Goal: Task Accomplishment & Management: Complete application form

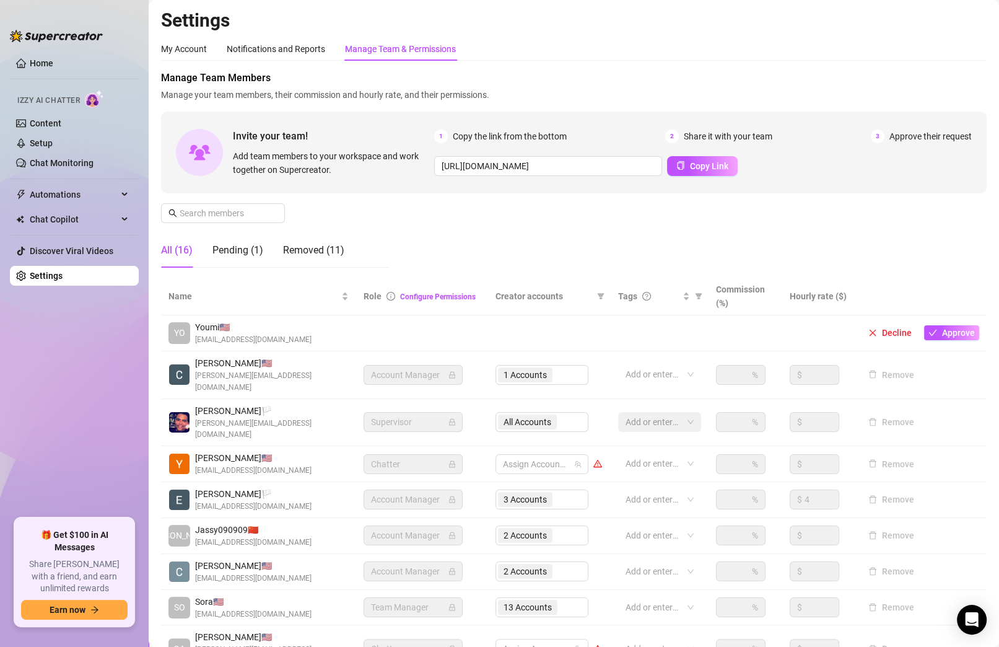
scroll to position [110, 0]
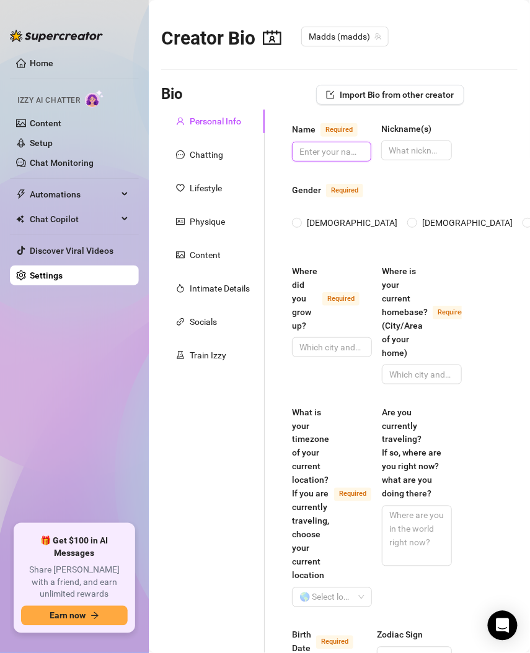
click at [311, 152] on input "Name Required" at bounding box center [330, 152] width 62 height 14
paste input "My name is [PERSON_NAME]"
type input "My name is [PERSON_NAME]"
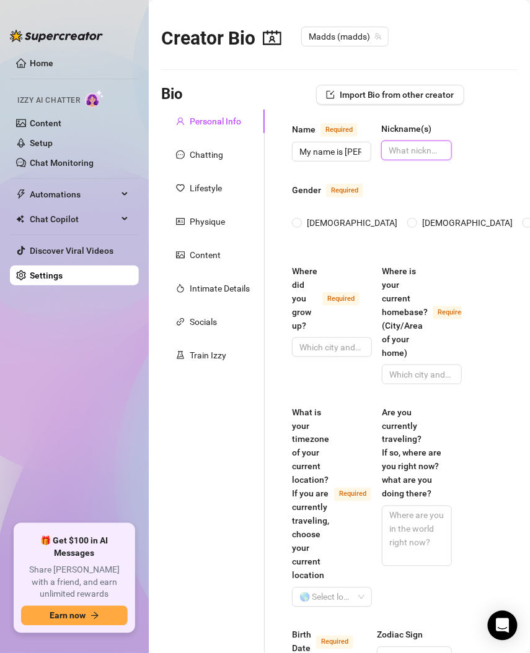
click at [411, 153] on input "Nickname(s)" at bounding box center [414, 151] width 53 height 14
paste input "my friends all call me [PERSON_NAME] or [PERSON_NAME] the baddie or Mads"
type input "my friends all call me [PERSON_NAME] or [PERSON_NAME] the baddie or Mads"
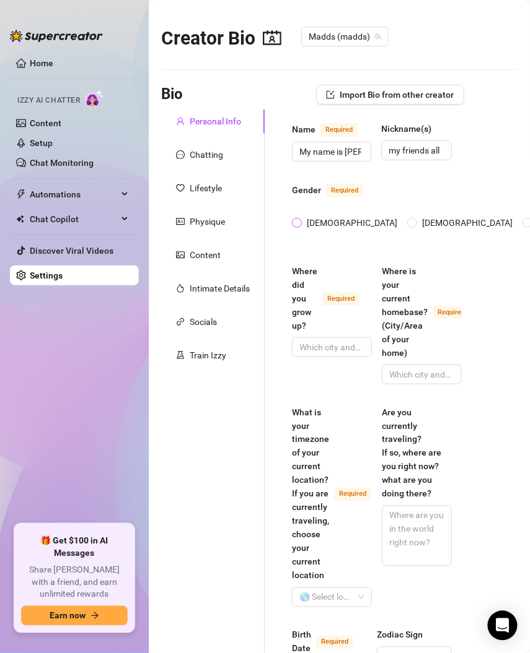
click at [295, 220] on input "[DEMOGRAPHIC_DATA]" at bounding box center [297, 224] width 5 height 8
radio input "true"
click at [318, 341] on input "Where did you grow up? Required" at bounding box center [330, 348] width 63 height 14
paste input "I was born in [US_STATE] and then moved to the [GEOGRAPHIC_DATA] in [US_STATE] …"
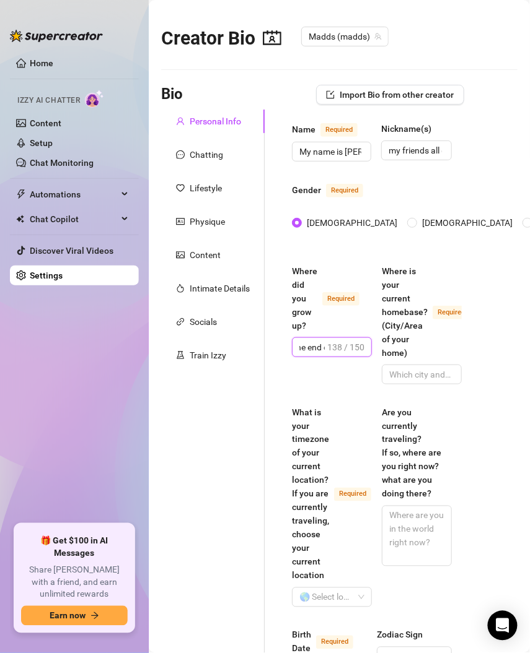
type input "I was born in [US_STATE] and then moved to the [GEOGRAPHIC_DATA] in [US_STATE] …"
click at [399, 368] on input "Where is your current homebase? (City/Area of your home) Required" at bounding box center [420, 375] width 63 height 14
paste input "I currently live in [US_STATE][GEOGRAPHIC_DATA]"
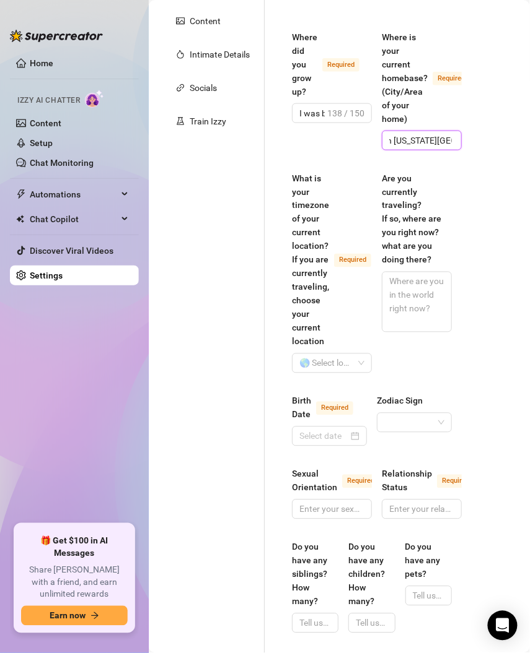
scroll to position [237, 0]
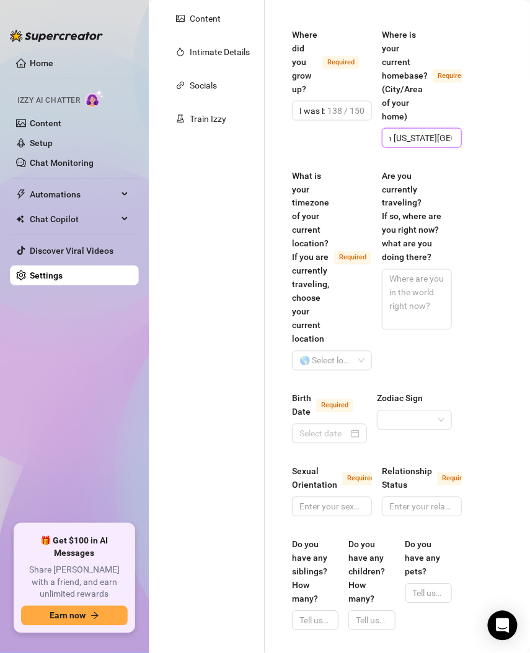
type input "I currently live in [US_STATE][GEOGRAPHIC_DATA]"
click at [321, 359] on input "What is your timezone of your current location? If you are currently traveling,…" at bounding box center [326, 361] width 54 height 19
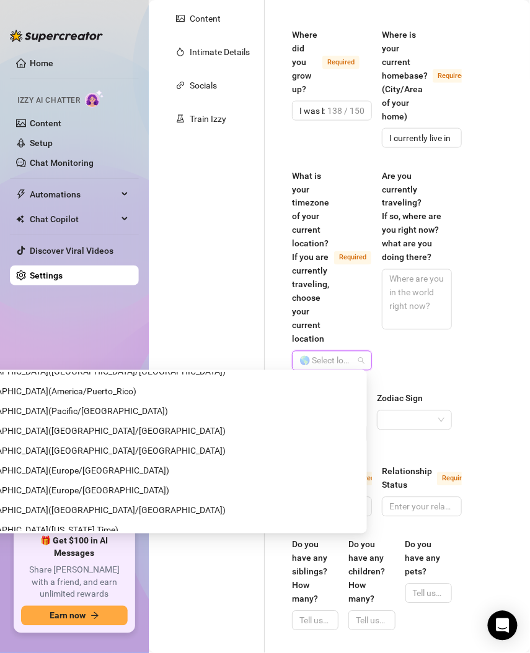
scroll to position [6173, 0]
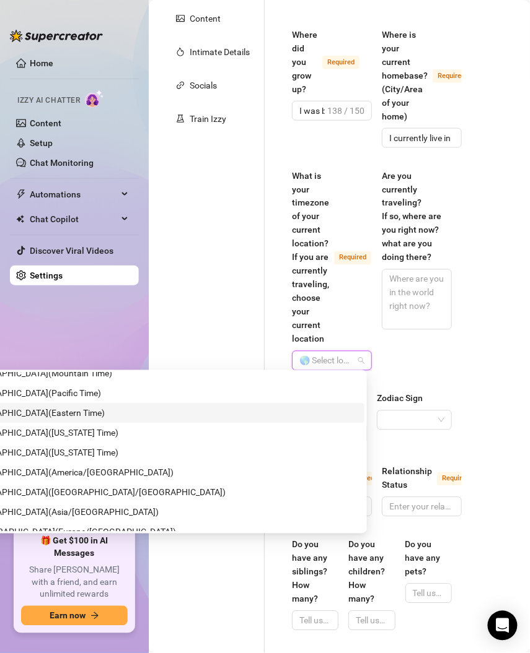
click at [105, 410] on span "United States of America ( Eastern Time )" at bounding box center [35, 413] width 140 height 14
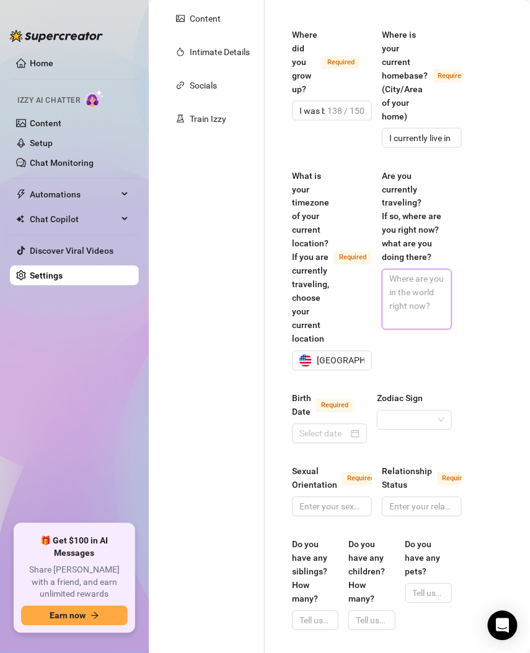
click at [398, 293] on textarea "Are you currently traveling? If so, where are you right now? what are you doing…" at bounding box center [416, 299] width 69 height 59
paste textarea "currently, I am not traveling. I am in [US_STATE] however that could change wee…"
type textarea "currently, I am not traveling. I am in [US_STATE] however that could change wee…"
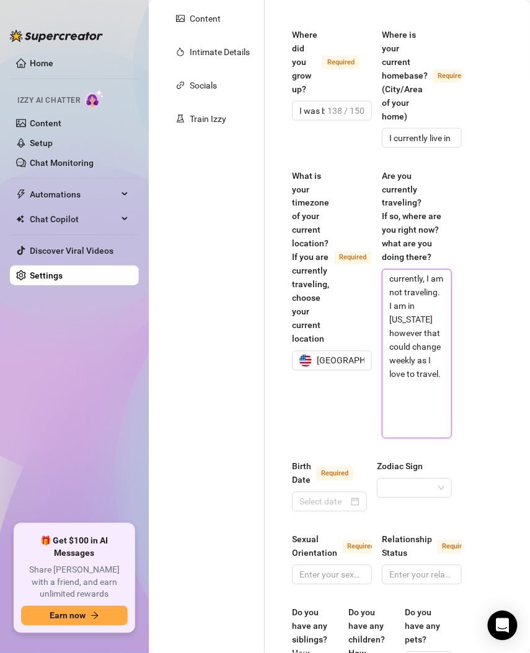
scroll to position [0, 0]
type textarea "currently, I am not traveling. I am in [US_STATE] however that could change wee…"
click at [356, 502] on div at bounding box center [329, 502] width 60 height 14
click at [359, 497] on div at bounding box center [329, 502] width 75 height 20
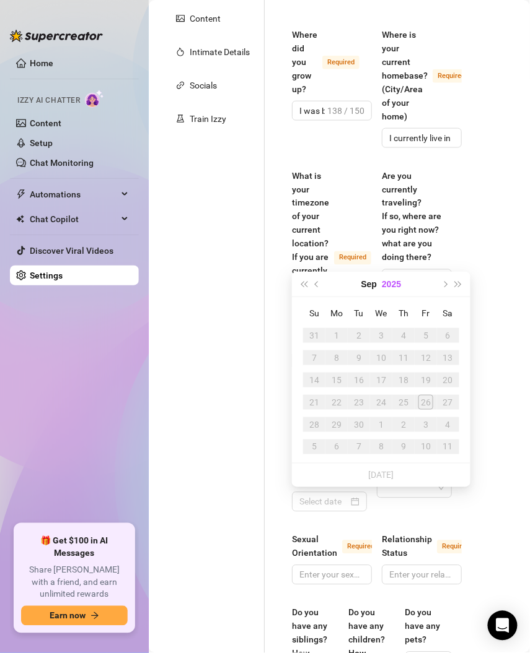
click at [390, 277] on button "2025" at bounding box center [391, 284] width 19 height 25
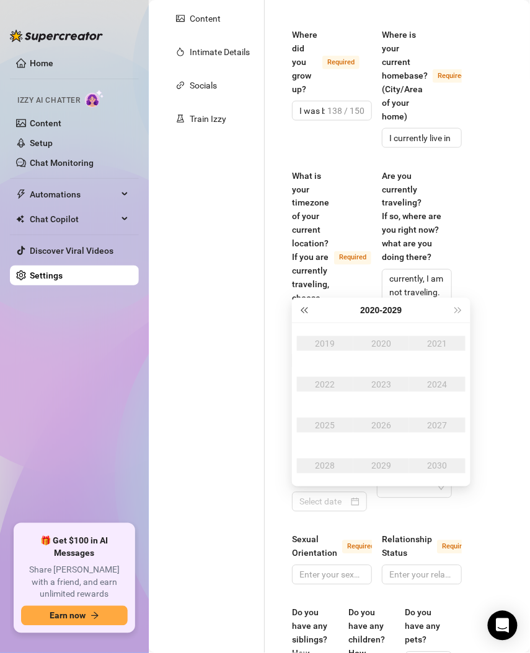
click at [304, 310] on span "Last year (Control + left)" at bounding box center [303, 310] width 6 height 6
click at [304, 309] on span "Last year (Control + left)" at bounding box center [303, 310] width 6 height 6
type input "[DATE]"
click at [304, 312] on button "Last year (Control + left)" at bounding box center [304, 310] width 14 height 25
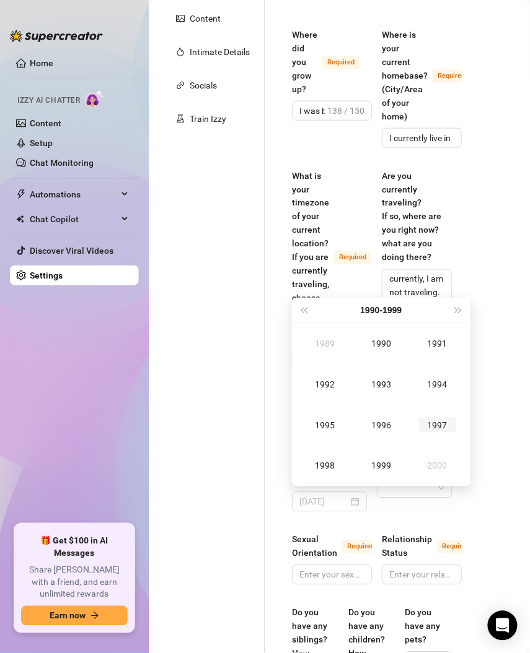
click at [440, 428] on div "1997" at bounding box center [437, 425] width 37 height 15
click at [376, 469] on div "Nov" at bounding box center [380, 466] width 37 height 15
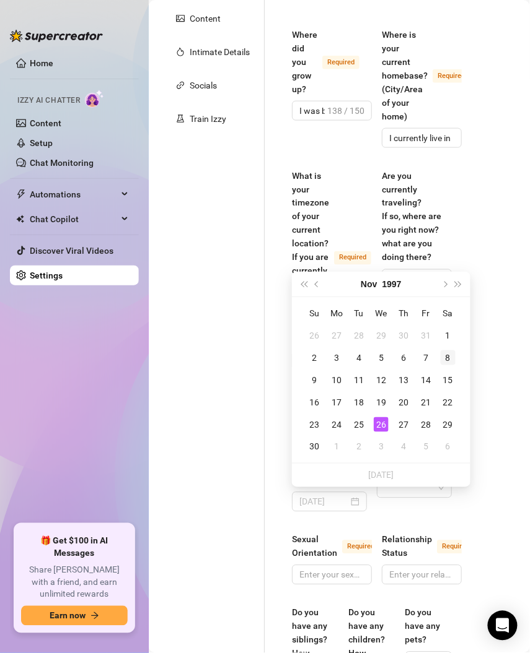
type input "[DATE]"
click at [448, 358] on div "8" at bounding box center [447, 358] width 15 height 15
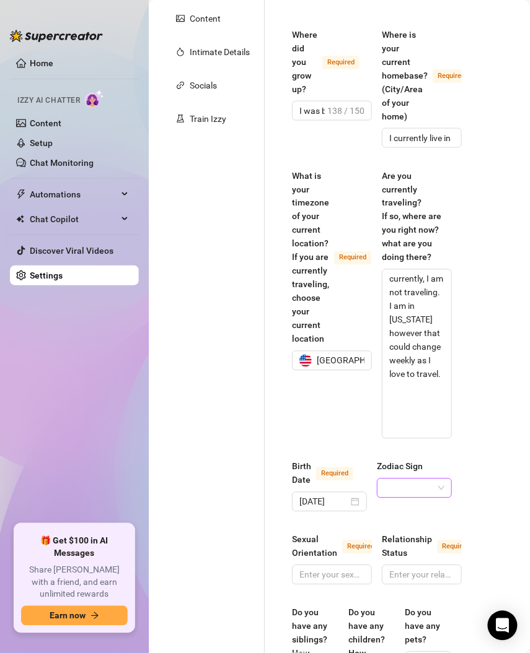
click at [421, 489] on input "Zodiac Sign" at bounding box center [408, 488] width 49 height 19
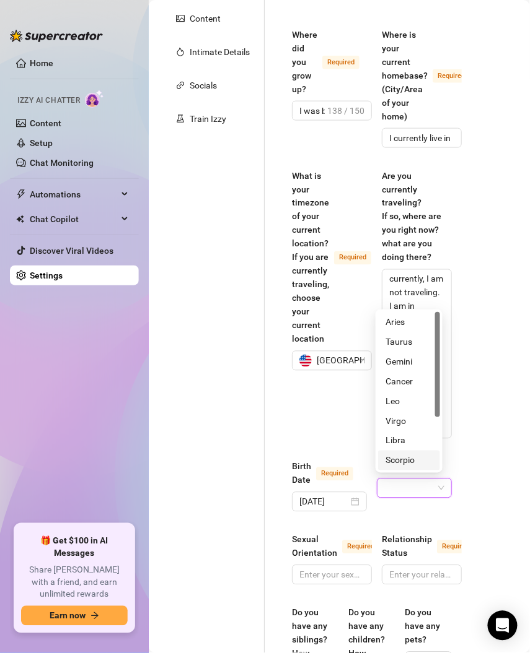
click at [409, 461] on div "Scorpio" at bounding box center [408, 461] width 47 height 14
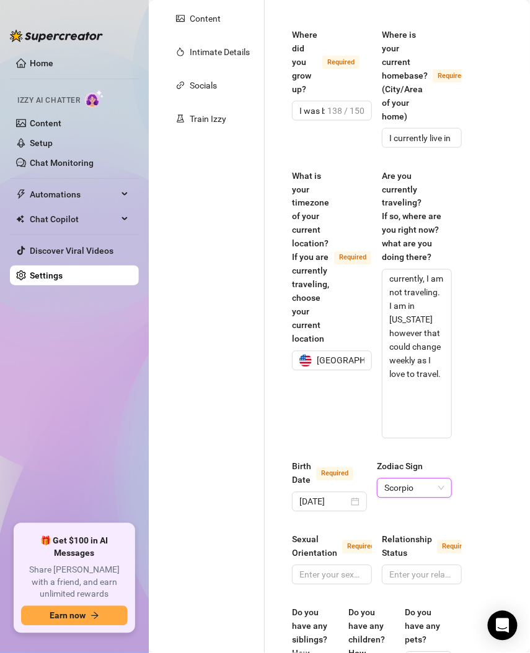
click at [389, 523] on div "Name Required My name is [PERSON_NAME](s) my friends all call me [PERSON_NAME] …" at bounding box center [372, 621] width 160 height 1473
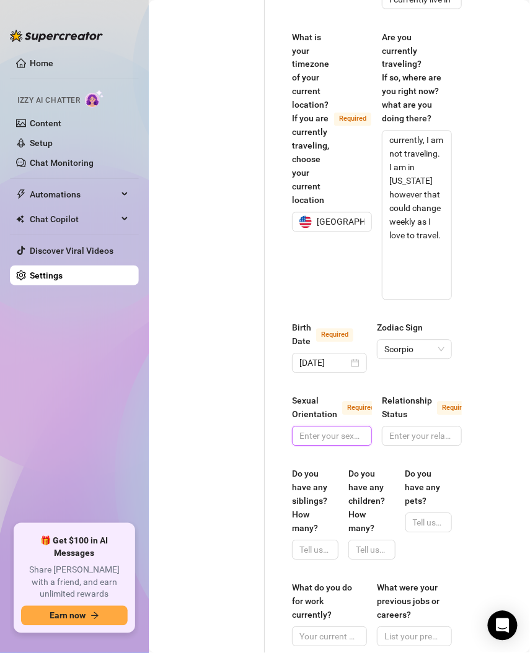
click at [320, 437] on input "Sexual Orientation Required" at bounding box center [330, 437] width 63 height 14
click at [325, 435] on input "Sexual Orientation Required" at bounding box center [330, 437] width 63 height 14
paste input "I am straight"
type input "I am straight"
click at [389, 430] on input "Relationship Status Required" at bounding box center [420, 437] width 63 height 14
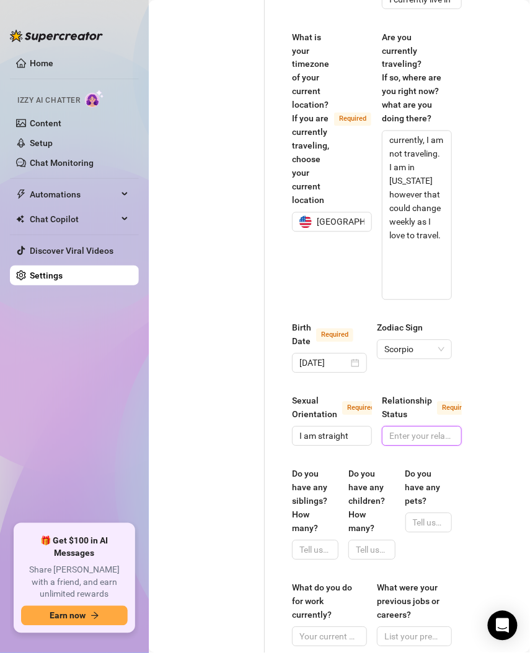
paste input "currently I am [DEMOGRAPHIC_DATA]"
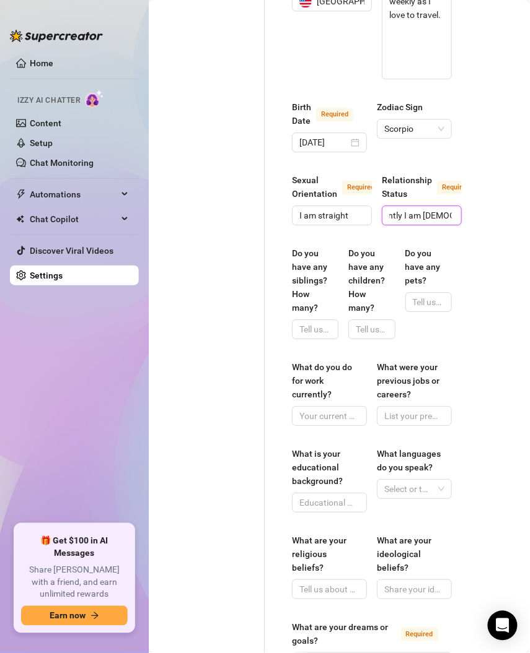
scroll to position [606, 0]
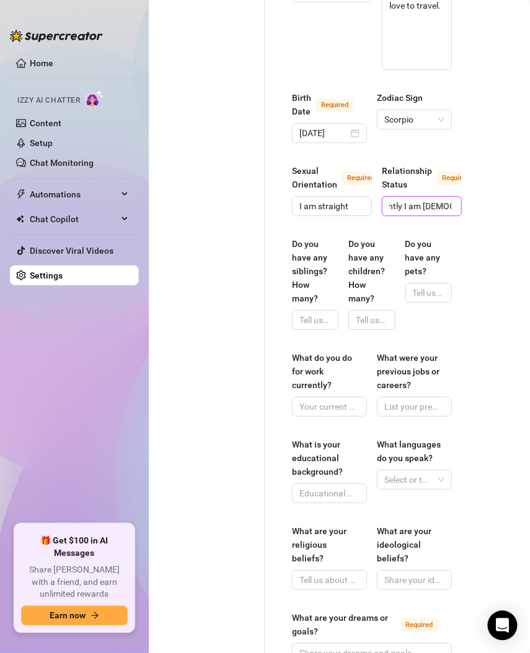
type input "currently I am [DEMOGRAPHIC_DATA]"
click at [313, 320] on input "Do you have any siblings? How many?" at bounding box center [313, 320] width 29 height 14
click at [313, 313] on input "Do you have any siblings? How many?" at bounding box center [313, 320] width 29 height 14
paste input "I have one sibling and she is older than me"
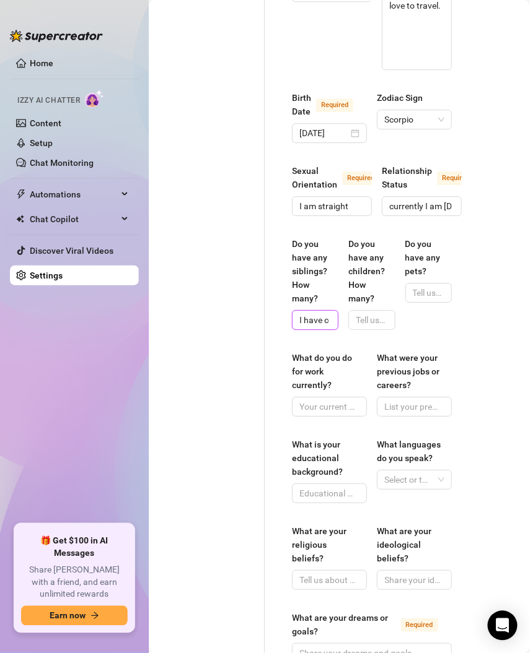
scroll to position [0, 136]
type input "I have one sibling and she is older than me"
click at [356, 314] on input "Do you have any children? How many?" at bounding box center [370, 320] width 29 height 14
paste input "I do not have any children currently"
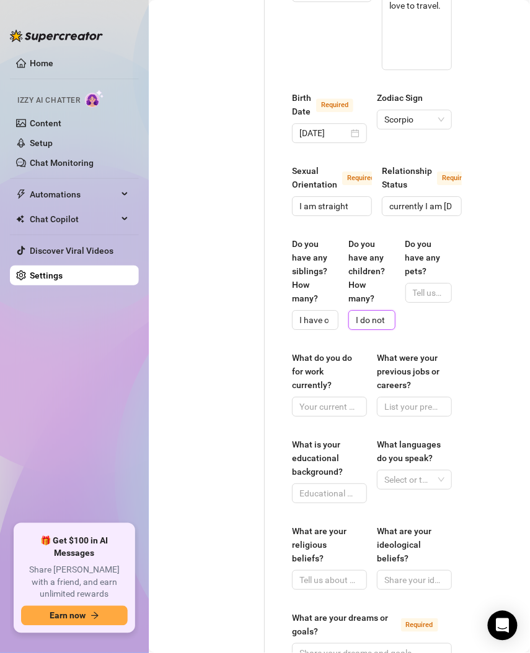
scroll to position [0, 106]
type input "I do not have any children currently"
click at [423, 287] on input "Do you have any pets?" at bounding box center [426, 293] width 29 height 14
paste input "no, I don’t however, I really wish I did and if I did have a dog, it would be a…"
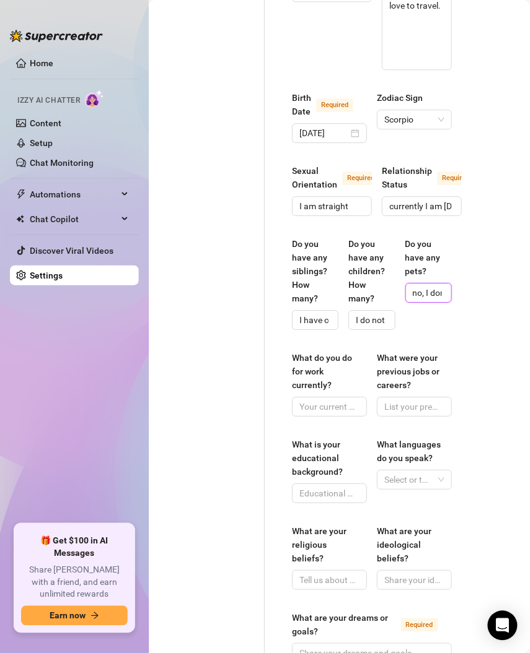
scroll to position [0, 445]
type input "no, I don’t however, I really wish I did and if I did have a dog, it would be a…"
click at [315, 404] on input "What do you do for work currently?" at bounding box center [328, 407] width 58 height 14
paste input "currently, I am a freelance photographer and social media influencer"
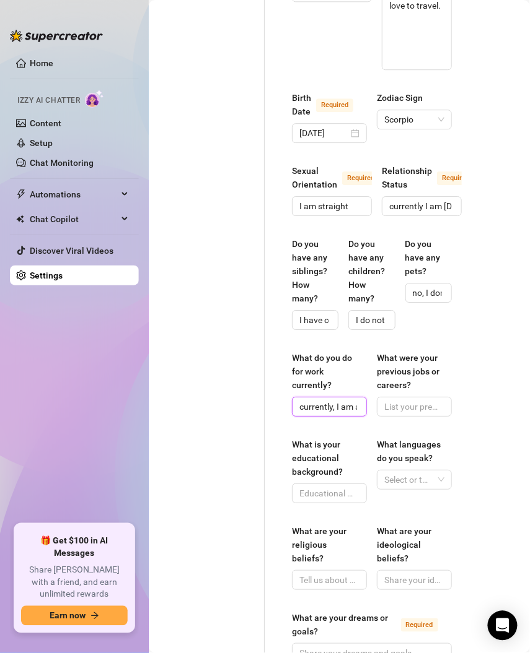
scroll to position [0, 206]
type input "currently, I am a freelance photographer and social media influencer"
click at [396, 403] on input "What were your previous jobs or careers?" at bounding box center [413, 407] width 58 height 14
paste input "I previously worked as a hostess and server throughout school and then had a [D…"
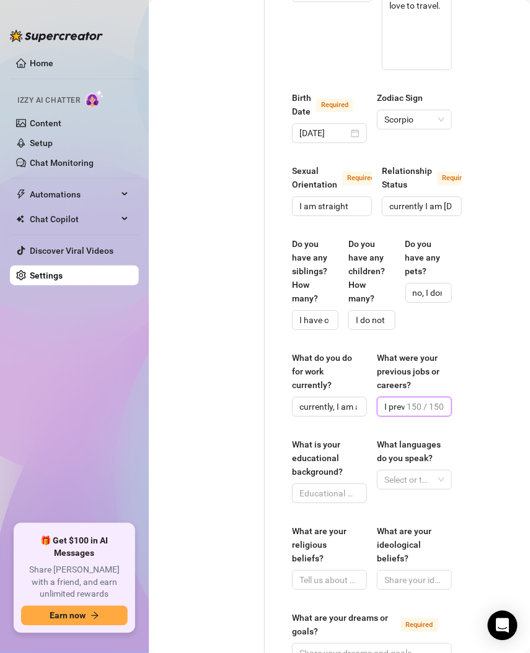
click at [391, 404] on input "I previously worked as a hostess and server throughout school and then had a [D…" at bounding box center [394, 407] width 20 height 14
drag, startPoint x: 393, startPoint y: 403, endPoint x: 463, endPoint y: 403, distance: 70.0
click at [465, 402] on main "Creator Bio Madds (madds) Bio Import Bio from other creator Personal Info Chatt…" at bounding box center [339, 241] width 381 height 1695
click at [386, 406] on input "I previously worked as a hostess and server throughout school and then had a [D…" at bounding box center [394, 407] width 20 height 14
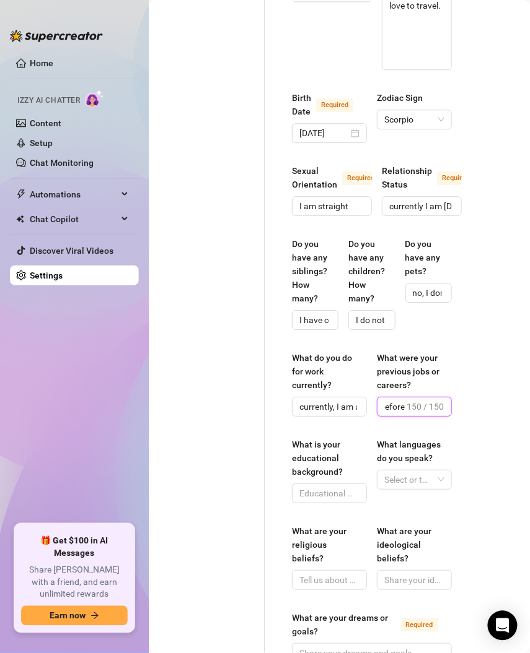
drag, startPoint x: 394, startPoint y: 408, endPoint x: 450, endPoint y: 411, distance: 56.4
click at [450, 411] on div "Name Required My name is [PERSON_NAME](s) my friends all call me [PERSON_NAME] …" at bounding box center [371, 253] width 185 height 1498
click at [384, 406] on input "I previously worked as a hostess and server throughout school and then had a [D…" at bounding box center [394, 407] width 20 height 14
drag, startPoint x: 386, startPoint y: 403, endPoint x: 467, endPoint y: 403, distance: 80.5
click at [467, 403] on main "Creator Bio Madds (madds) Bio Import Bio from other creator Personal Info Chatt…" at bounding box center [339, 241] width 381 height 1695
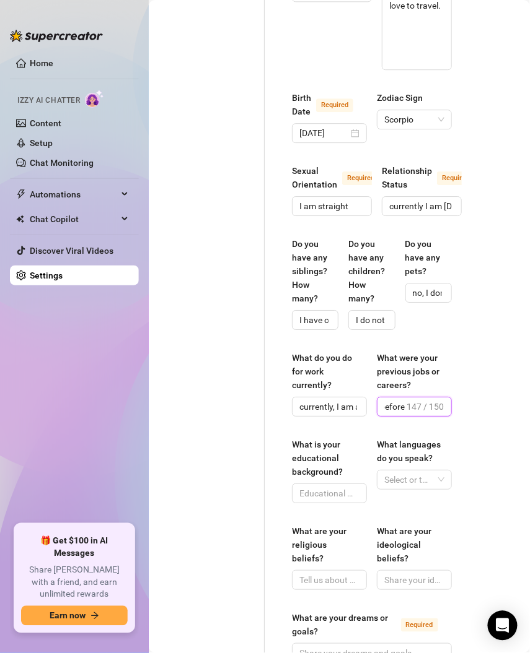
type input "I previously worked as a hostess and server throughout school and then had a [D…"
click at [318, 495] on input "What is your educational background?" at bounding box center [328, 494] width 58 height 14
paste input "I got my bachelors degree in business marketing with an emphasis in real estate"
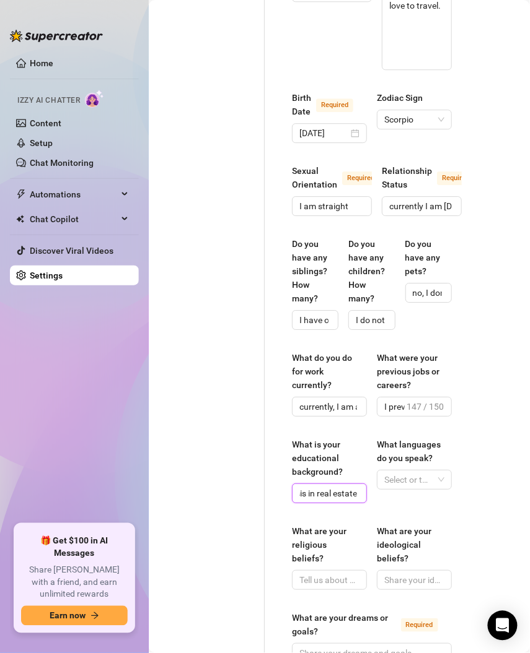
type input "I got my bachelors degree in business marketing with an emphasis in real estate"
click at [408, 502] on div "What is your educational background? I got my bachelors degree in business mark…" at bounding box center [372, 476] width 160 height 77
click at [411, 489] on div at bounding box center [407, 479] width 57 height 17
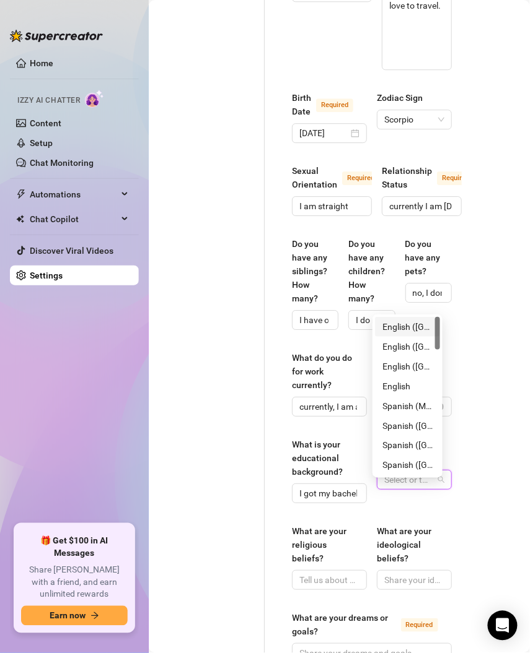
click at [406, 329] on div "English ([GEOGRAPHIC_DATA])" at bounding box center [407, 327] width 50 height 14
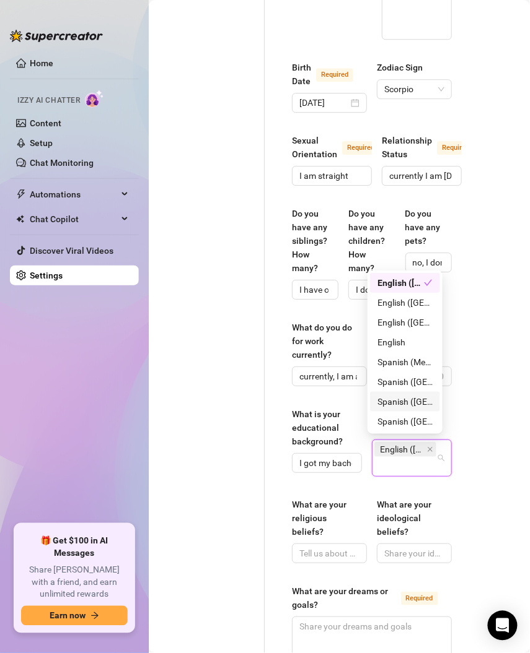
click at [478, 523] on main "Creator Bio Madds (madds) Bio Import Bio from other creator Personal Info Chatt…" at bounding box center [339, 213] width 381 height 1699
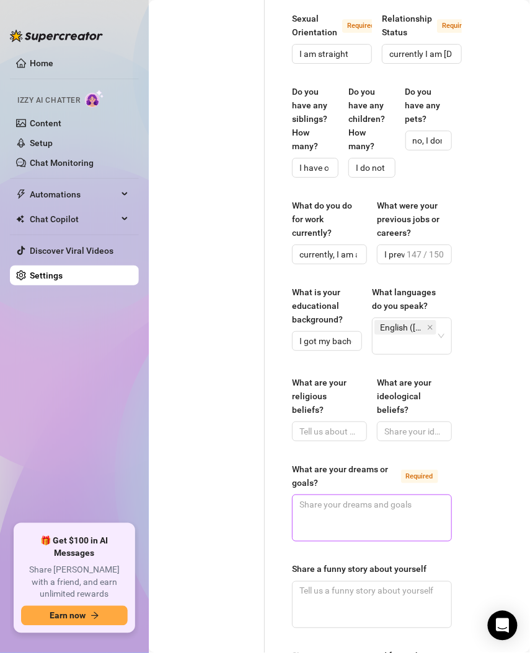
scroll to position [761, 0]
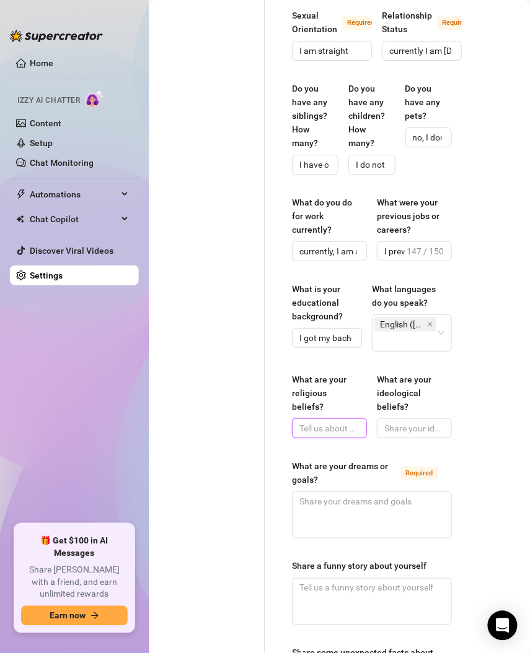
click at [312, 430] on input "What are your religious beliefs?" at bounding box center [328, 429] width 58 height 14
paste input "I am religious and spiritual. I don’t practice any certain religion. However I …"
type input "I am religious and spiritual. I don’t practice any certain religion. However I …"
click at [398, 425] on input "What are your ideological beliefs?" at bounding box center [413, 429] width 58 height 14
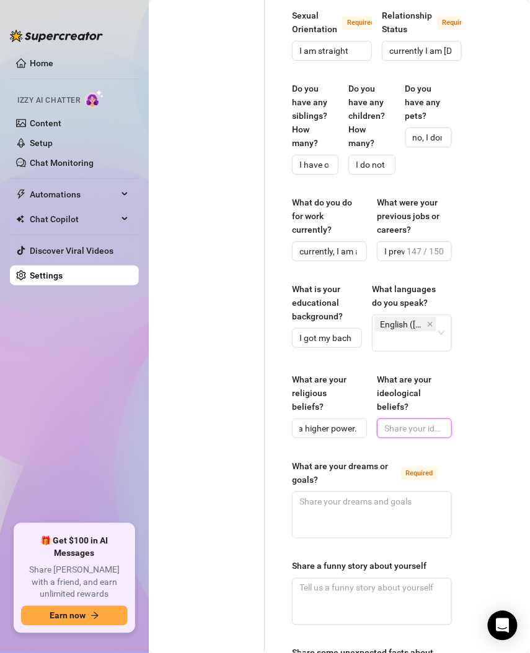
scroll to position [0, 0]
type input "N/A"
click at [301, 523] on textarea "What are your dreams or goals? Required" at bounding box center [371, 515] width 159 height 46
paste textarea "some of my short-term goals and dreams include traveling to more countries this…"
type textarea "some of my short-term goals and dreams include traveling to more countries this…"
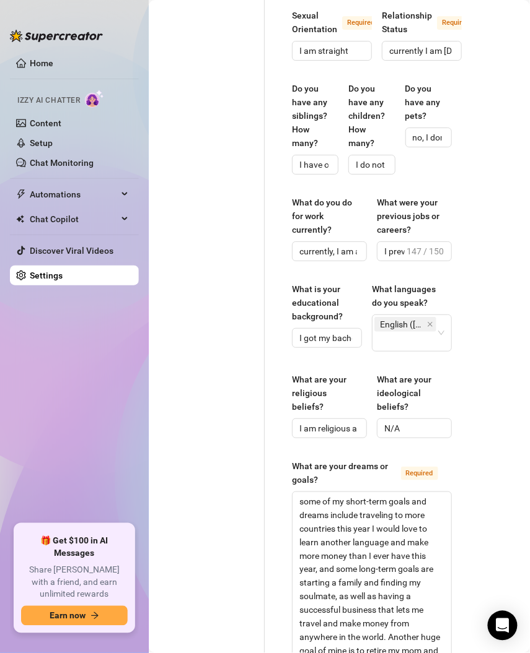
click at [434, 460] on label "What are your dreams or goals? Required" at bounding box center [372, 473] width 160 height 27
click at [434, 492] on textarea "some of my short-term goals and dreams include traveling to more countries this…" at bounding box center [371, 596] width 159 height 209
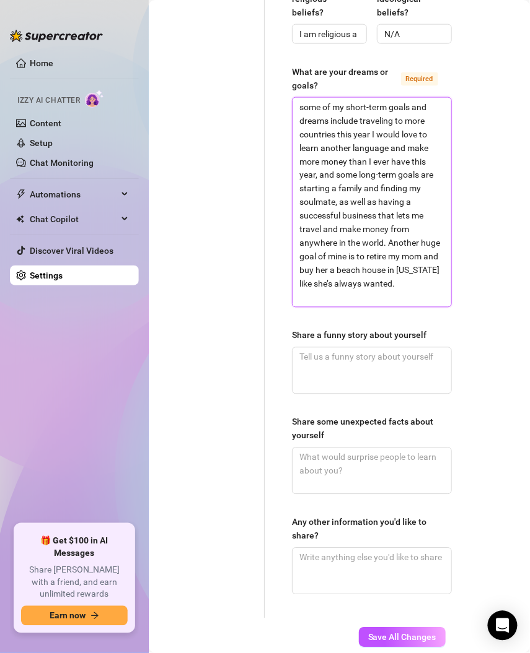
scroll to position [1157, 0]
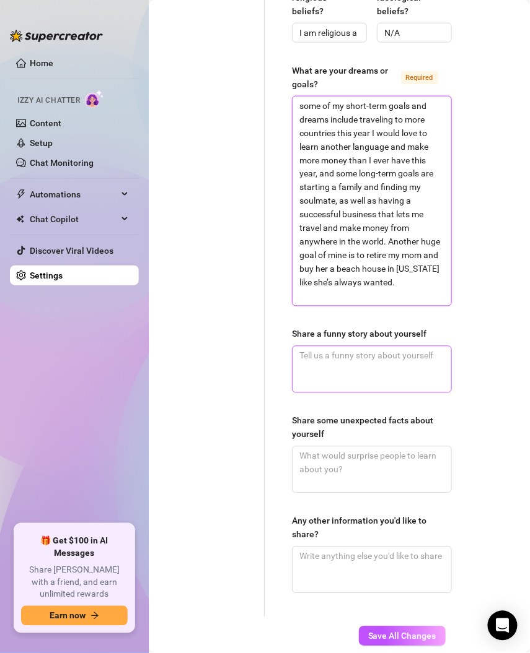
type textarea "some of my short-term goals and dreams include traveling to more countries this…"
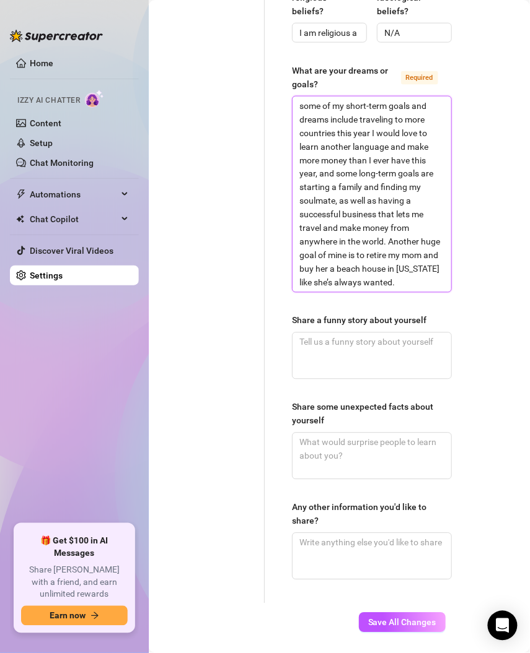
type textarea "some of my short-term goals and dreams include traveling to more countries this…"
click at [340, 359] on textarea "Share a funny story about yourself" at bounding box center [371, 356] width 159 height 46
paste textarea "this wasn’t funny at the time, but now that the time has passed, I can laugh ab…"
type textarea "this wasn’t funny at the time, but now that the time has passed, I can laugh ab…"
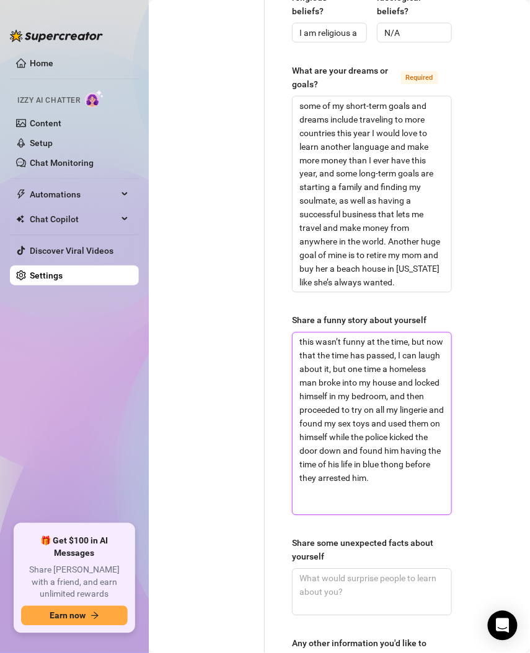
scroll to position [0, 0]
type textarea "this wasn’t funny at the time, but now that the time has passed, I can laugh ab…"
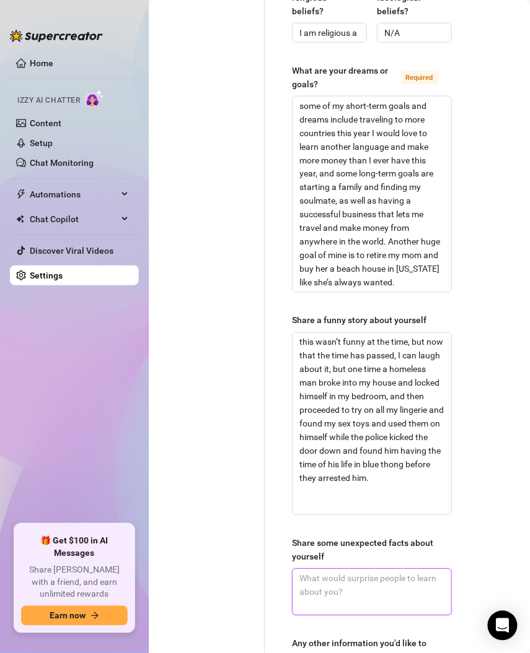
click at [383, 593] on textarea "Share some unexpected facts about yourself" at bounding box center [371, 593] width 159 height 46
paste textarea "I am really good at golf and have grown up golfing my whole life. I have never …"
type textarea "I am really good at golf and have grown up golfing my whole life. I have never …"
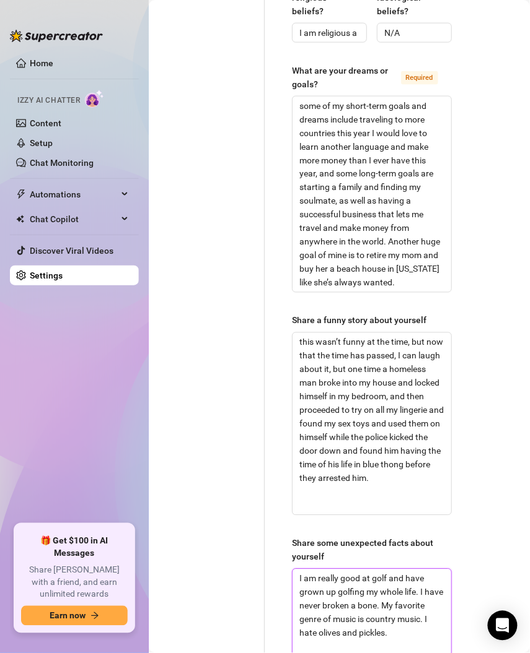
type textarea "I am really good at golf and have grown up golfing my whole life. I have never …"
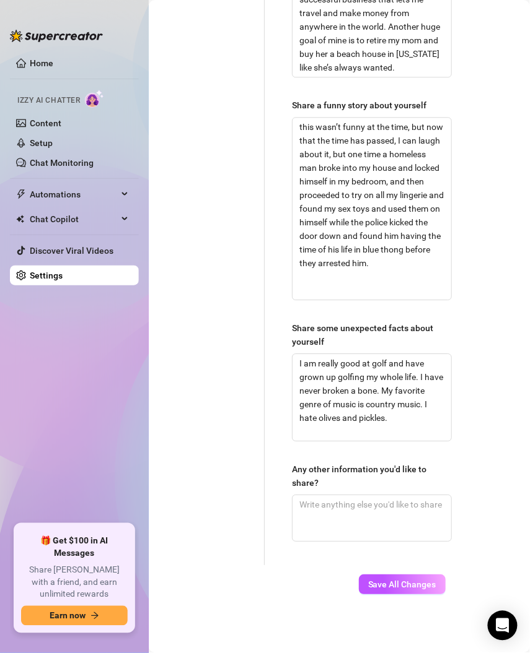
scroll to position [1378, 0]
click at [347, 505] on textarea "Any other information you'd like to share?" at bounding box center [371, 518] width 159 height 46
paste textarea "my hobbies are very active. I love to play golf. I love to go to Pilates. I lov…"
type textarea "my hobbies are very active. I love to play golf. I love to go to Pilates. I lov…"
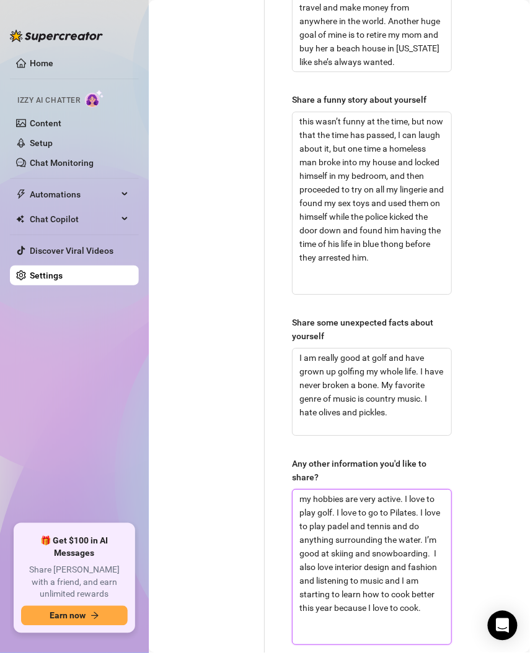
scroll to position [0, 0]
drag, startPoint x: 360, startPoint y: 616, endPoint x: 256, endPoint y: 458, distance: 188.8
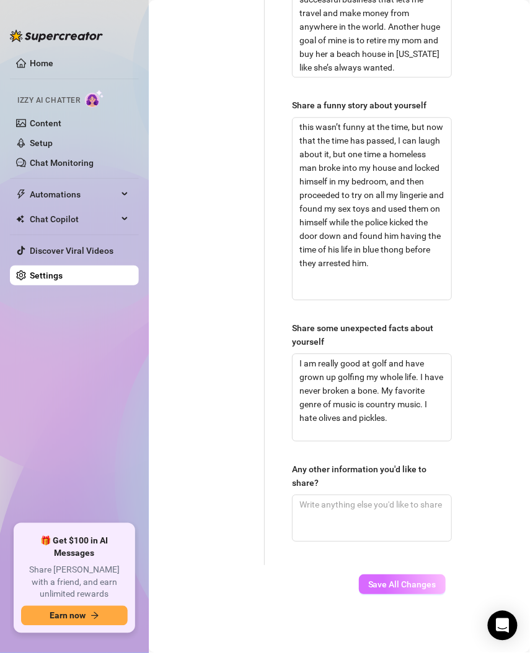
click at [370, 580] on span "Save All Changes" at bounding box center [402, 585] width 68 height 10
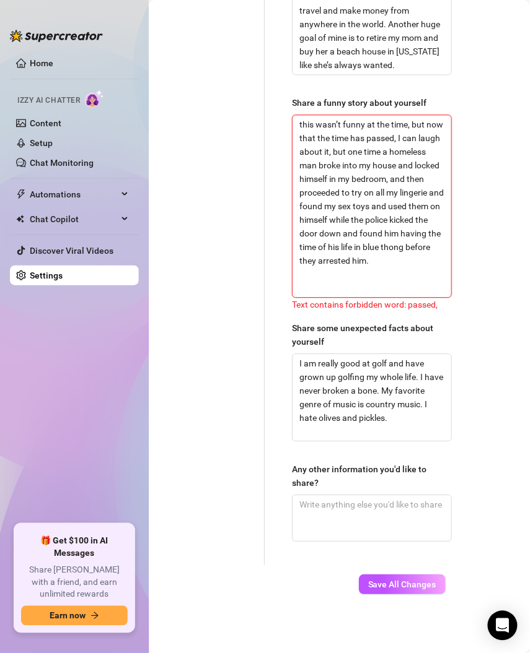
drag, startPoint x: 411, startPoint y: 129, endPoint x: 334, endPoint y: 132, distance: 76.2
click at [334, 132] on textarea "this wasn’t funny at the time, but now that the time has passed, I can laugh ab…" at bounding box center [371, 206] width 159 height 182
type textarea "this wasn’t funny at the time, but now that , I can laugh about it, but one tim…"
type textarea "this wasn’t funny at the time, but now that, I can laugh about it, but one time…"
type textarea "this wasn’t funny at the time, but now tha, I can laugh about it, but one time …"
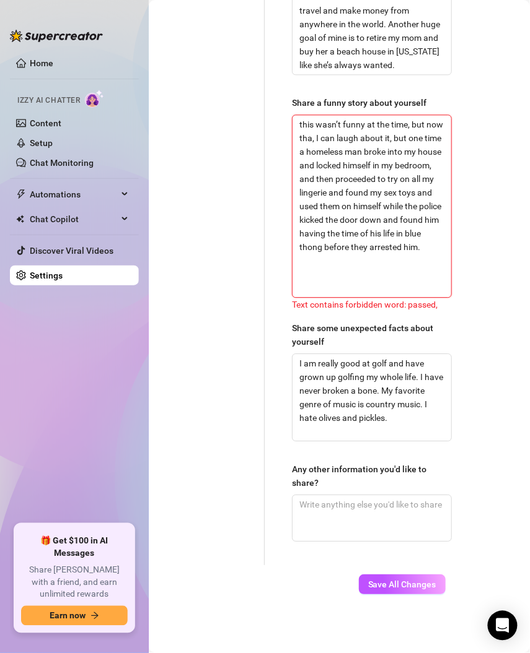
type textarea "this wasn’t funny at the time, but now th, I can laugh about it, but one time a…"
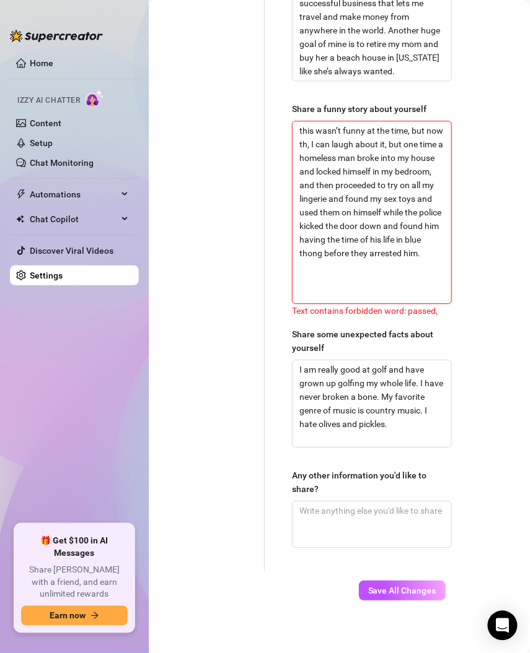
type textarea "this wasn’t funny at the time, but now t, I can laugh about it, but one time a …"
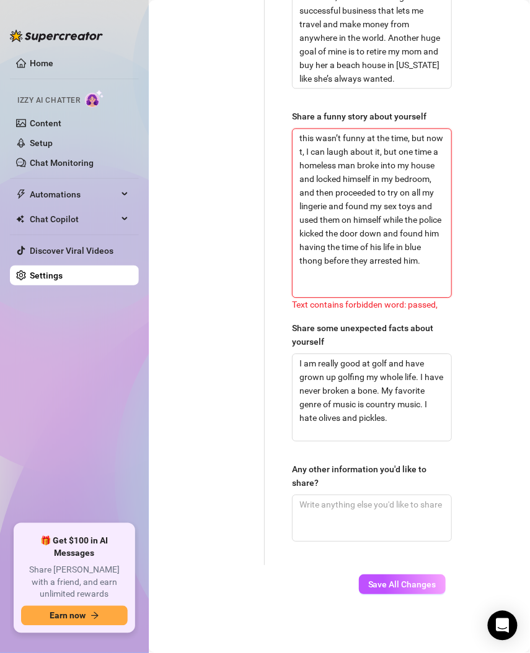
scroll to position [1367, 0]
type textarea "this wasn’t funny at the time, but now , I can laugh about it, but one time a h…"
type textarea "this wasn’t funny at the time, but now th, I can laugh about it, but one time a…"
type textarea "this wasn’t funny at the time, but now tha, I can laugh about it, but one time …"
type textarea "this wasn’t funny at the time, but now that, I can laugh about it, but one time…"
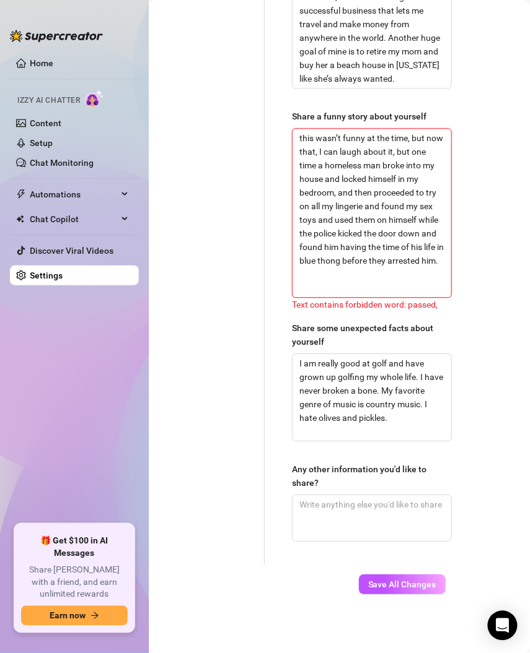
type textarea "this wasn’t funny at the time, but now that , I can laugh about it, but one tim…"
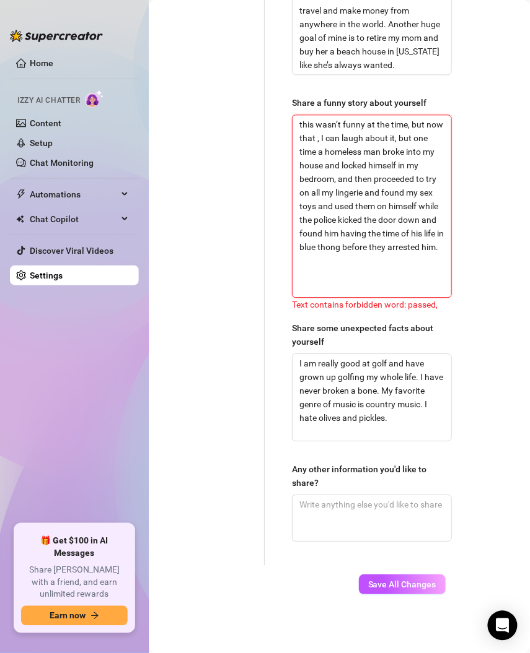
scroll to position [1378, 0]
type textarea "this wasn’t funny at the time, but now that i, I can laugh about it, but one ti…"
type textarea "this wasn’t funny at the time, but now that it, I can laugh about it, but one t…"
type textarea "this wasn’t funny at the time, but now that its, I can laugh about it, but one …"
type textarea "this wasn’t funny at the time, but now that it, I can laugh about it, but one t…"
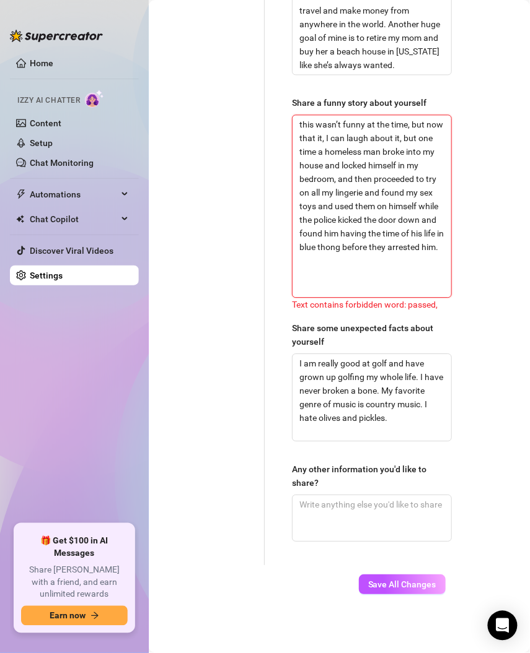
type textarea "this wasn’t funny at the time, but now that it', I can laugh about it, but one …"
type textarea "this wasn’t funny at the time, but now that it's, I can laugh about it, but one…"
type textarea "this wasn’t funny at the time, but now that it's , I can laugh about it, but on…"
type textarea "this wasn’t funny at the time, but now that it's b, I can laugh about it, but o…"
type textarea "this wasn’t funny at the time, but now that it's be, I can laugh about it, but …"
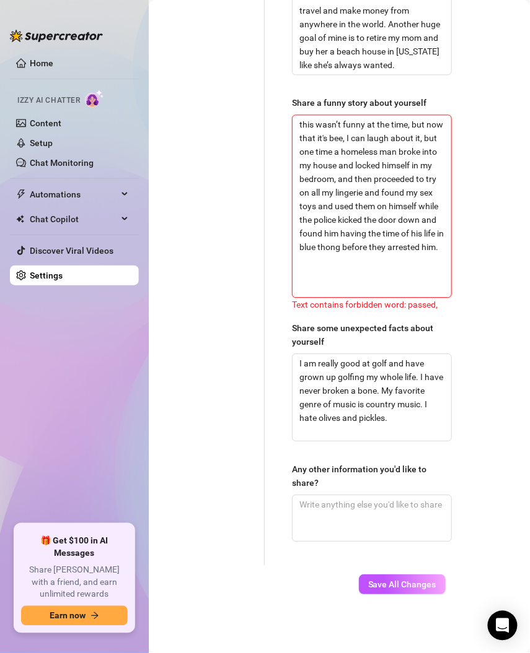
type textarea "this wasn’t funny at the time, but now that it's been, I can laugh about it, bu…"
type textarea "this wasn’t funny at the time, but now that it's been , I can laugh about it, b…"
type textarea "this wasn’t funny at the time, but now that it's been a, I can laugh about it, …"
type textarea "this wasn’t funny at the time, but now that it's been aw, I can laugh about it,…"
type textarea "this wasn’t funny at the time, but now that it's been awe, I can laugh about it…"
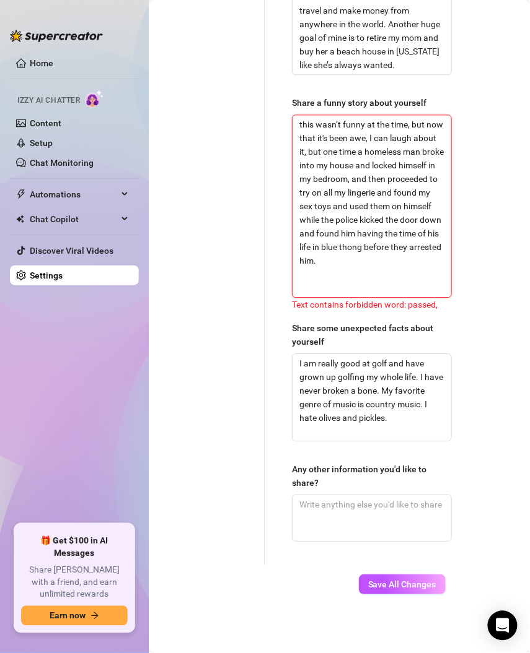
type textarea "this wasn’t funny at the time, but now that it's been aweh, I can laugh about i…"
type textarea "this wasn’t funny at the time, but now that it's been awehi, I can laugh about …"
type textarea "this wasn’t funny at the time, but now that it's been aweh, I can laugh about i…"
type textarea "this wasn’t funny at the time, but now that it's been awe, I can laugh about it…"
type textarea "this wasn’t funny at the time, but now that it's been aw, I can laugh about it,…"
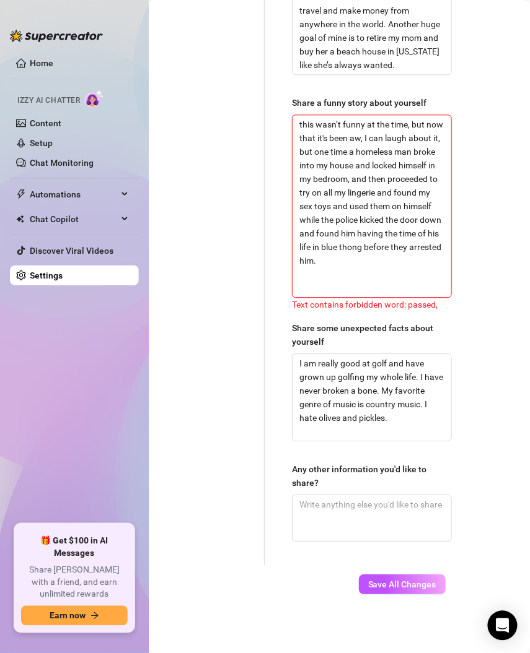
type textarea "this wasn’t funny at the time, but now that it's been awh, I can laugh about it…"
type textarea "this wasn’t funny at the time, but now that it's been awhi, I can laugh about i…"
type textarea "this wasn’t funny at the time, but now that it's been awhil, I can laugh about …"
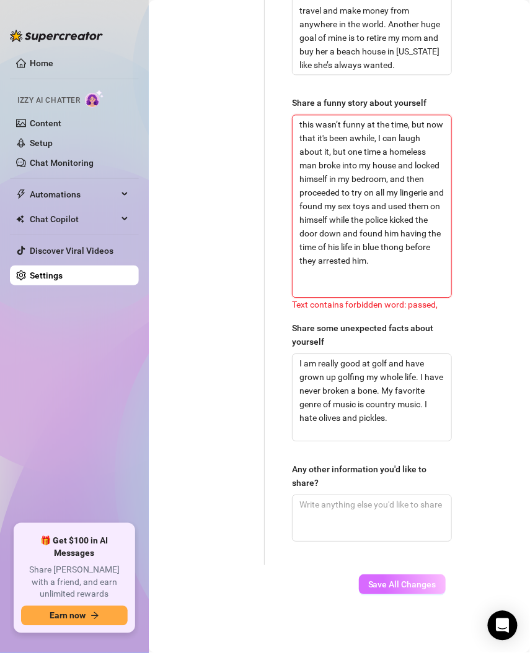
type textarea "this wasn’t funny at the time, but now that it's been awhile, I can laugh about…"
click at [402, 575] on button "Save All Changes" at bounding box center [402, 585] width 87 height 20
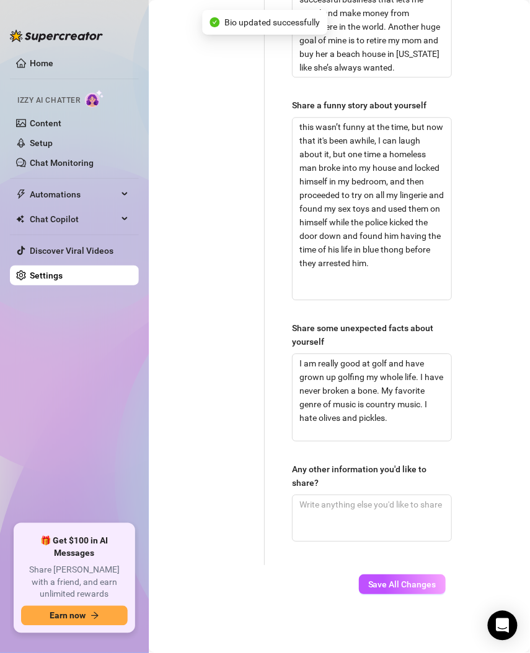
type input "my friends all call me [PERSON_NAME] or [PERSON_NAME] the baddie or Mads"
type textarea "currently, I am not traveling. I am in [US_STATE] however that could change wee…"
type input "I am straight"
type input "currently I am [DEMOGRAPHIC_DATA]"
type input "I got my bachelors degree in business marketing with an emphasis in real estate"
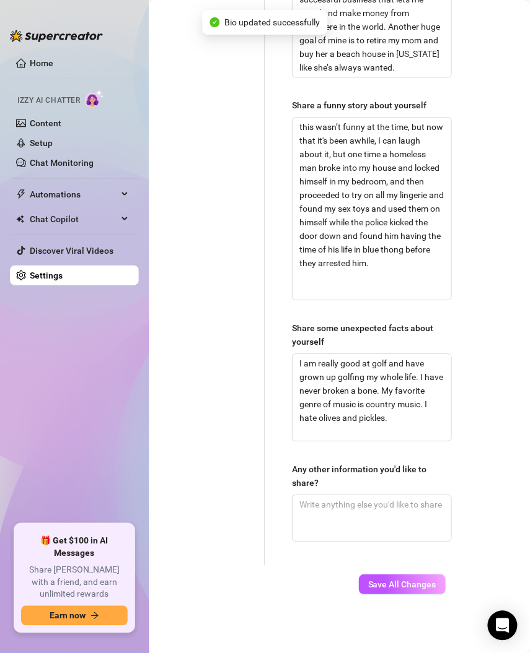
type textarea "this wasn’t funny at the time, but now that it's been awhile, I can laugh about…"
type textarea "I am really good at golf and have grown up golfing my whole life. I have never …"
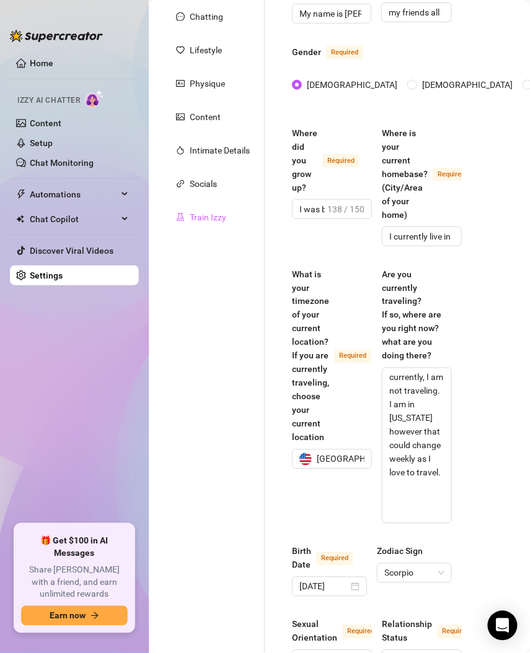
scroll to position [0, 0]
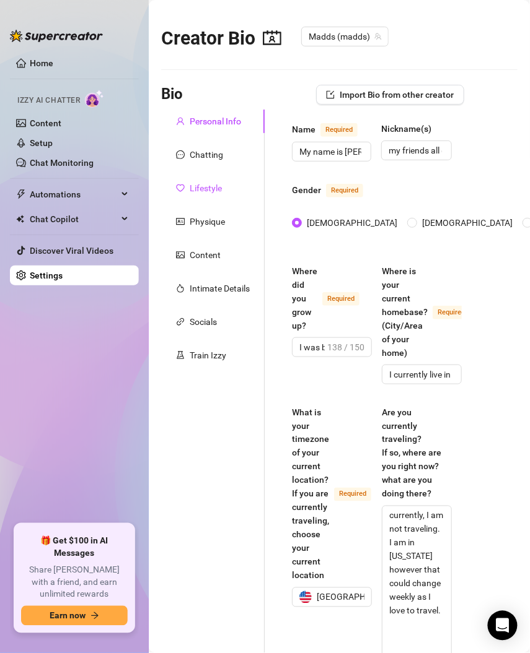
click at [190, 188] on div "Lifestyle" at bounding box center [206, 188] width 32 height 14
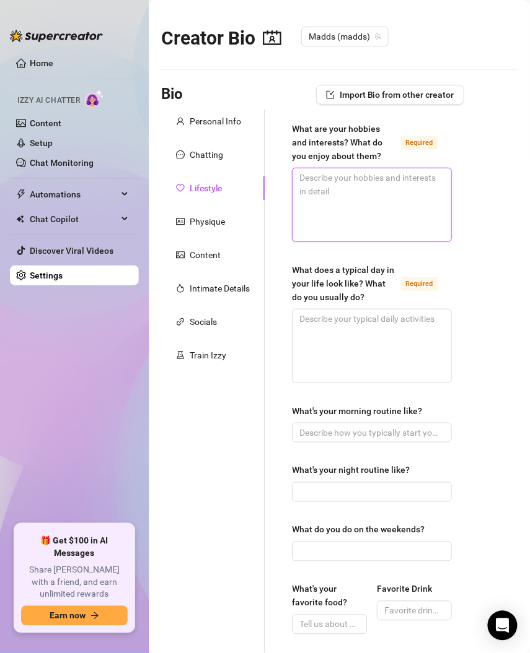
click at [343, 196] on textarea "What are your hobbies and interests? What do you enjoy about them? Required" at bounding box center [371, 204] width 159 height 73
paste textarea "my hobbies are very active. I love to play golf. I love to go to Pilates. I lov…"
type textarea "my hobbies are very active. I love to play golf. I love to go to Pilates. I lov…"
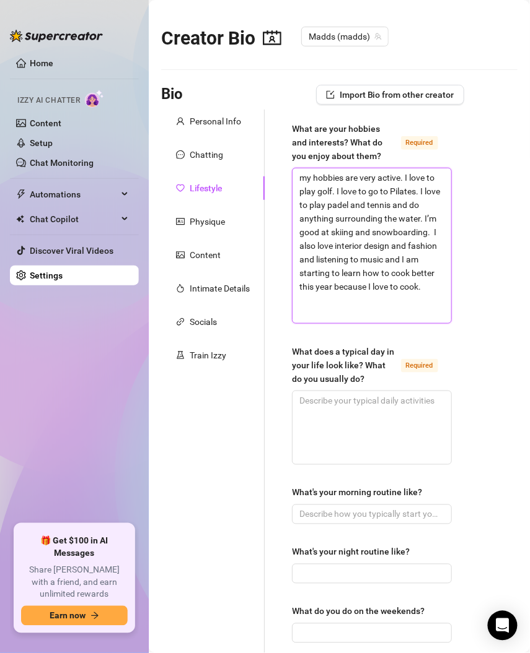
type textarea "my hobbies are very active. I love to play golf. I love to go to Pilates. I lov…"
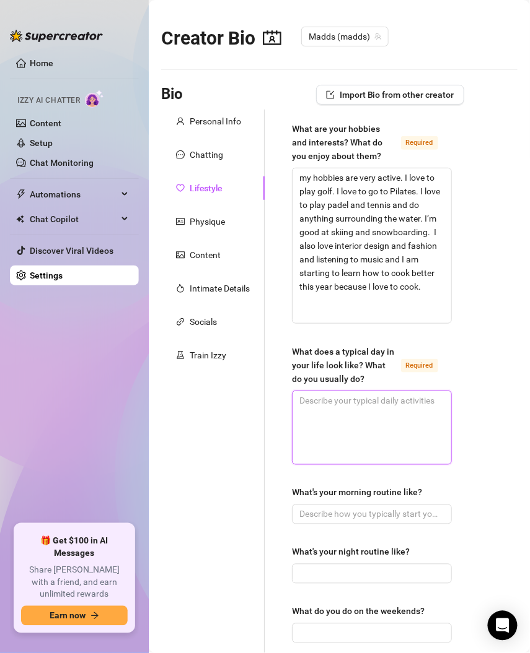
click at [328, 429] on textarea "What does a typical day in your life look like? What do you usually do? Required" at bounding box center [371, 427] width 159 height 73
paste textarea "I usually start my day off with Pilates in the morning and then do any sort of …"
type textarea "I usually start my day off with Pilates in the morning and then do any sort of …"
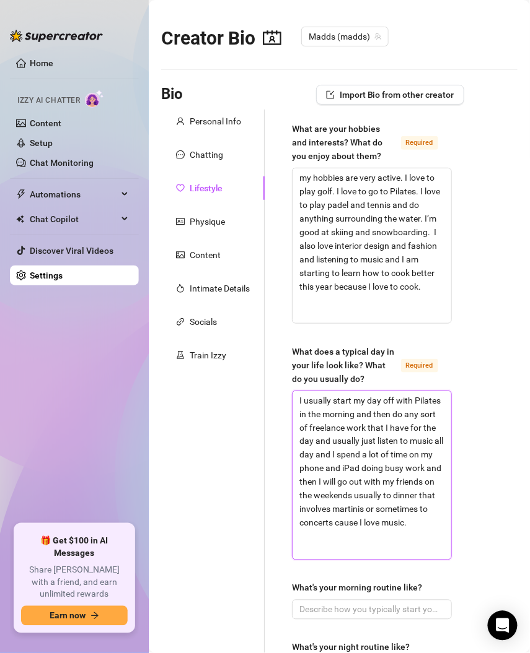
type textarea "I usually start my day off with Pilates in the morning and then do any sort of …"
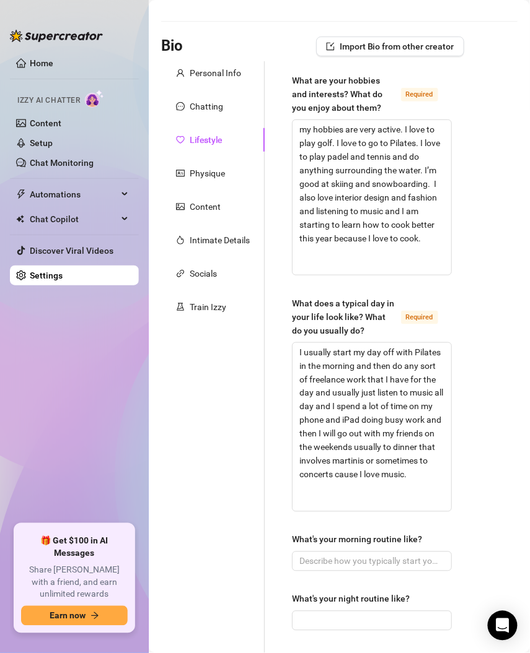
scroll to position [52, 0]
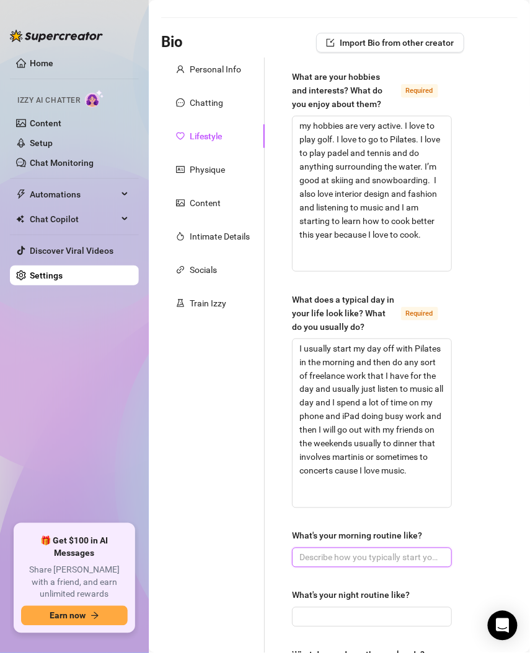
click at [377, 556] on input "What's your morning routine like?" at bounding box center [370, 558] width 142 height 14
paste input "waking up and getting ready for a workout usually Pilates and I always start th…"
type input "waking up and getting ready for a workout usually Pilates and I always start th…"
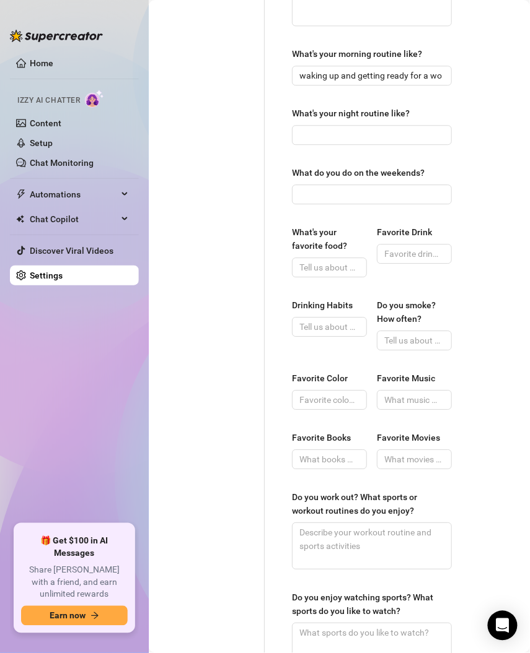
scroll to position [533, 0]
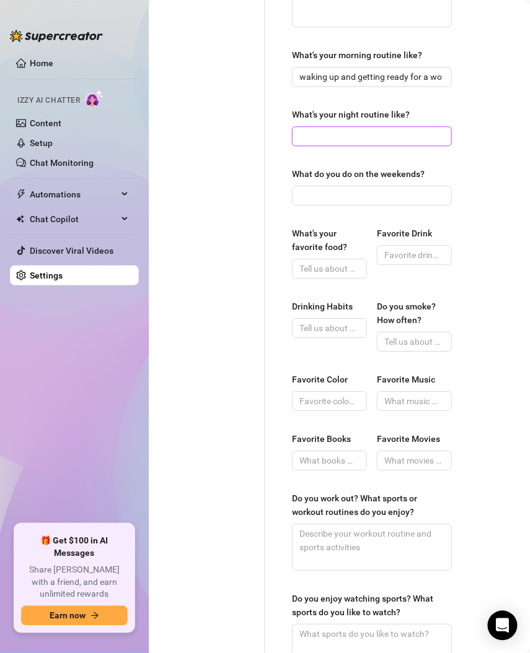
click at [343, 137] on input "What's your night routine like?" at bounding box center [370, 136] width 142 height 14
paste input "usually, I am listening to music or if I’m watching TV it’s probably family feu…"
type input "usually, I am listening to music or if I’m watching TV it’s probably family feu…"
drag, startPoint x: 359, startPoint y: 137, endPoint x: 457, endPoint y: 139, distance: 98.5
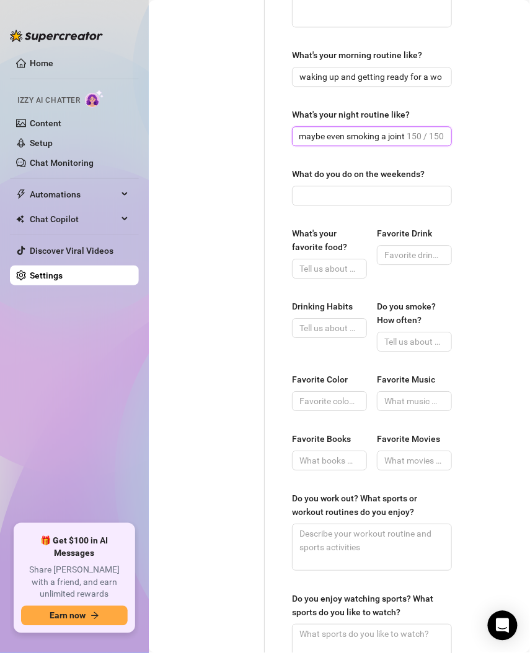
click at [457, 139] on main "Creator Bio Madds (madds) Bio Import Bio from other creator Personal Info Chatt…" at bounding box center [339, 135] width 381 height 1337
click at [349, 189] on input "What do you do on the weekends?" at bounding box center [370, 196] width 142 height 14
paste input "lately I have been going out a lot since I just moved to [US_STATE], so I usual…"
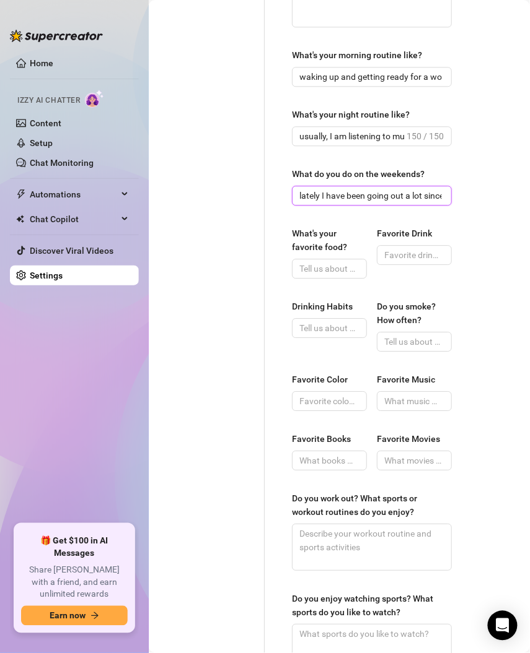
scroll to position [0, 471]
click at [390, 189] on input "lately I have been going out a lot since I just moved to [US_STATE], so I usual…" at bounding box center [351, 196] width 105 height 14
drag, startPoint x: 299, startPoint y: 194, endPoint x: 478, endPoint y: 202, distance: 178.5
click at [478, 202] on main "Creator Bio Madds (madds) Bio Import Bio from other creator Personal Info Chatt…" at bounding box center [339, 135] width 381 height 1337
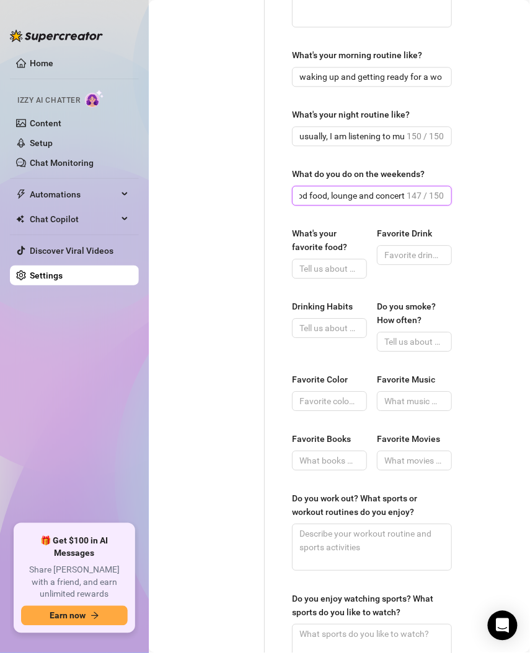
type input "lately I have been going out a lot since I just moved to [US_STATE], so I usual…"
click at [333, 271] on input "What's your favorite food?" at bounding box center [328, 269] width 58 height 14
paste input "I love Mediterranean food and Italian food and American food. Anything with car…"
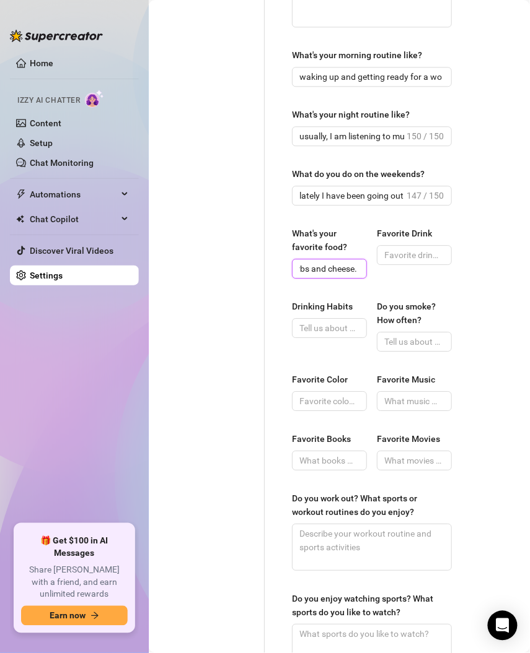
type input "I love Mediterranean food and Italian food and American food. Anything with car…"
click at [386, 256] on input "Favorite Drink" at bounding box center [413, 255] width 58 height 14
paste input "probably Diet Coke"
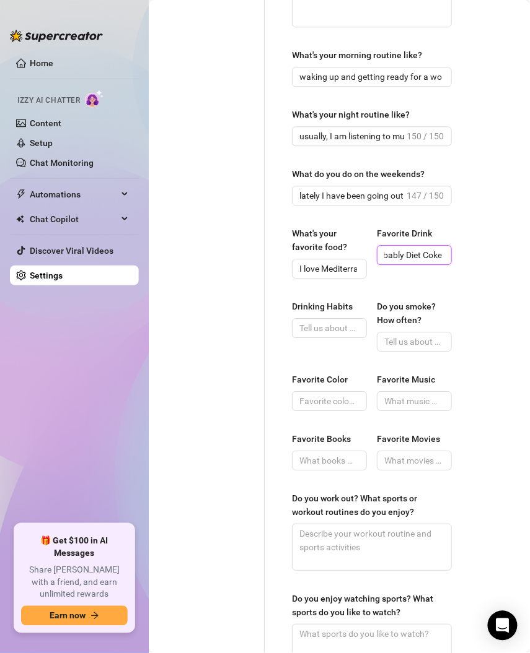
type input "probably Diet Coke"
drag, startPoint x: 343, startPoint y: 329, endPoint x: 326, endPoint y: 328, distance: 16.1
click at [343, 329] on input "Drinking Habits" at bounding box center [328, 328] width 58 height 14
paste input "I usually drink on the weekends with friends and have a couple martinis or marg…"
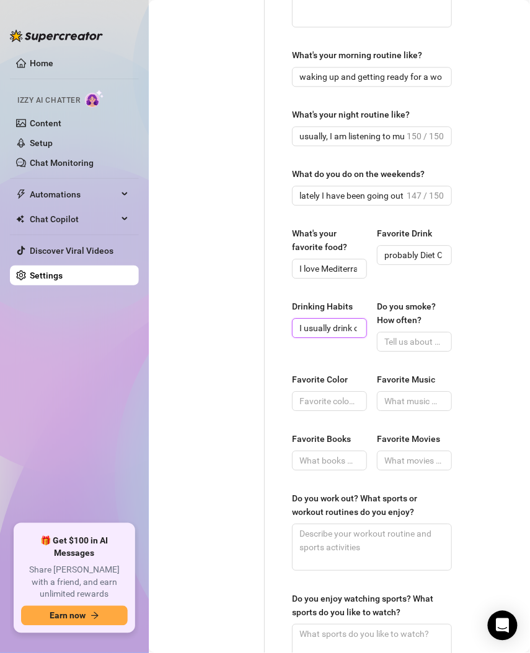
scroll to position [0, 275]
type input "I usually drink on the weekends with friends and have a couple martinis or marg…"
click at [399, 348] on span at bounding box center [414, 342] width 75 height 20
click at [399, 342] on input "Do you smoke? How often?" at bounding box center [413, 342] width 58 height 14
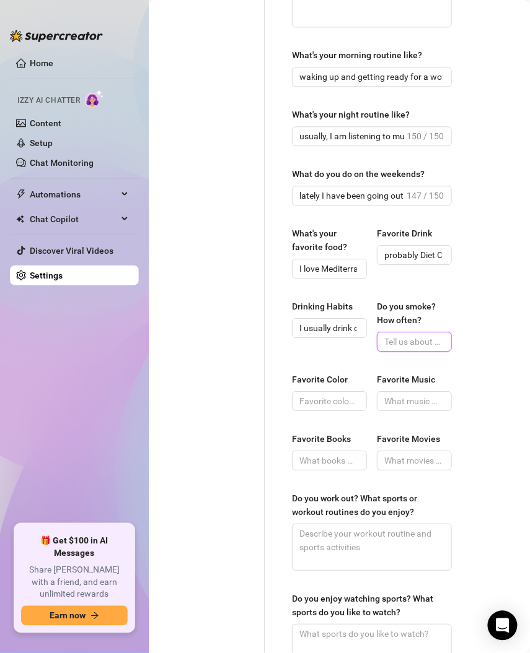
paste input "only flower not tobacco"
type input "only flower not tobacco"
click at [321, 401] on input "Favorite Color" at bounding box center [328, 402] width 58 height 14
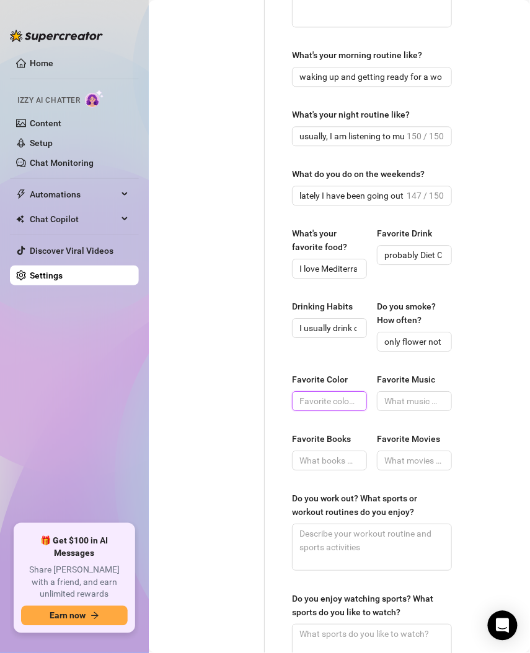
paste input "my favorite color changes but right now it’s lavender but it used to be pink or…"
type input "my favorite color changes but right now it’s lavender but it used to be pink or…"
click at [399, 398] on input "Favorite Music" at bounding box center [413, 402] width 58 height 14
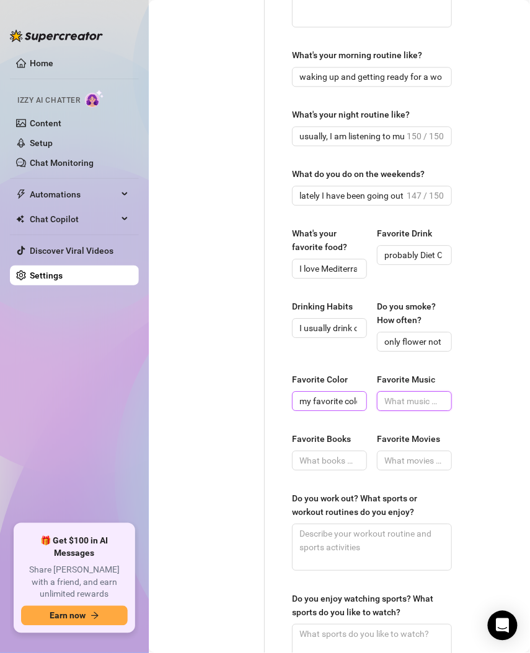
paste input "I absolutely love country music, especially in the morning. It just puts me in …"
type input "I absolutely love country music, especially in the morning. It just puts me in …"
click at [318, 467] on span at bounding box center [329, 461] width 75 height 20
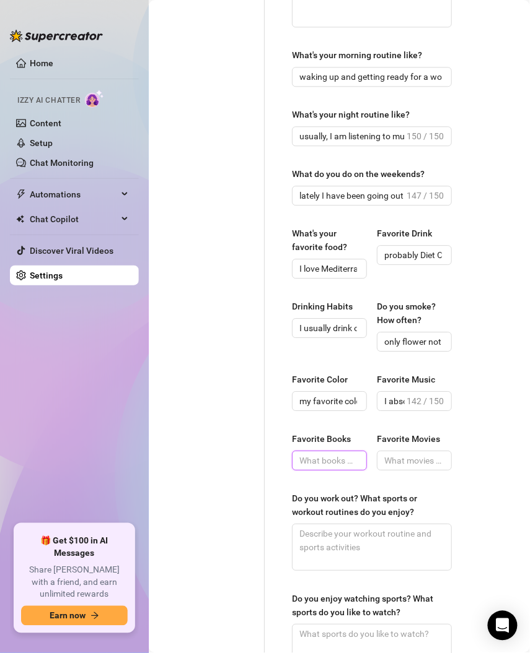
paste input "i’m not huge on reading, but I have been reading the Serra mask books that are …"
drag, startPoint x: 304, startPoint y: 460, endPoint x: 419, endPoint y: 458, distance: 114.6
click at [419, 458] on div "Favorite Books i’m not huge on reading, but I have been reading the Serra mask …" at bounding box center [372, 457] width 160 height 50
click at [305, 463] on input "i’m not huge on reading, but I have been reading the Serra mask books that are …" at bounding box center [309, 461] width 20 height 14
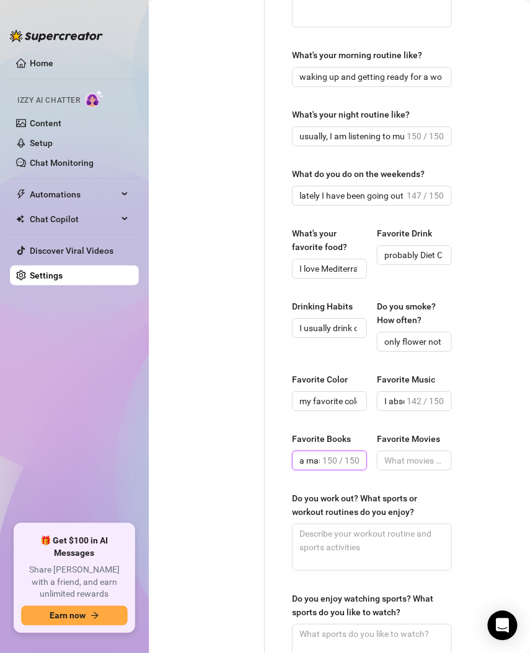
drag, startPoint x: 304, startPoint y: 461, endPoint x: 297, endPoint y: 461, distance: 6.8
click at [297, 461] on span "i’m not huge on reading, but I have been reading the Serra mask books that are …" at bounding box center [329, 461] width 75 height 20
click at [305, 461] on input "i’m not huge on reading, but I have been reading the Serra mask books that are …" at bounding box center [309, 461] width 20 height 14
click at [312, 461] on input "i’m not huge on reading, but I have been reading the Serra mask books that are …" at bounding box center [309, 461] width 20 height 14
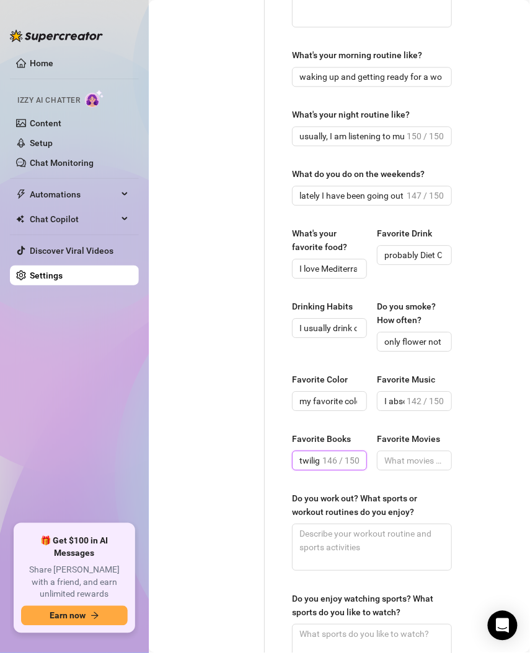
scroll to position [0, 533]
drag, startPoint x: 308, startPoint y: 460, endPoint x: 328, endPoint y: 465, distance: 20.9
click at [328, 465] on span "i’m not huge on reading, but I have been reading the Serra mask books that are …" at bounding box center [329, 461] width 75 height 20
type input "i’m not huge on reading, but I have been reading the Serra mask books that are …"
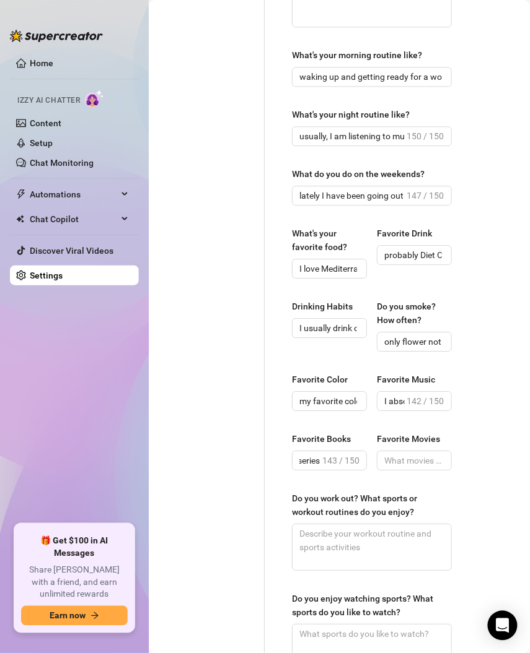
scroll to position [0, 0]
click at [411, 462] on input "Favorite Movies" at bounding box center [413, 461] width 58 height 14
paste input "A couple of my favorite movies are Fool’s gold with [PERSON_NAME] and [PERSON_N…"
click at [394, 462] on input "A couple of my favorite movies are Fool’s gold with [PERSON_NAME] and [PERSON_N…" at bounding box center [394, 461] width 20 height 14
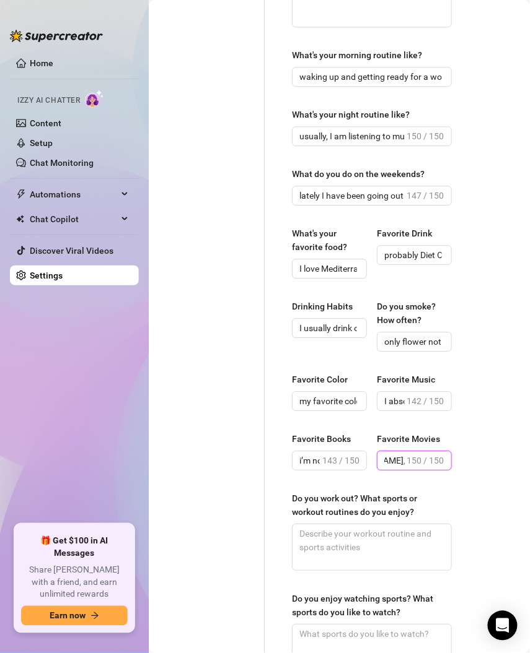
scroll to position [0, 144]
drag, startPoint x: 391, startPoint y: 462, endPoint x: 373, endPoint y: 461, distance: 18.0
click at [377, 466] on span "A couple of my favorite movies are Fool’s gold with [PERSON_NAME] and [PERSON_N…" at bounding box center [414, 461] width 75 height 20
click at [386, 458] on input "A couple of my favorite movies are Fool’s gold with [PERSON_NAME] and [PERSON_N…" at bounding box center [394, 461] width 20 height 14
type input "A couple of my favorite movies are Fool’s gold with [PERSON_NAME] and [PERSON_N…"
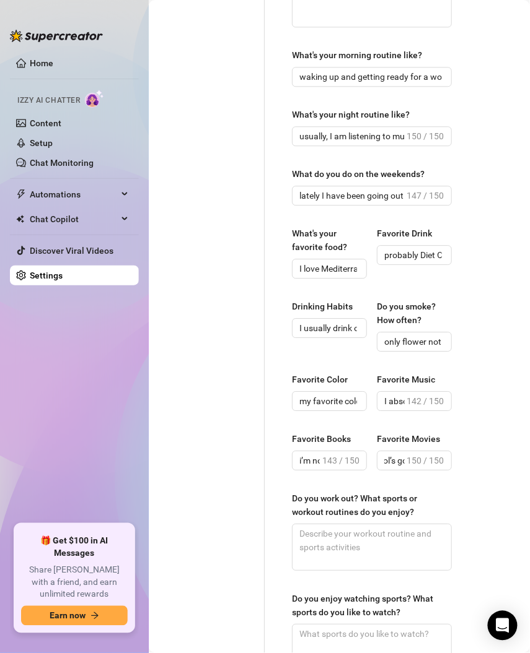
scroll to position [0, 0]
click at [352, 552] on textarea "Do you work out? What sports or workout routines do you enjoy?" at bounding box center [371, 548] width 159 height 46
paste textarea "I work out a ton. I love being active and I am always trying to incorporate spo…"
type textarea "I work out a ton. I love being active and I am always trying to incorporate spo…"
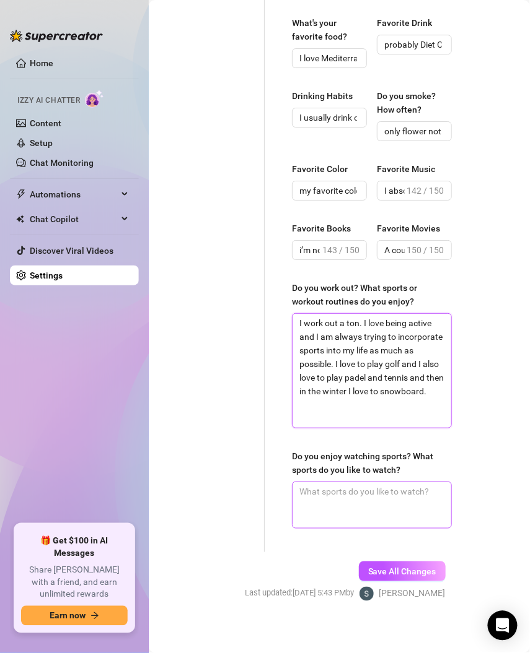
scroll to position [749, 0]
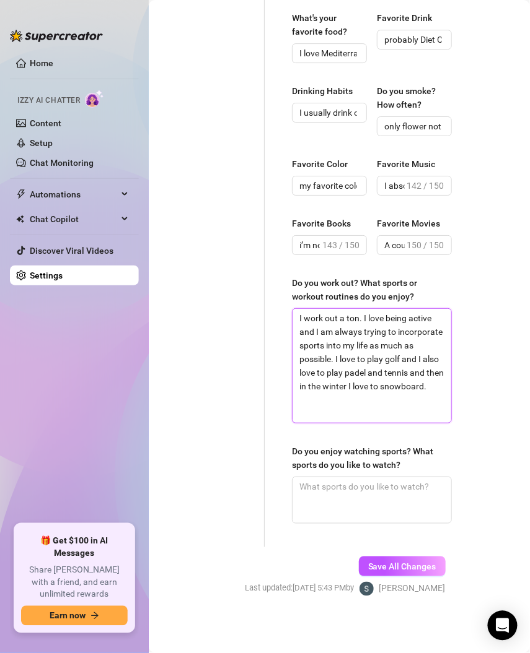
type textarea "I work out a ton. I love being active and I am always trying to incorporate spo…"
click at [364, 500] on textarea "Do you enjoy watching sports? What sports do you like to watch?" at bounding box center [371, 501] width 159 height 46
paste textarea "I love watching sports. My dad is very into sports so that’s what we did a lot …"
type textarea "I love watching sports. My dad is very into sports so that’s what we did a lot …"
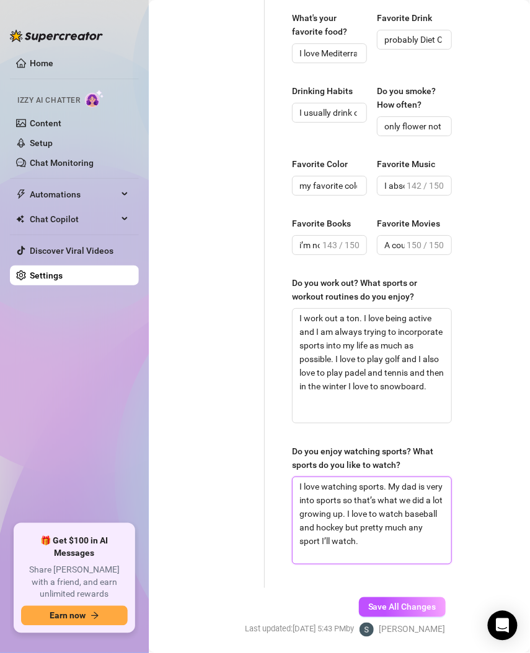
scroll to position [0, 0]
type textarea "I love watching sports. My dad is very into sports so that’s what we did a lot …"
click at [390, 610] on button "Save All Changes" at bounding box center [402, 608] width 87 height 20
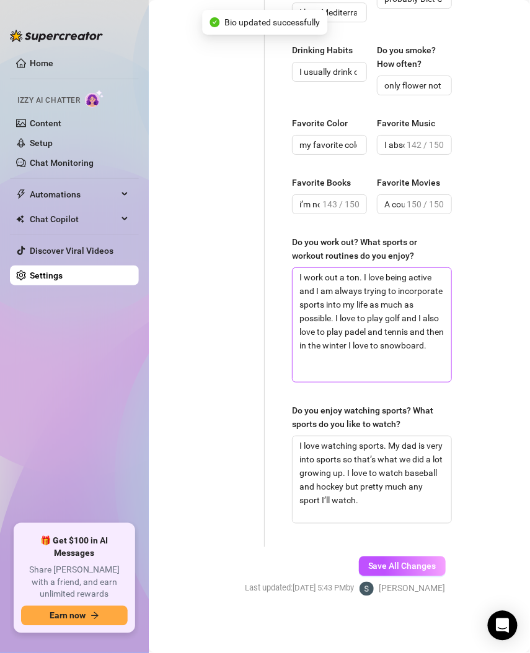
type textarea "my hobbies are very active. I love to play golf. I love to go to Pilates. I lov…"
type textarea "I usually start my day off with Pilates in the morning and then do any sort of …"
type input "I love Mediterranean food and Italian food and American food. Anything with car…"
type input "probably Diet Coke"
type input "I usually drink on the weekends with friends and have a couple martinis or marg…"
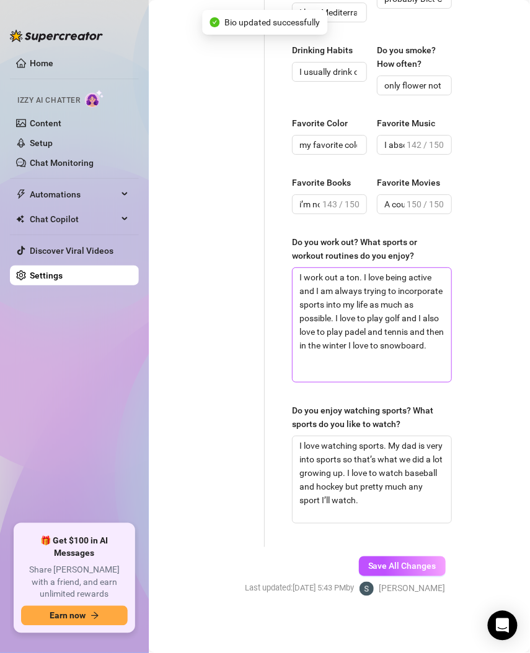
type input "only flower not tobacco"
type input "my favorite color changes but right now it’s lavender but it used to be pink or…"
type textarea "I work out a ton. I love being active and I am always trying to incorporate spo…"
type textarea "I love watching sports. My dad is very into sports so that’s what we did a lot …"
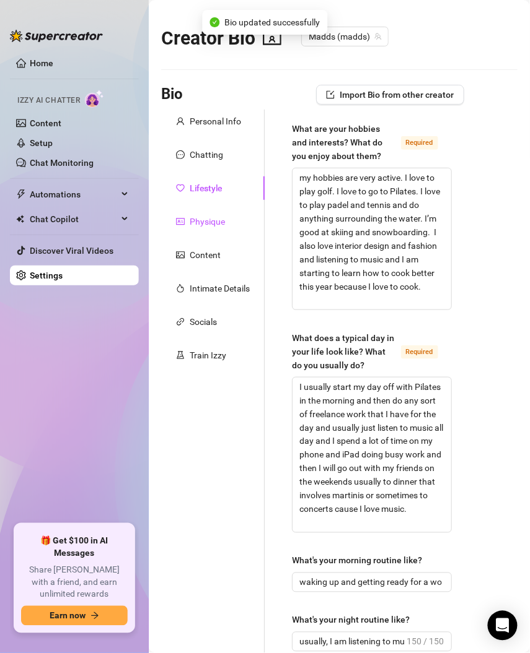
click at [209, 223] on div "Physique" at bounding box center [207, 222] width 35 height 14
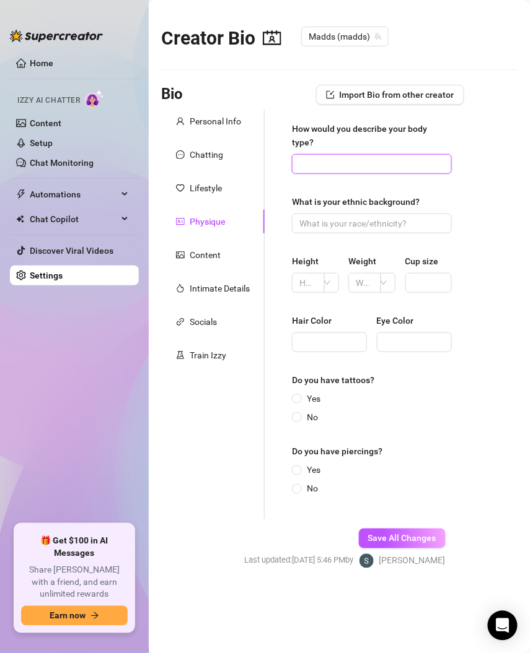
click at [403, 170] on input "How would you describe your body type?" at bounding box center [370, 164] width 142 height 14
paste input "I would describe myself as a tall, slender [DEMOGRAPHIC_DATA]. I have really lo…"
type input "I would describe myself as a tall, slender [DEMOGRAPHIC_DATA]. I have really lo…"
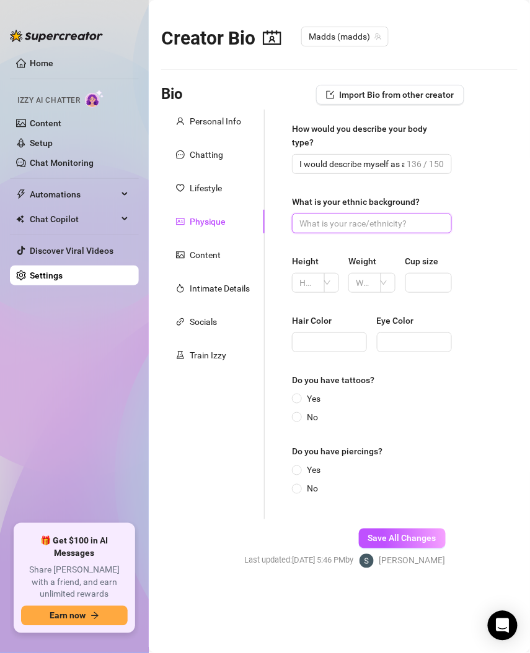
click at [357, 229] on input "What is your ethnic background?" at bounding box center [370, 224] width 142 height 14
paste input "i’m white, but I come from [DEMOGRAPHIC_DATA] background and have a lot of Norw…"
type input "i’m white, but I come from [DEMOGRAPHIC_DATA] background and have a lot of Norw…"
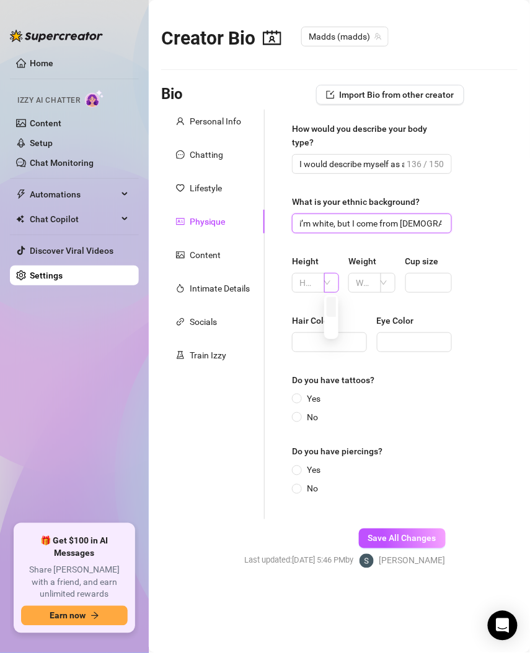
click at [325, 282] on div at bounding box center [331, 283] width 15 height 20
click at [313, 285] on input "text" at bounding box center [306, 283] width 15 height 14
click at [307, 286] on input "text" at bounding box center [306, 283] width 15 height 14
paste input "im 5’8”"
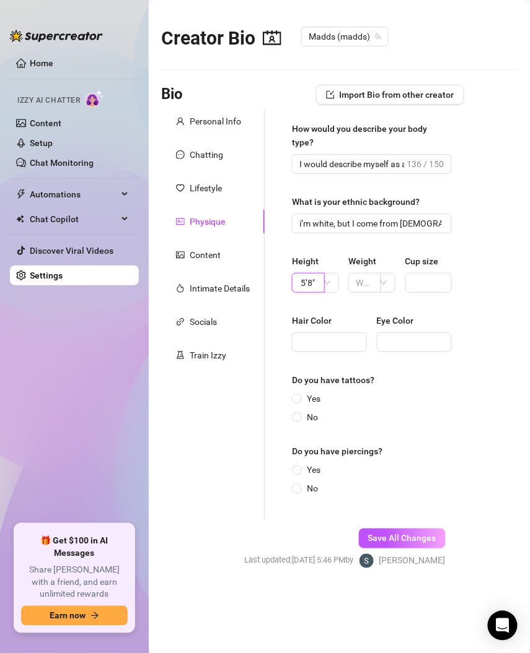
type input "im 5’8”"
click at [360, 284] on input "text" at bounding box center [363, 283] width 15 height 14
paste input "I weigh 125 pounds"
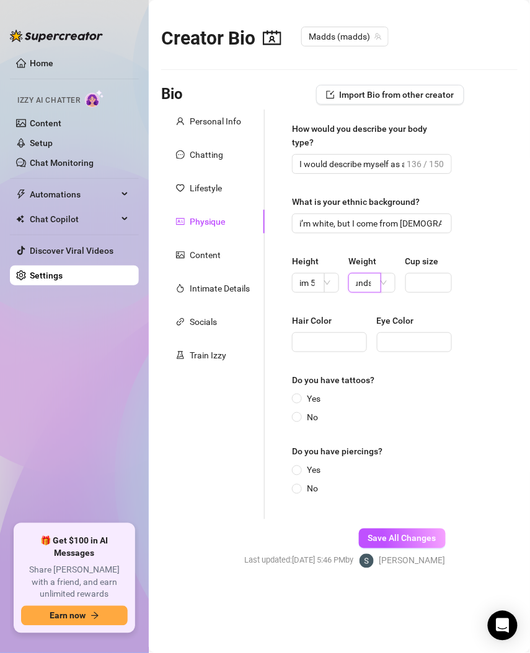
type input "I weigh 125 pounds"
click at [415, 283] on input "Cup size" at bounding box center [426, 283] width 29 height 14
paste input "im a 34 B"
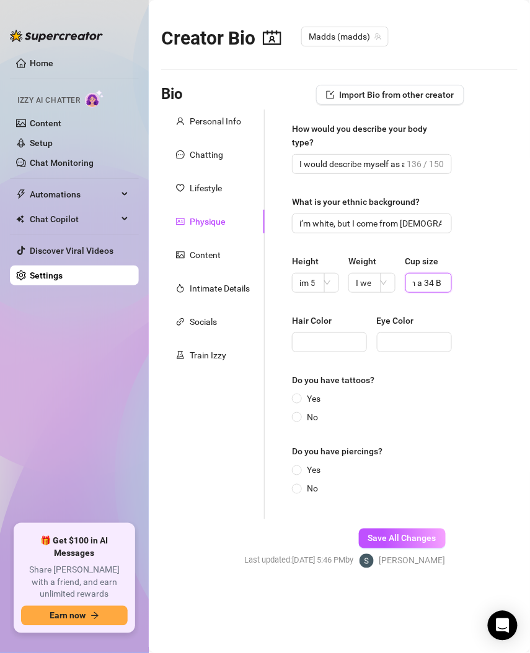
type input "im a 34 B"
click at [328, 343] on input "Hair Color" at bounding box center [328, 343] width 58 height 14
paste input "my hair is blonde"
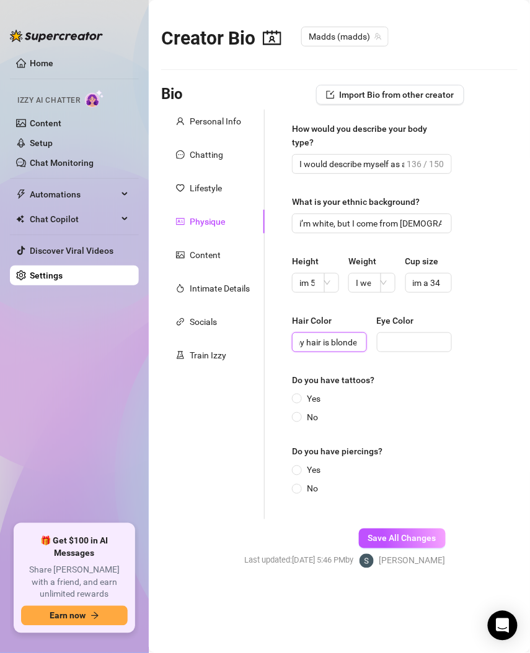
type input "my hair is blonde"
click at [417, 344] on input "Eye Color" at bounding box center [413, 343] width 58 height 14
paste input "I have blue eyes"
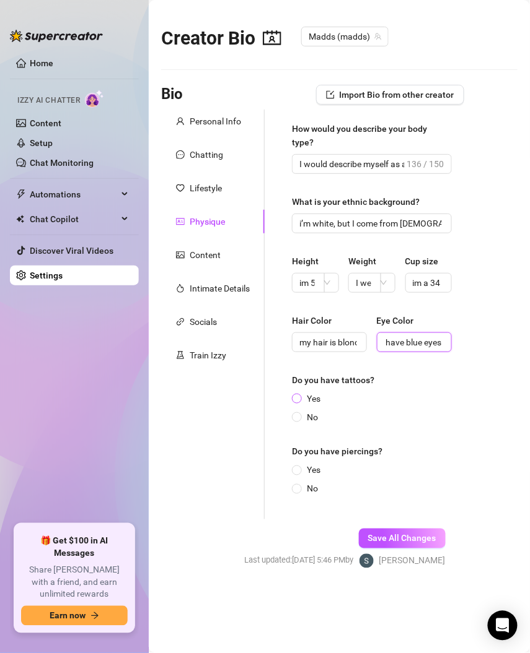
type input "I have blue eyes"
click at [295, 399] on input "Yes" at bounding box center [297, 400] width 5 height 8
radio input "true"
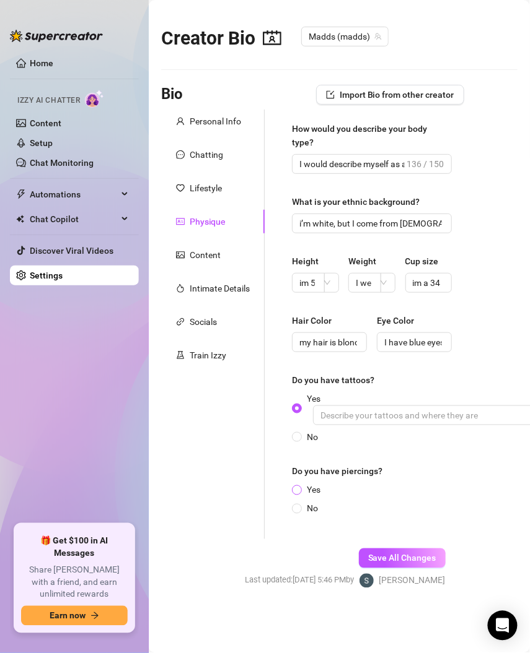
click at [295, 493] on input "Yes" at bounding box center [297, 491] width 5 height 8
radio input "true"
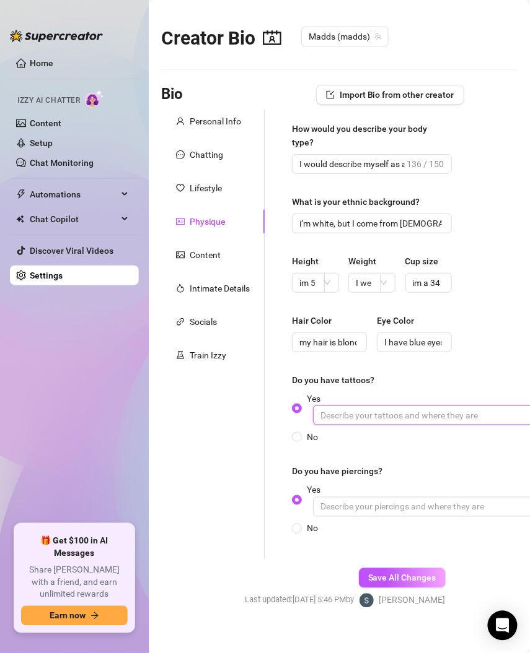
click at [350, 417] on input "Yes" at bounding box center [499, 416] width 372 height 20
paste input "yes I have three tattoos and they’re all pretty small and hidden"
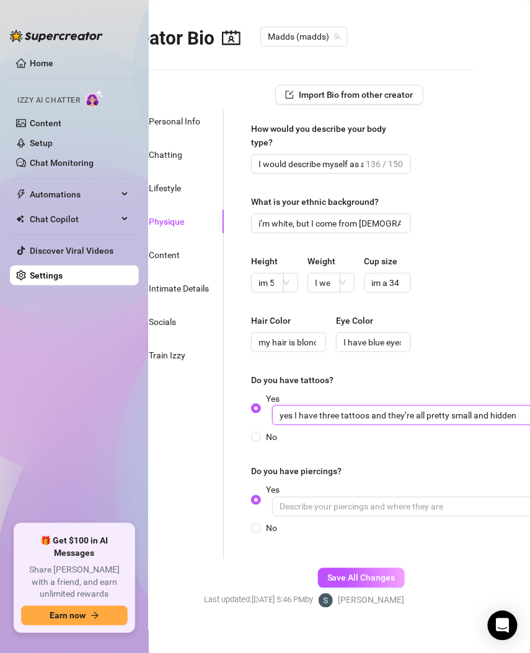
type input "yes I have three tattoos and they’re all pretty small and hidden"
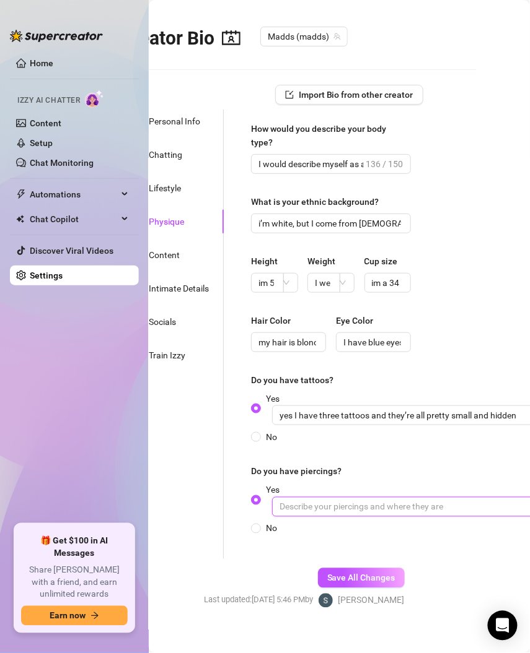
click at [353, 510] on input "Yes" at bounding box center [458, 507] width 372 height 20
paste input "I only have my ears pierced but I want to get more on my ears"
type input "I only have my ears pierced but I want to get more on my ears"
click at [364, 574] on span "Save All Changes" at bounding box center [361, 579] width 68 height 10
type input "my hair is blonde"
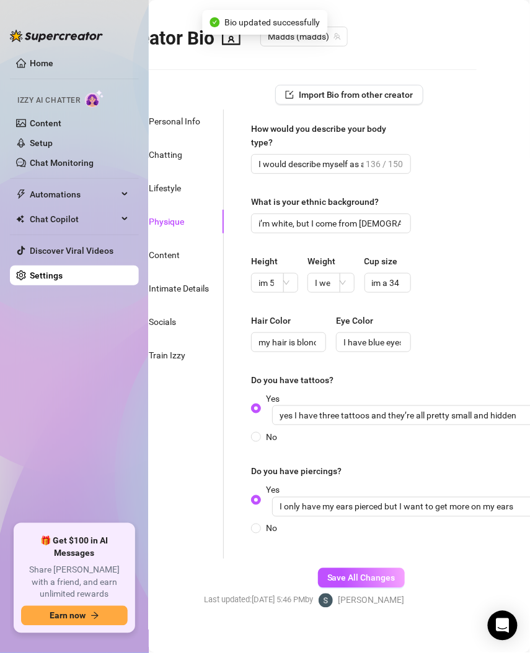
type input "I have blue eyes"
type input "yes I have three tattoos and they’re all pretty small and hidden"
type input "I only have my ears pierced but I want to get more on my ears"
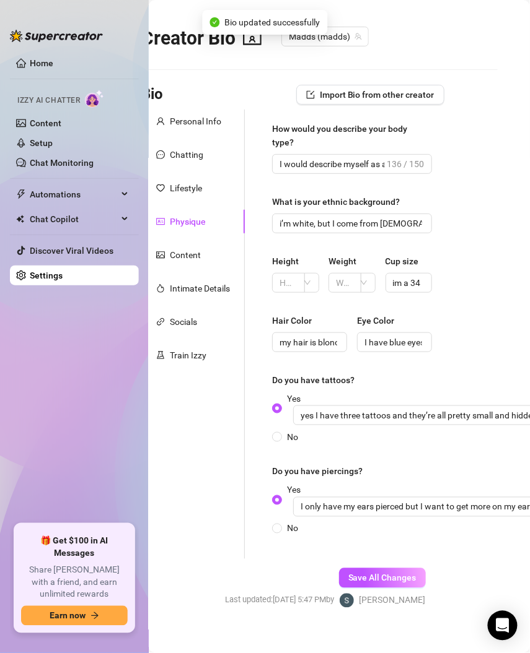
scroll to position [0, 0]
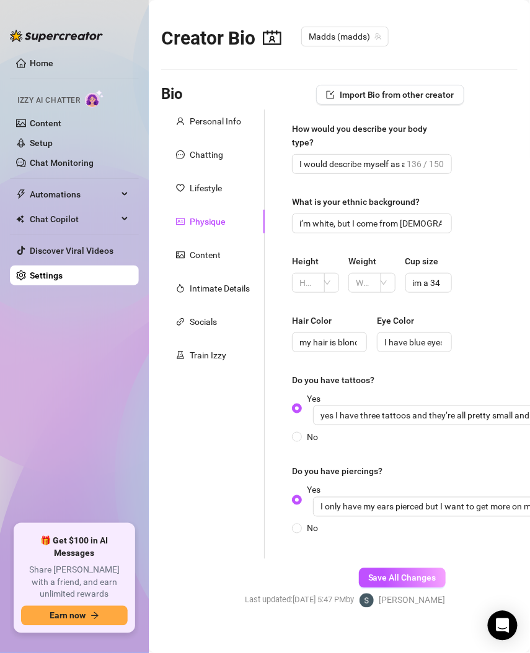
click at [209, 236] on div "Personal Info Chatting Lifestyle Physique Content Intimate Details Socials Trai…" at bounding box center [212, 335] width 103 height 450
click at [210, 244] on div "Content" at bounding box center [212, 255] width 103 height 24
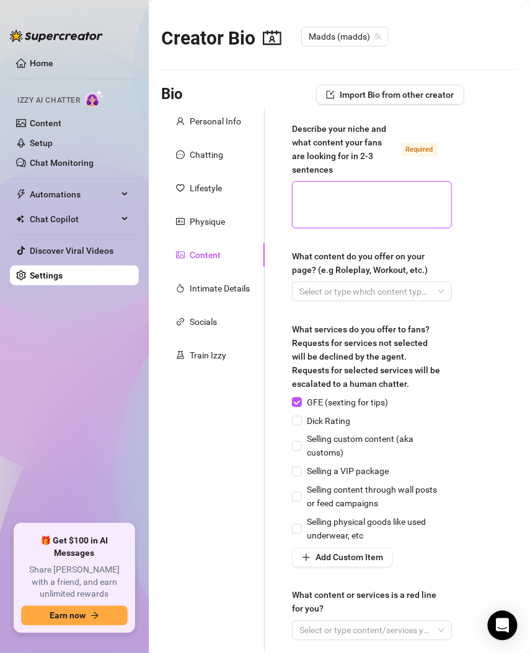
click at [390, 205] on textarea "Describe your niche and what content your fans are looking for in 2-3 sentences…" at bounding box center [371, 205] width 159 height 46
paste textarea "I am a photographer, so I post a lot on my OFTV page about my photo shoots with…"
type textarea "I am a photographer, so I post a lot on my OFTV page about my photo shoots with…"
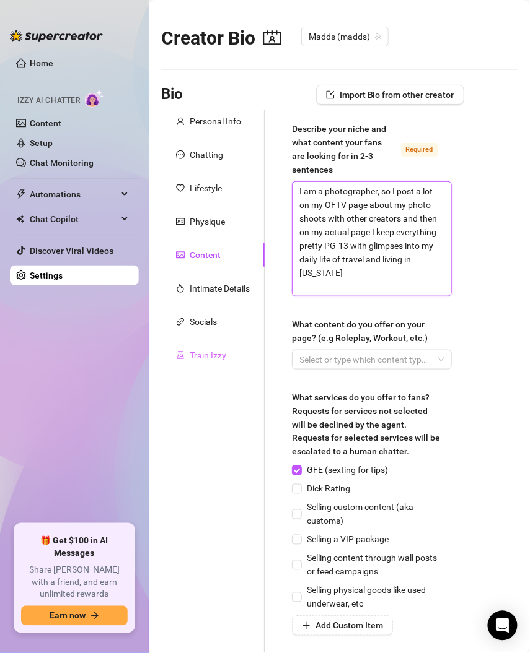
scroll to position [13, 0]
type textarea "I am a photographer, so I post a lot on my OFTV page about my photo shoots with…"
click at [317, 357] on div at bounding box center [365, 359] width 142 height 17
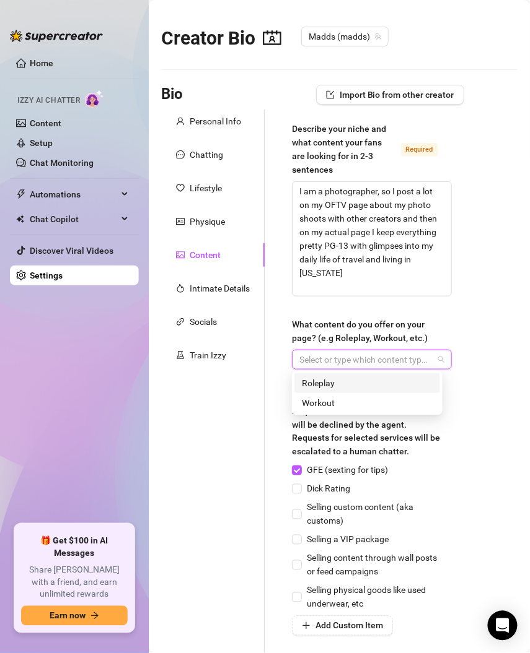
paste input "I keep it pretty simple and show lifestyle content for free and some sexy conte…"
type input "I keep it pretty simple and show lifestyle content for free and some sexy conte…"
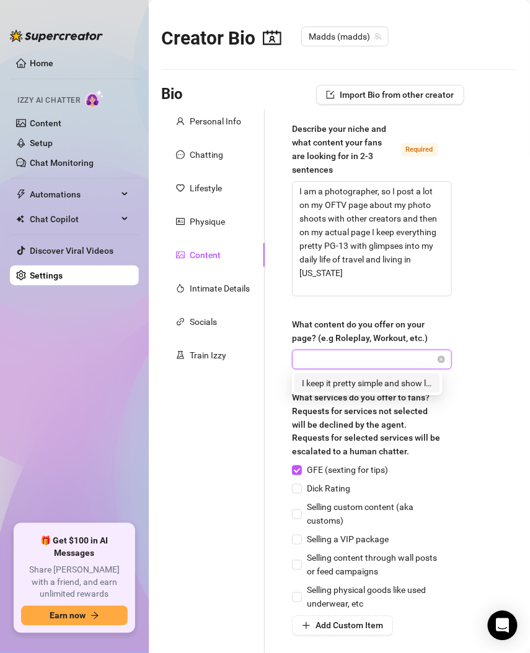
scroll to position [0, 0]
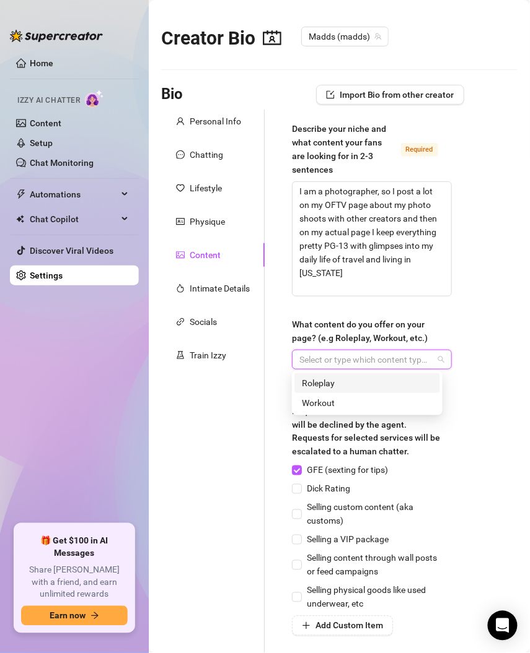
paste input "I keep it pretty simple and show lifestyle content for free and some sexy conte…"
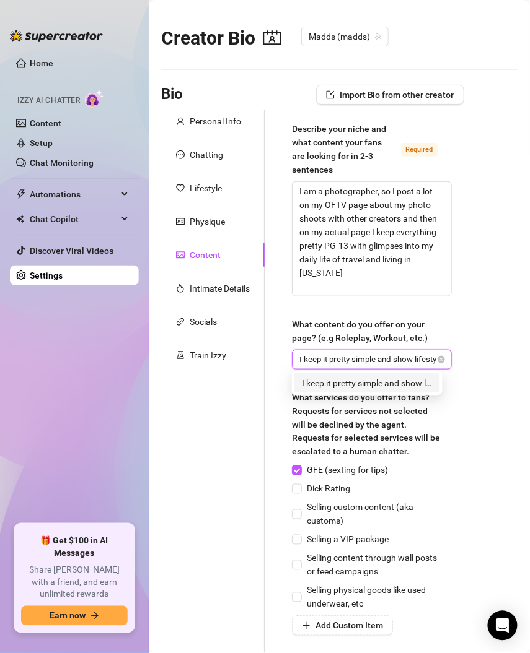
scroll to position [0, 196]
type input "I keep it pretty simple and show lifestyle content for free and some sexy conte…"
click at [451, 333] on div "Describe your niche and what content your fans are looking for in 2-3 sentences…" at bounding box center [371, 421] width 185 height 623
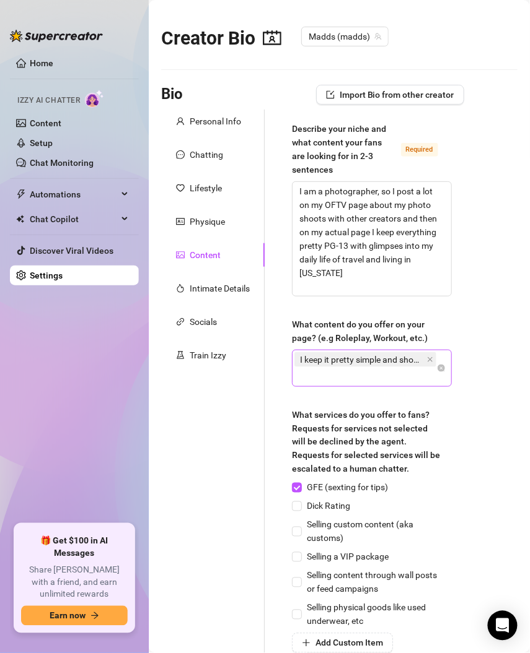
click at [399, 373] on div "I keep it pretty simple and show lifestyle content for free and some sexy conte…" at bounding box center [365, 368] width 142 height 35
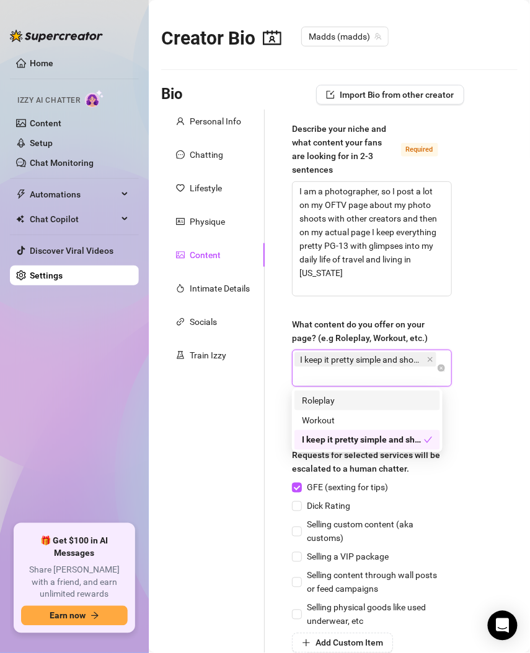
click at [347, 404] on div "Roleplay" at bounding box center [367, 401] width 131 height 14
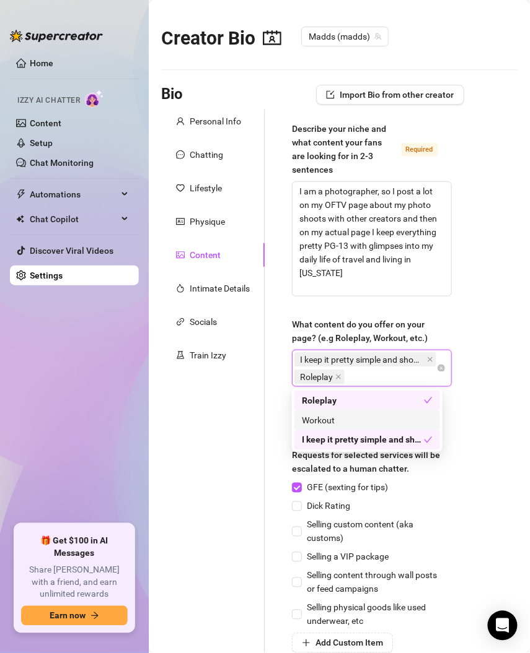
click at [349, 417] on div "Workout" at bounding box center [367, 421] width 131 height 14
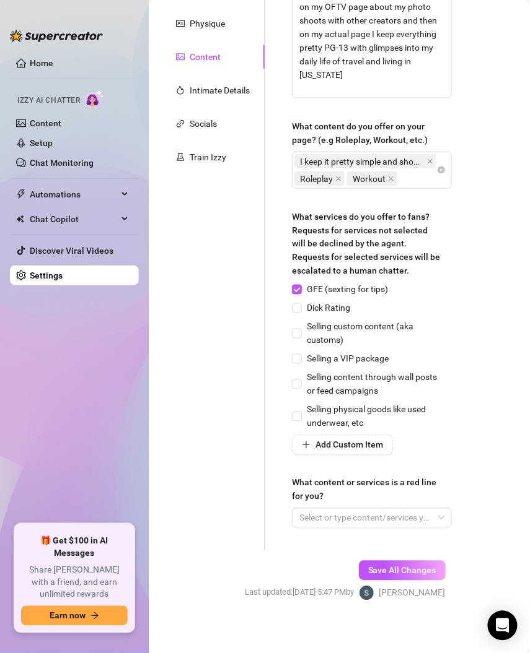
scroll to position [203, 0]
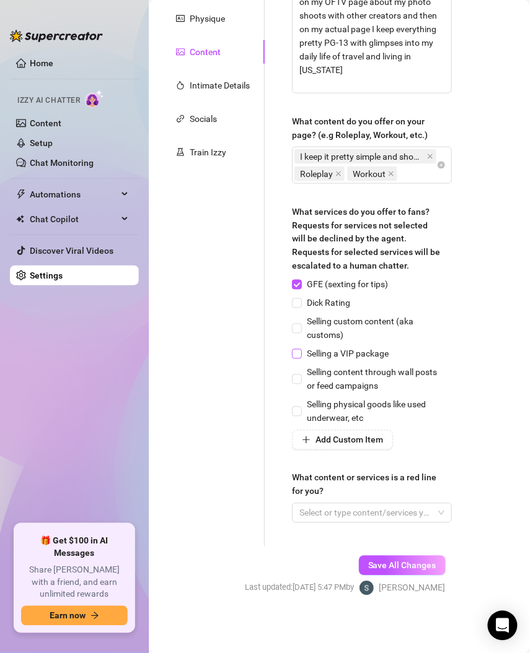
click at [299, 354] on input "Selling a VIP package" at bounding box center [296, 353] width 9 height 9
checkbox input "true"
click at [298, 326] on input "Selling custom content (aka customs)" at bounding box center [296, 328] width 9 height 9
checkbox input "true"
click at [302, 372] on span "Selling content through wall posts or feed campaigns" at bounding box center [377, 379] width 150 height 27
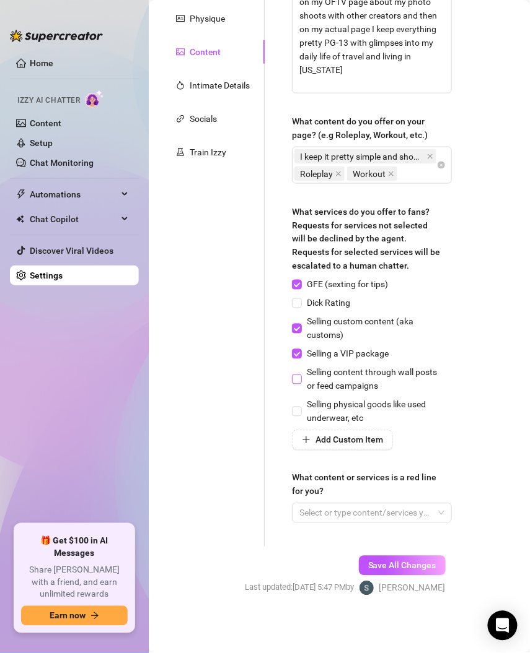
click at [300, 375] on input "Selling content through wall posts or feed campaigns" at bounding box center [296, 379] width 9 height 9
checkbox input "true"
click at [295, 409] on input "Selling physical goods like used underwear, etc" at bounding box center [296, 411] width 9 height 9
checkbox input "true"
click at [372, 512] on div at bounding box center [365, 513] width 142 height 17
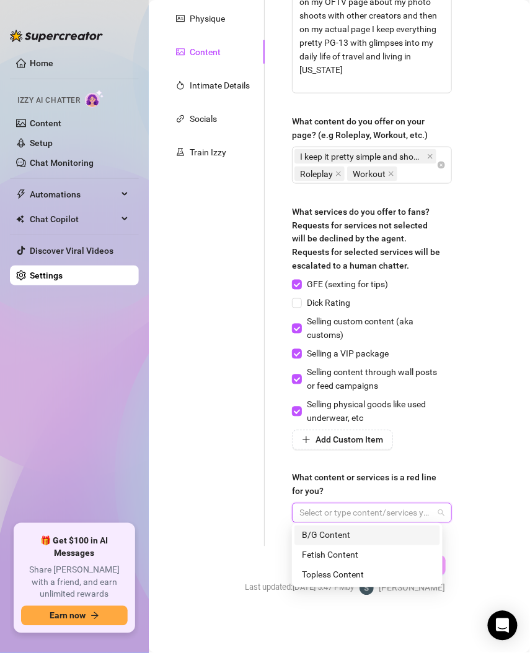
paste input "I wouldn’t ever meet up with someone in person or do any sexual activities onli…"
type input "I wouldn’t ever meet up with someone in person or do any sexual activities onli…"
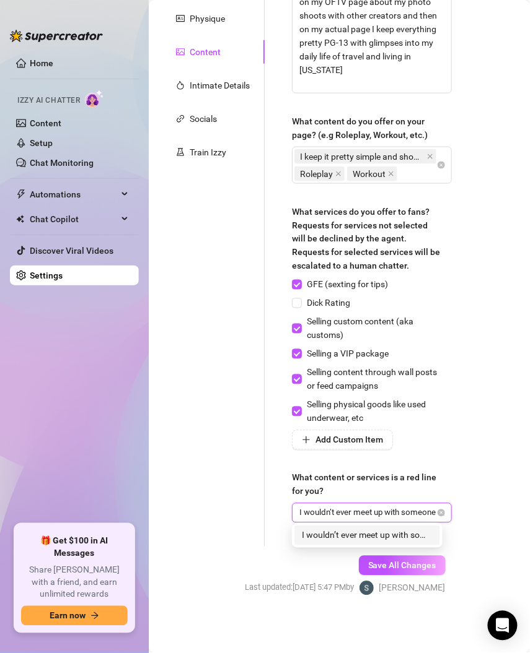
scroll to position [0, 462]
click at [396, 543] on div "I wouldn’t ever meet up with someone in person or do any sexual activities onli…" at bounding box center [367, 536] width 146 height 20
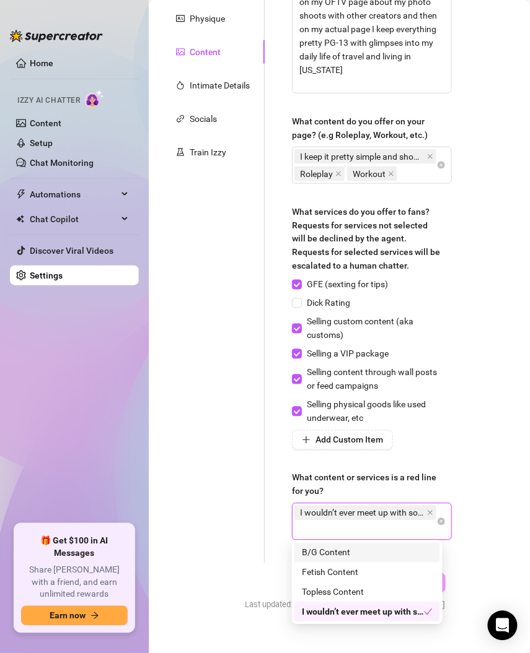
scroll to position [0, 0]
click at [356, 554] on div "B/G Content" at bounding box center [367, 553] width 131 height 14
click at [215, 520] on div "Personal Info Chatting Lifestyle Physique Content Intimate Details Socials Trai…" at bounding box center [212, 235] width 103 height 658
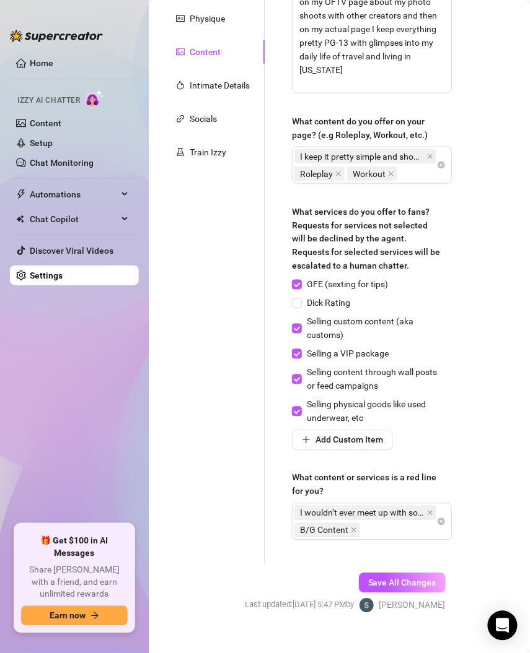
click at [406, 583] on span "Save All Changes" at bounding box center [402, 583] width 68 height 10
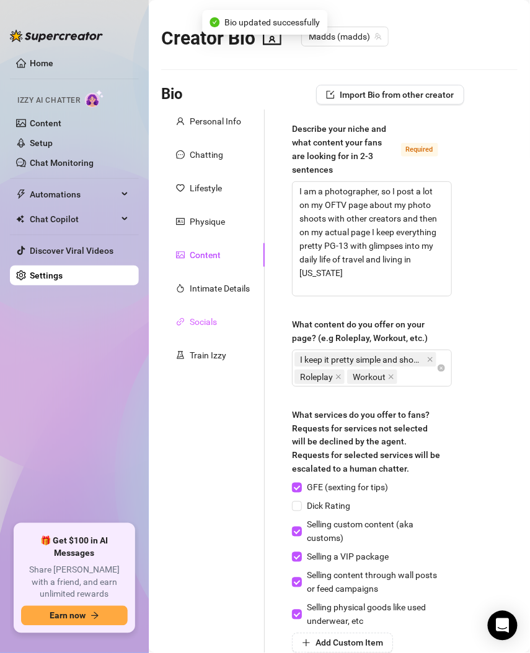
type textarea "I am a photographer, so I post a lot on my OFTV page about my photo shoots with…"
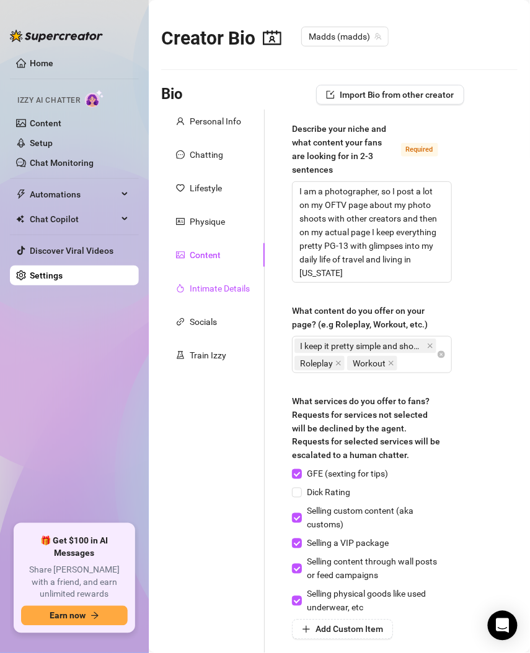
click at [200, 290] on div "Intimate Details" at bounding box center [220, 289] width 60 height 14
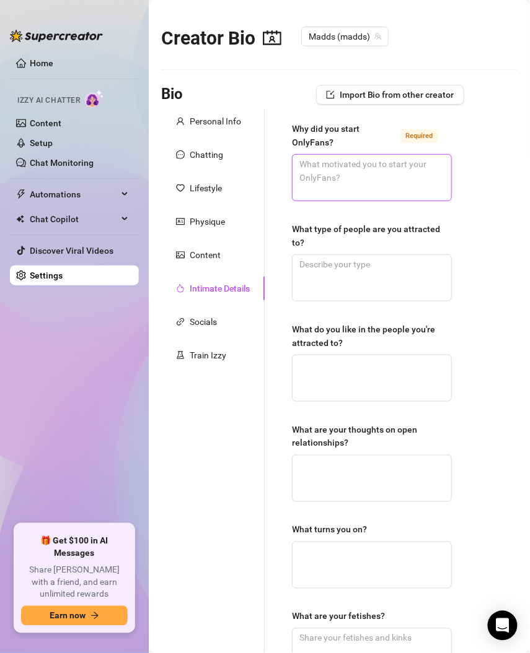
click at [346, 167] on textarea "Why did you start OnlyFans? Required" at bounding box center [371, 178] width 159 height 46
paste textarea "I started only fans because my friend gave me an opportunity that was very uniq…"
type textarea "I started only fans because my friend gave me an opportunity that was very uniq…"
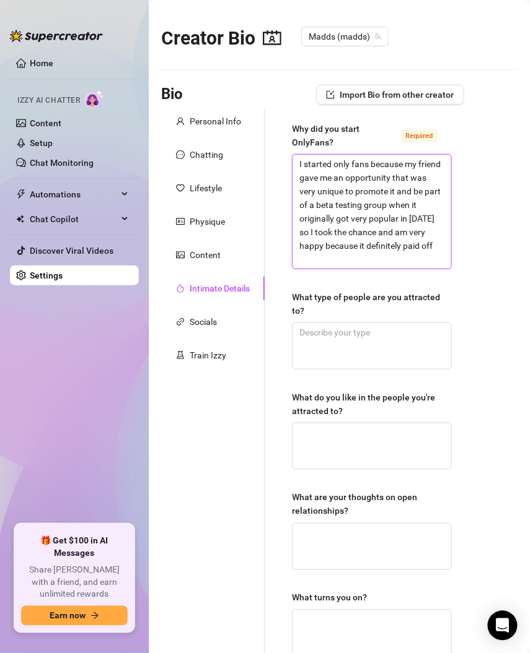
type textarea "I started only fans because my friend gave me an opportunity that was very uniq…"
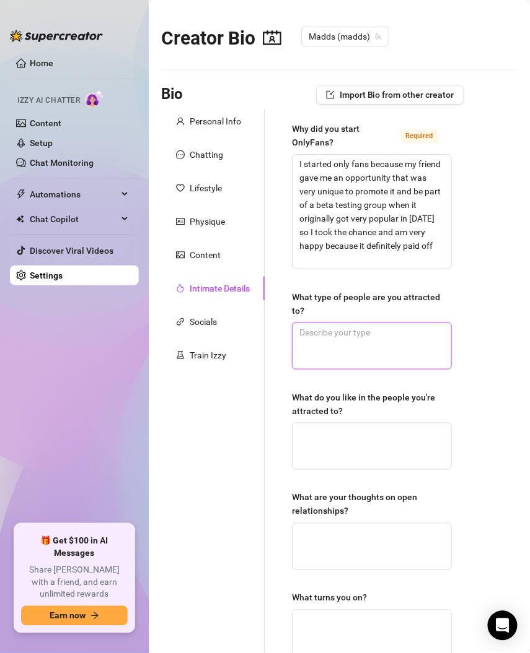
click at [326, 338] on textarea "What type of people are you attracted to?" at bounding box center [371, 346] width 159 height 46
paste textarea "i’m attracted to hard-working individuals that love to travel and love music an…"
type textarea "i’m attracted to hard-working individuals that love to travel and love music an…"
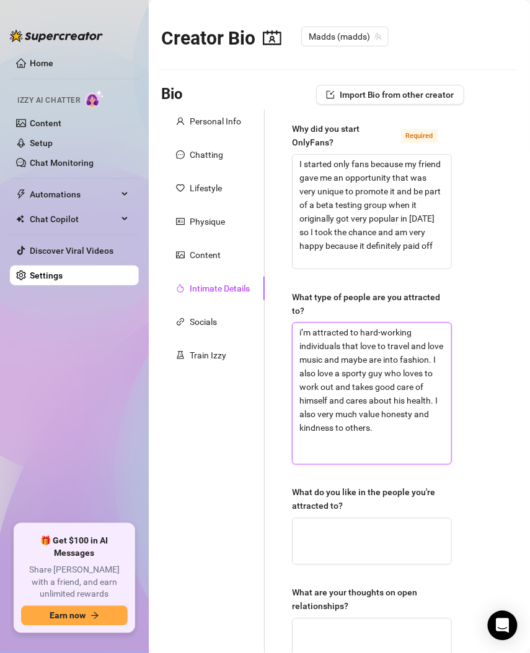
type textarea "i’m attracted to hard-working individuals that love to travel and love music an…"
click at [357, 545] on textarea "What do you like in the people you're attracted to?" at bounding box center [371, 542] width 159 height 46
paste textarea "I like them to be hard-working and passionate and have good taste in food and m…"
type textarea "I like them to be hard-working and passionate and have good taste in food and m…"
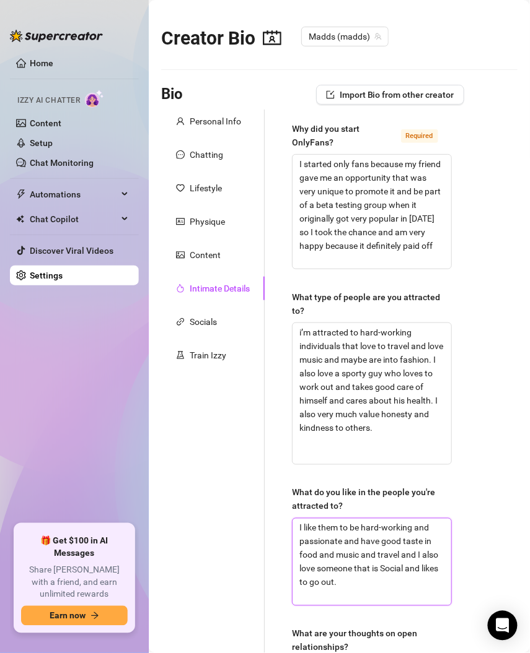
type textarea "I like them to be hard-working and passionate and have good taste in food and m…"
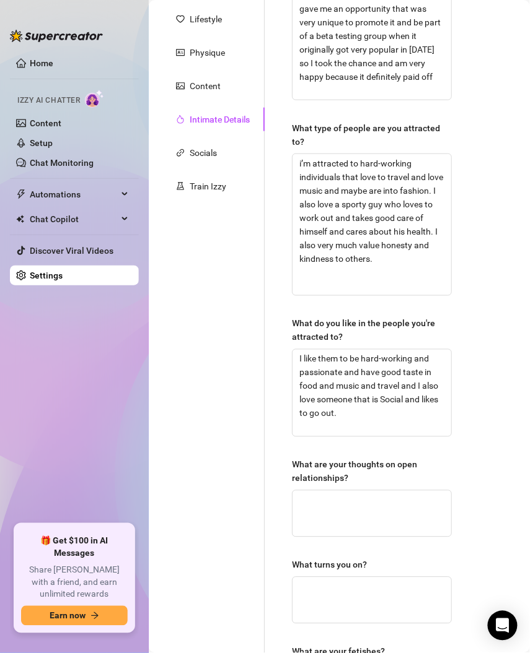
scroll to position [260, 0]
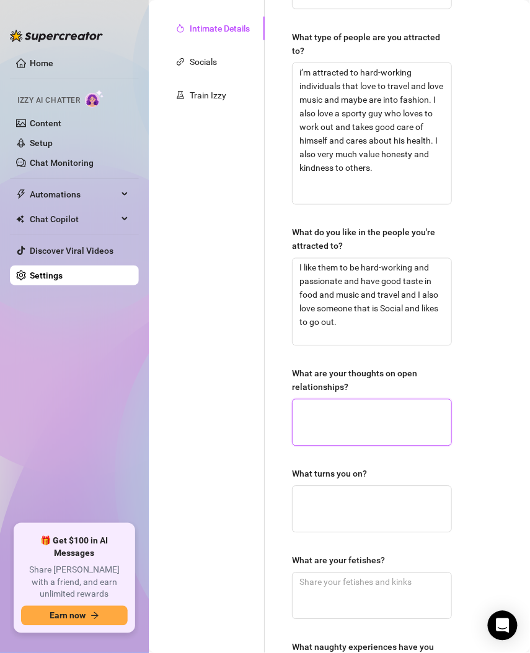
click at [347, 416] on textarea "What are your thoughts on open relationships?" at bounding box center [371, 423] width 159 height 46
paste textarea "i’ve never been in one so I can’t really say, but I’m not completely opposed to…"
type textarea "i’ve never been in one so I can’t really say, but I’m not completely opposed to…"
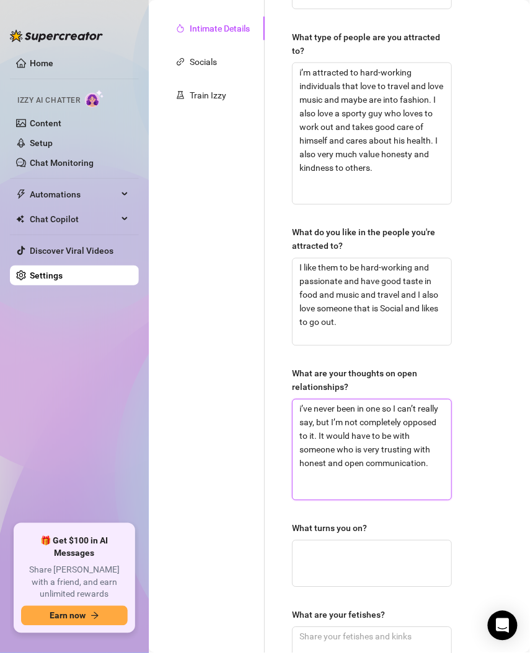
scroll to position [0, 0]
type textarea "i’ve never been in one so I can’t really say, but I’m not completely opposed to…"
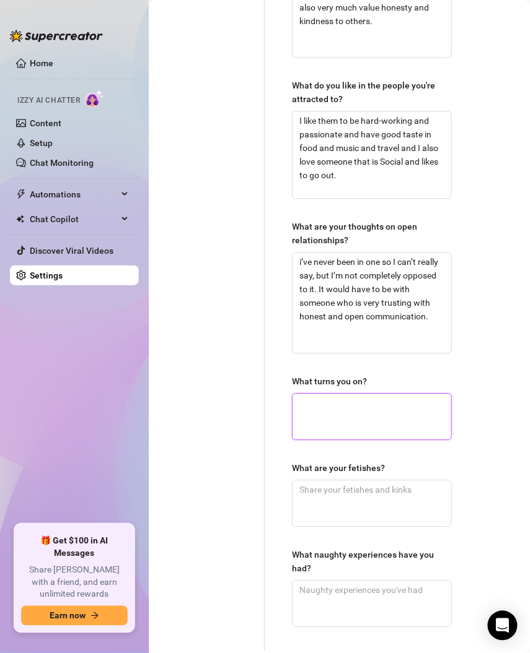
click at [359, 415] on textarea "What turns you on?" at bounding box center [371, 418] width 159 height 46
paste textarea "lots of things! I love when someone is chivalrous and opens the door for me and…"
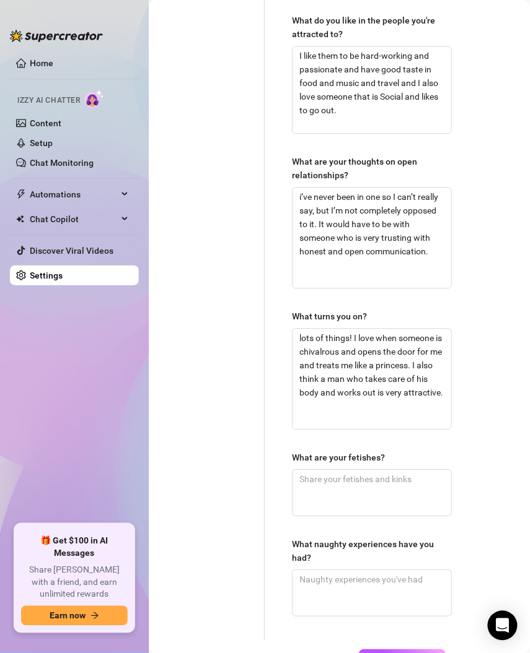
scroll to position [512, 0]
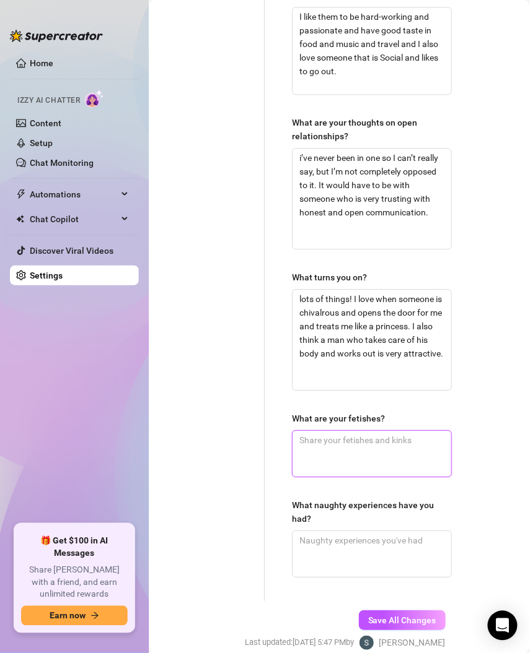
click at [343, 443] on textarea "What are your fetishes?" at bounding box center [371, 454] width 159 height 46
paste textarea "princess treatment"
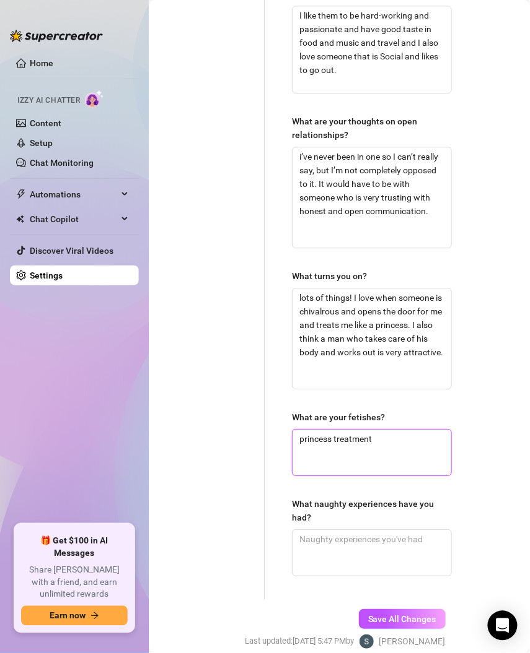
scroll to position [515, 0]
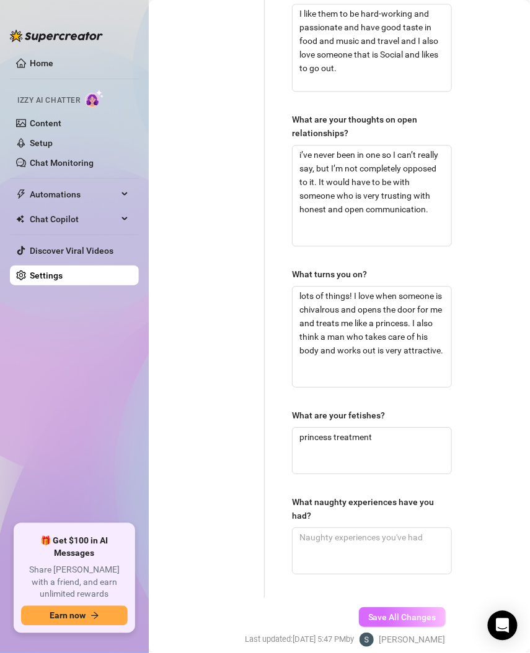
click at [370, 613] on span "Save All Changes" at bounding box center [402, 618] width 68 height 10
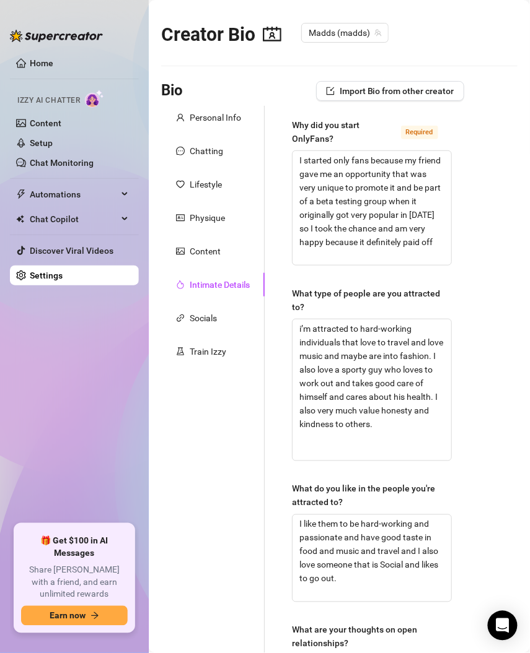
scroll to position [0, 0]
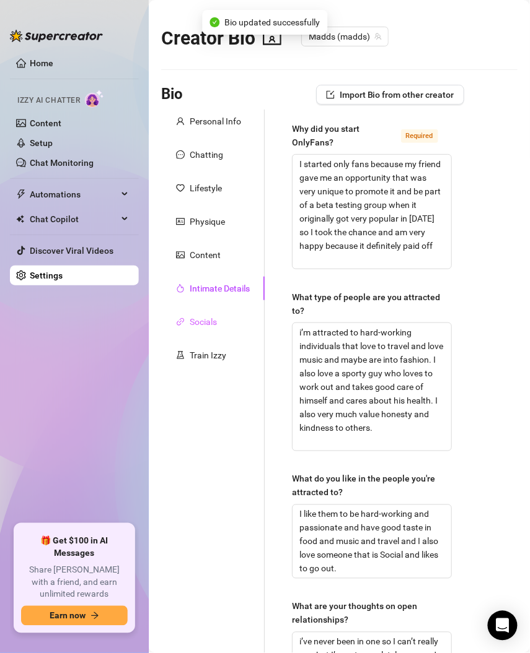
click at [219, 322] on div "Socials" at bounding box center [212, 322] width 103 height 24
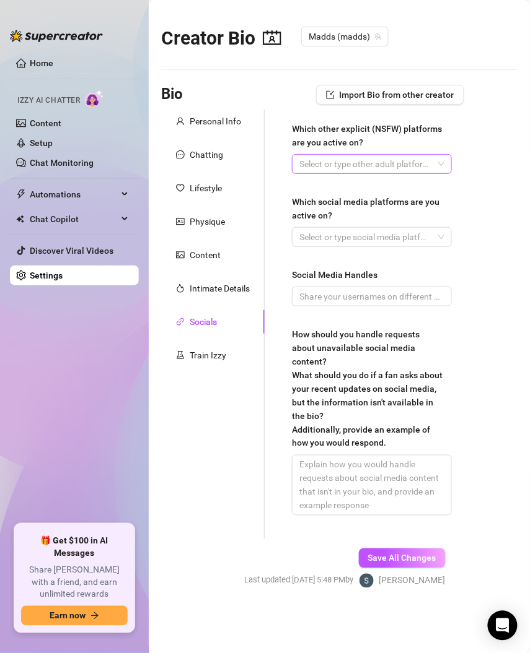
click at [333, 162] on div at bounding box center [365, 163] width 142 height 17
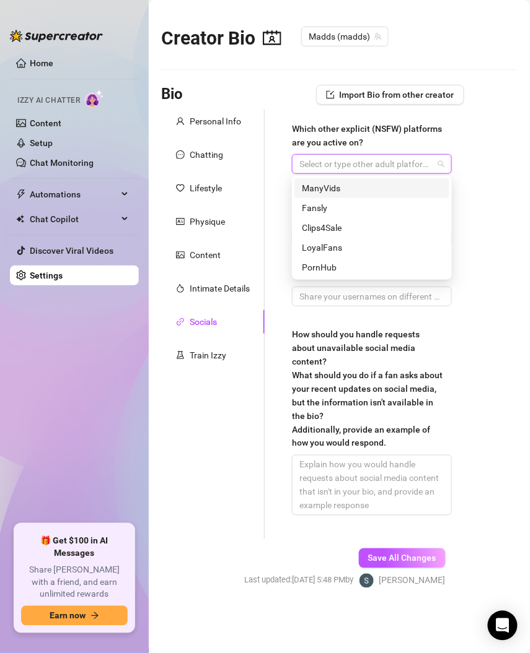
click at [277, 162] on div "Which other explicit (NSFW) platforms are you active on? Select or type other a…" at bounding box center [363, 325] width 199 height 430
click at [311, 164] on div at bounding box center [365, 163] width 142 height 17
paste input "I am not currently on any other ones"
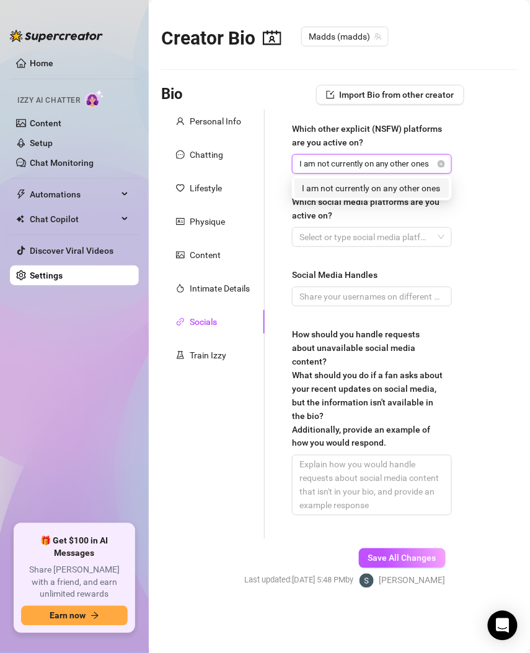
click at [398, 194] on div "I am not currently on any other ones" at bounding box center [372, 188] width 140 height 14
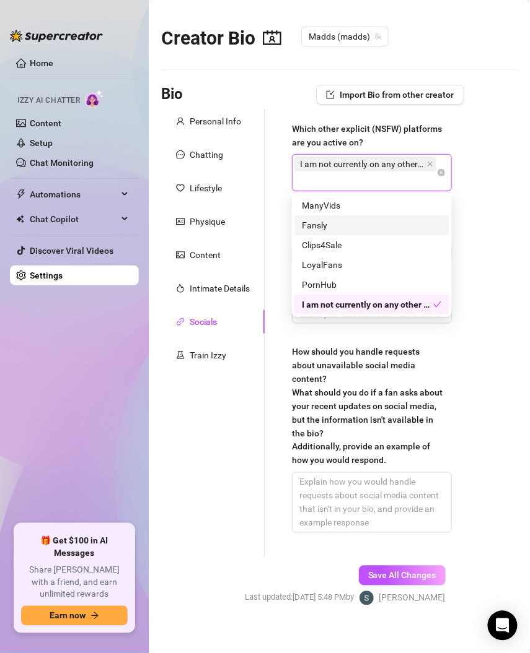
click at [276, 194] on div "Which other explicit (NSFW) platforms are you active on? I am not currently on …" at bounding box center [363, 333] width 199 height 447
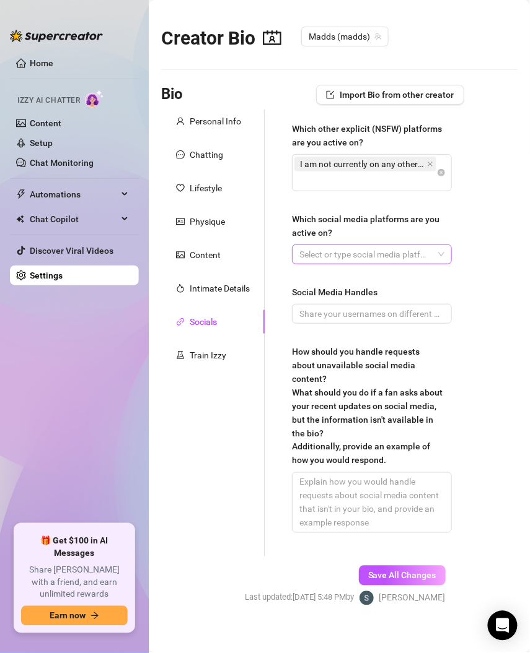
click at [371, 253] on div at bounding box center [365, 254] width 142 height 17
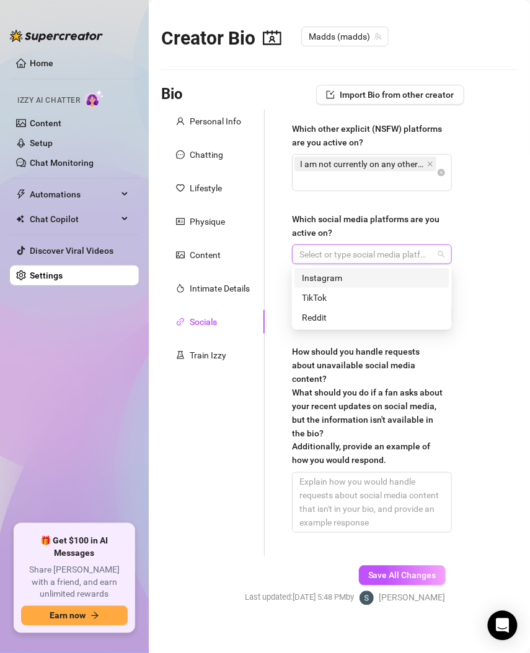
paste input "Instagram and TikTok mainly"
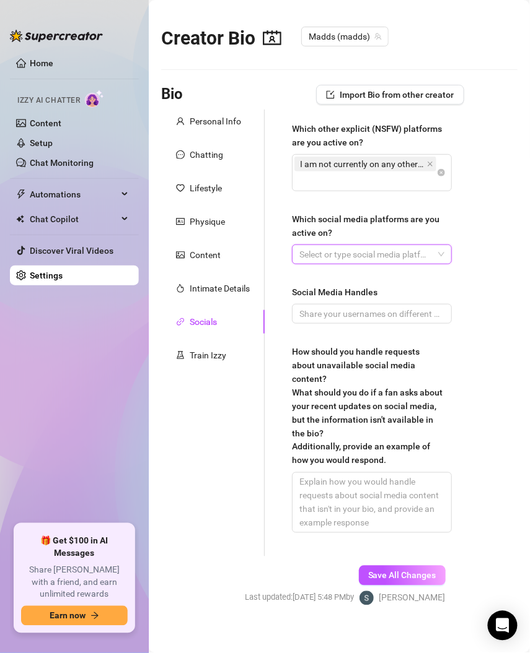
click at [352, 252] on div at bounding box center [365, 254] width 142 height 17
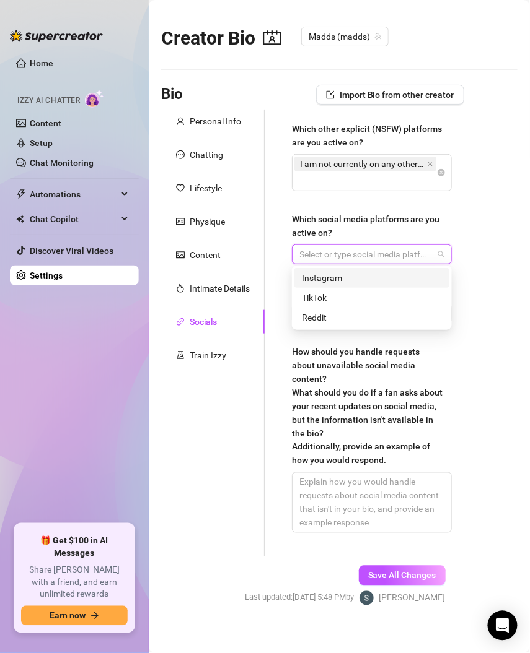
click at [354, 271] on div "Instagram" at bounding box center [372, 278] width 140 height 14
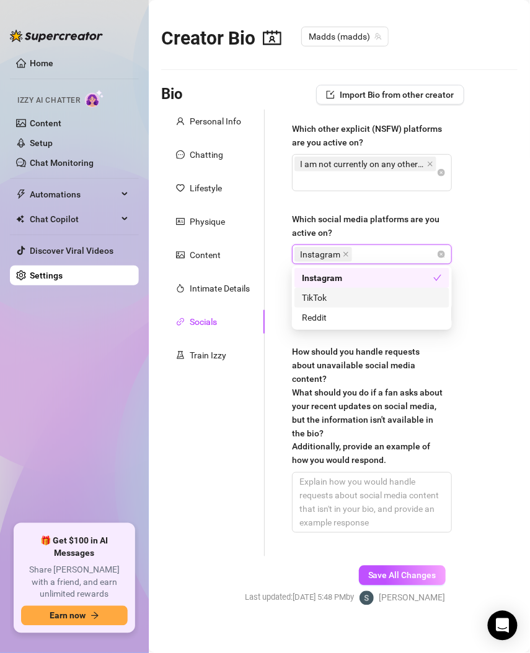
click at [356, 289] on div "TikTok" at bounding box center [371, 298] width 155 height 20
click at [444, 214] on label "Which social media platforms are you active on?" at bounding box center [372, 225] width 160 height 27
click at [401, 247] on input "Which social media platforms are you active on?" at bounding box center [400, 254] width 2 height 15
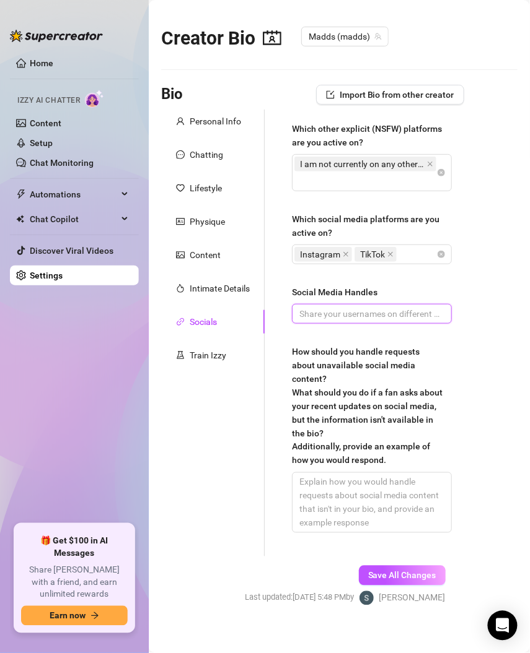
click at [316, 315] on input "Social Media Handles" at bounding box center [370, 314] width 142 height 14
paste input "@maddiey0ung"
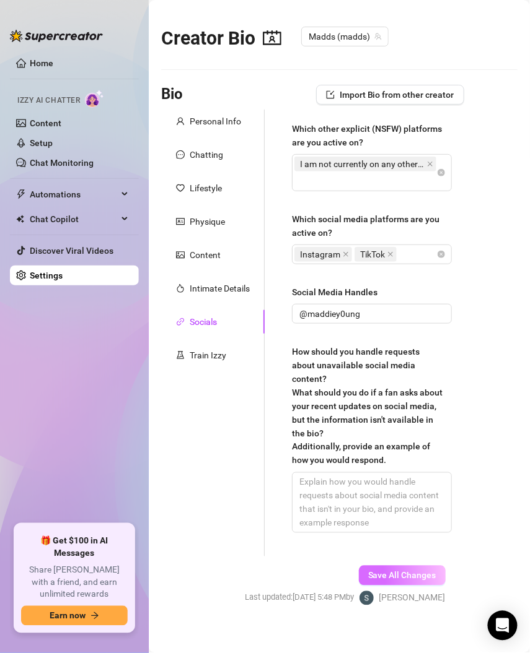
click at [405, 571] on span "Save All Changes" at bounding box center [402, 576] width 68 height 10
click at [336, 484] on textarea "How should you handle requests about unavailable social media content? What sho…" at bounding box center [371, 502] width 159 height 59
paste textarea "i’m not trying to hide anything so I would just respond with what’s on social m…"
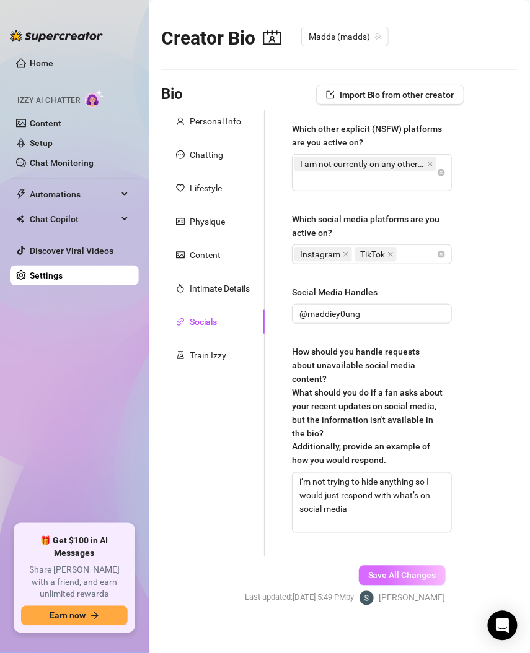
click at [411, 571] on span "Save All Changes" at bounding box center [402, 576] width 68 height 10
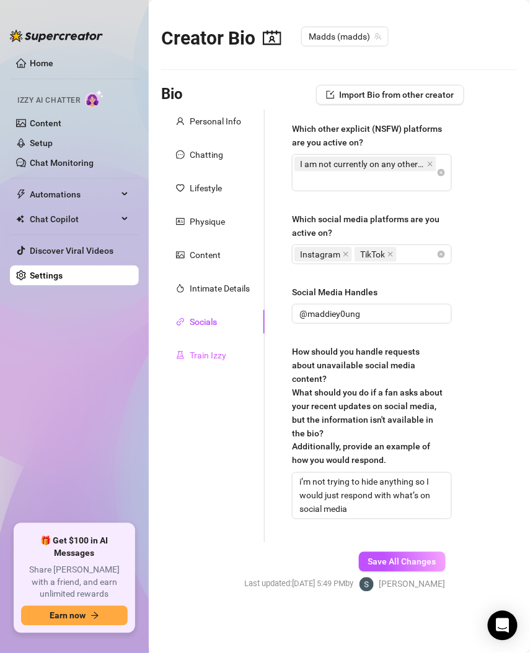
click at [206, 365] on div "Train Izzy" at bounding box center [212, 356] width 103 height 24
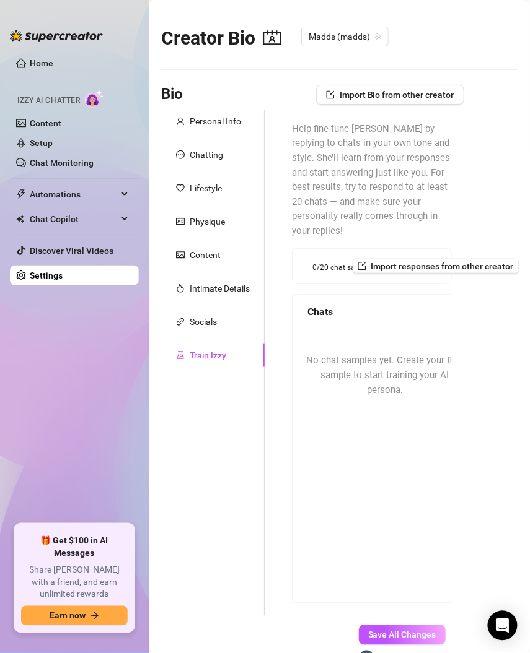
click at [393, 386] on div "No chat samples yet. Create your first sample to start training your AI persona." at bounding box center [384, 376] width 185 height 94
click at [391, 384] on div "No chat samples yet. Create your first sample to start training your AI persona." at bounding box center [384, 376] width 185 height 94
click at [204, 144] on div "Chatting" at bounding box center [212, 155] width 103 height 24
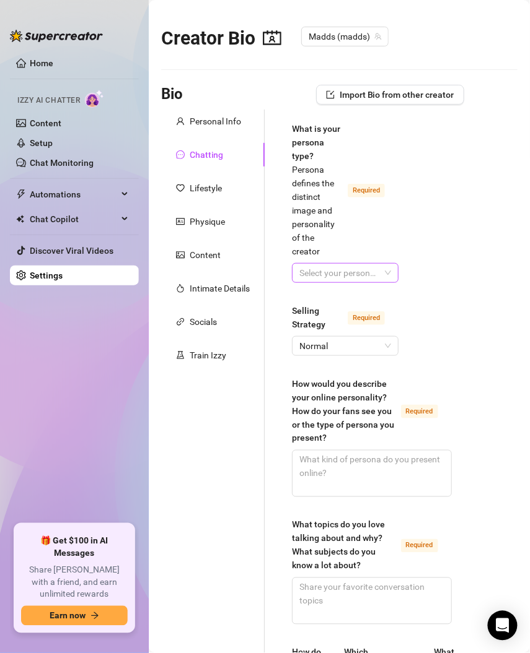
click at [315, 282] on input "What is your persona type? [PERSON_NAME] defines the distinct image and persona…" at bounding box center [339, 273] width 81 height 19
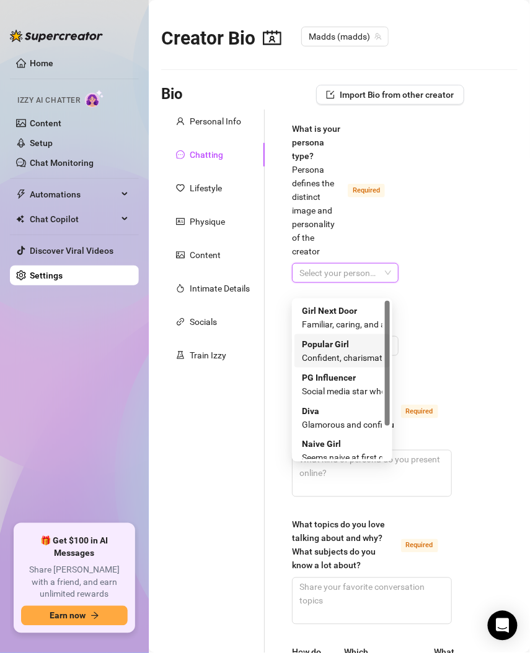
click at [355, 354] on div "Confident, charismatic, and effortlessly commands attention" at bounding box center [342, 358] width 81 height 14
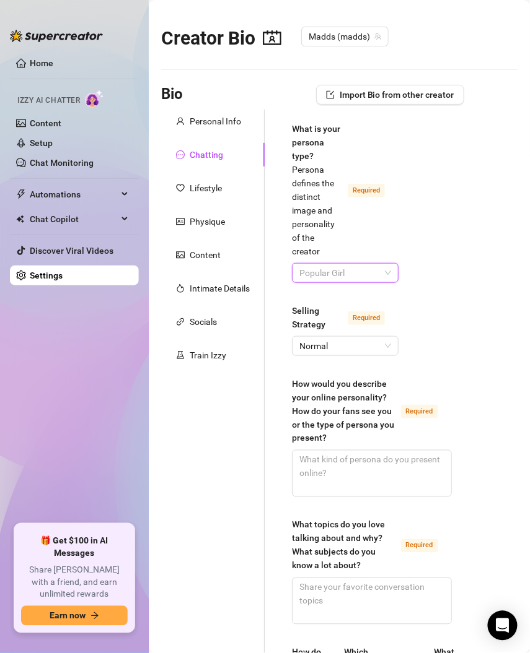
click at [360, 283] on div "Popular Girl" at bounding box center [345, 273] width 107 height 20
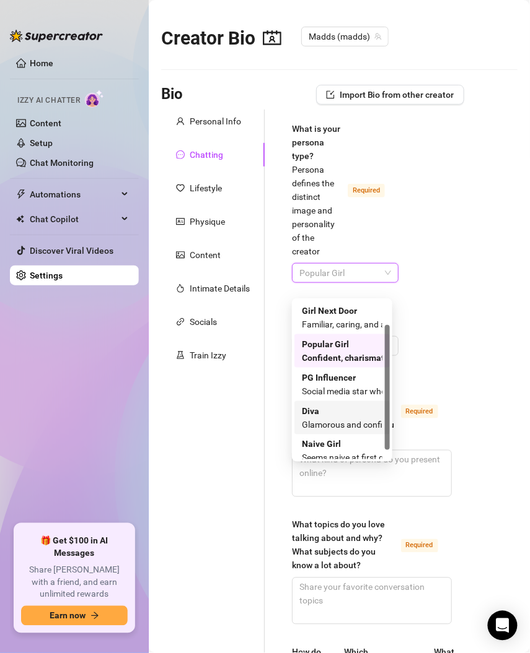
scroll to position [41, 0]
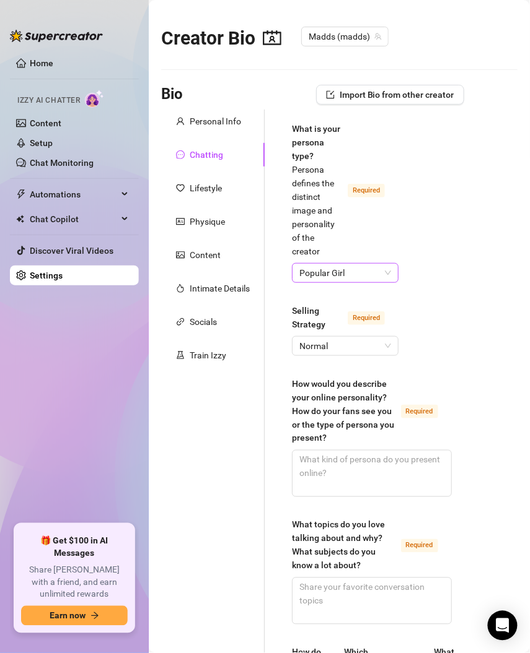
click at [348, 282] on span "Popular Girl" at bounding box center [345, 273] width 92 height 19
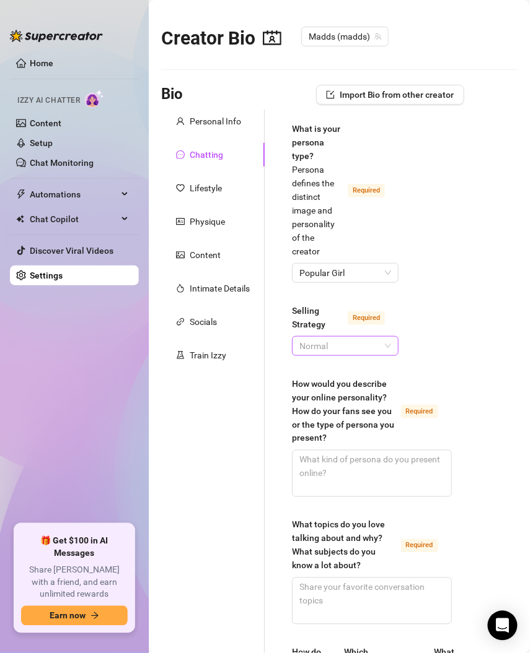
click at [339, 356] on span "Normal" at bounding box center [345, 346] width 92 height 19
click at [323, 402] on div "Normal" at bounding box center [342, 404] width 81 height 14
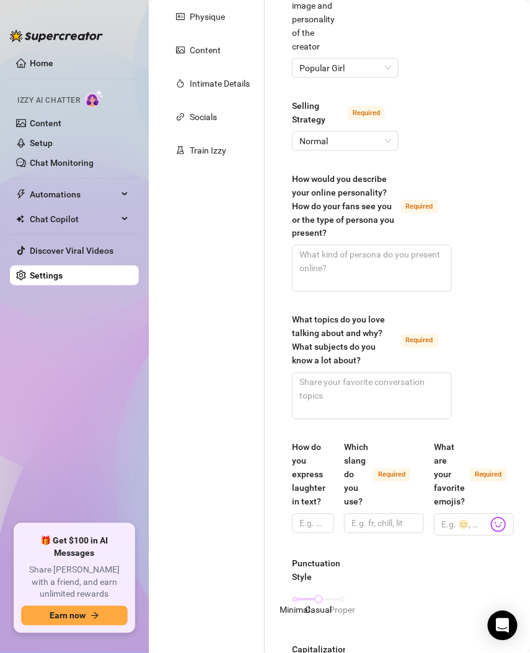
scroll to position [206, 0]
click at [308, 367] on div "What topics do you love talking about and why? What subjects do you know a lot …" at bounding box center [344, 340] width 104 height 55
click at [308, 374] on textarea "What topics do you love talking about and why? What subjects do you know a lot …" at bounding box center [371, 396] width 159 height 46
click at [332, 273] on textarea "How would you describe your online personality? How do your fans see you or the…" at bounding box center [371, 268] width 159 height 46
paste textarea "I like to show my creative personality online and show my love for travel and f…"
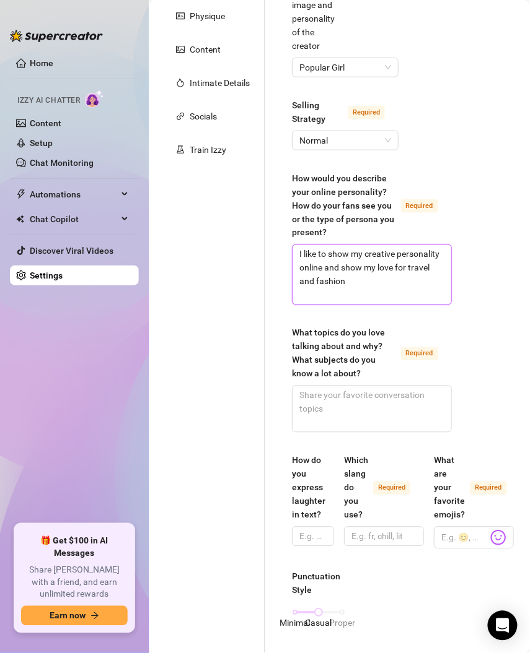
scroll to position [0, 0]
click at [351, 432] on textarea "What topics do you love talking about and why? What subjects do you know a lot …" at bounding box center [371, 409] width 159 height 46
paste textarea "I can talk about anything, but I really love to chat about sports and travel an…"
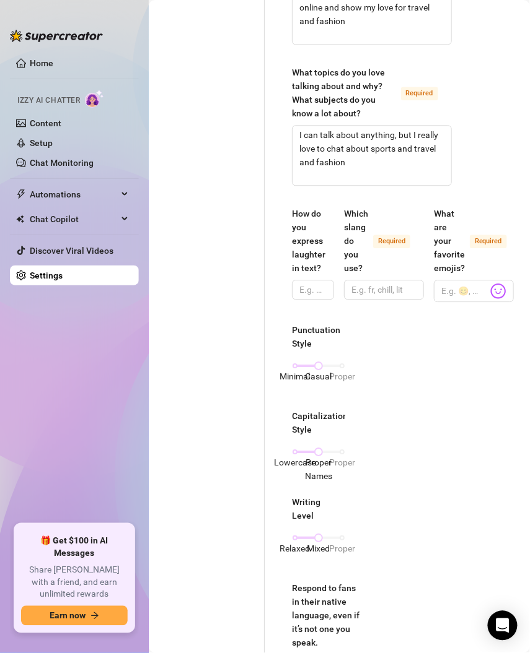
scroll to position [465, 0]
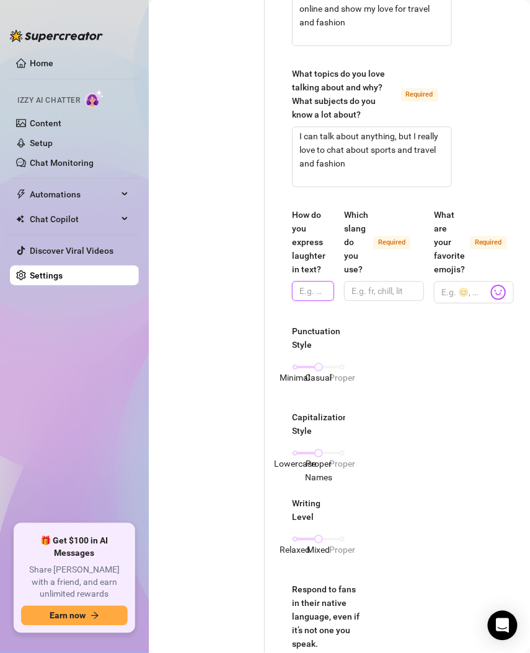
click at [313, 298] on input "How do you express laughter in text?" at bounding box center [311, 291] width 25 height 14
paste input "LOL 😭😭😭🤣🤣🤣 lmao hahahaha"
click at [363, 298] on input "Which slang do you use? Required" at bounding box center [382, 291] width 63 height 14
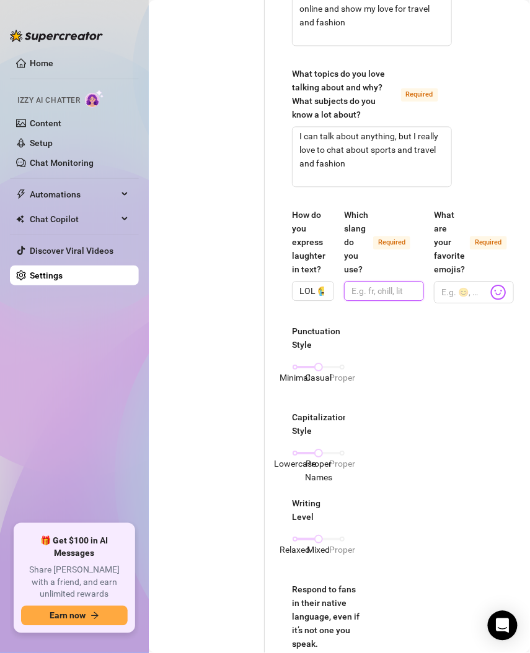
paste input "slay, loves it, GRWM, IKTR (I know that’s right), lowkey, delulu, brain rot, fi…"
click at [443, 300] on input "What are your favorite emojis? Required" at bounding box center [464, 292] width 46 height 16
paste input "🤸🏼‍♀️🤍✨🤣😭🫶😚🫦"
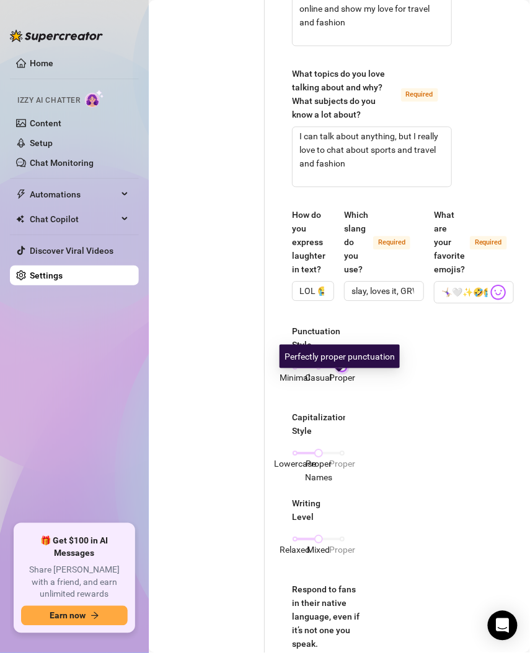
drag, startPoint x: 320, startPoint y: 379, endPoint x: 339, endPoint y: 379, distance: 19.2
click at [339, 370] on div at bounding box center [342, 367] width 6 height 6
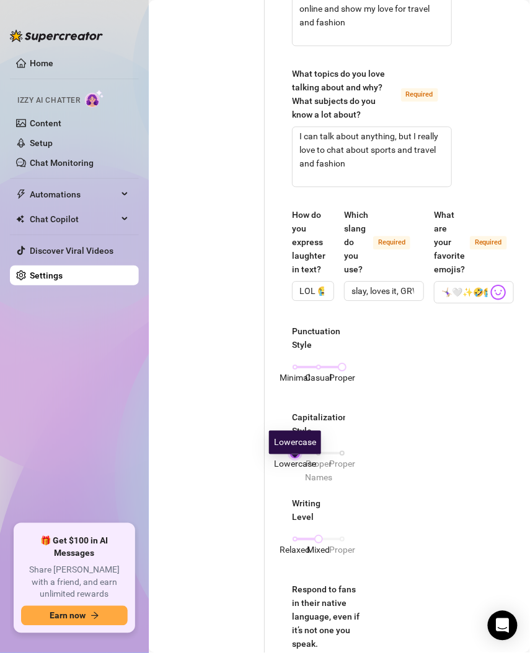
drag, startPoint x: 316, startPoint y: 463, endPoint x: 293, endPoint y: 465, distance: 23.0
click at [293, 456] on div at bounding box center [295, 453] width 6 height 6
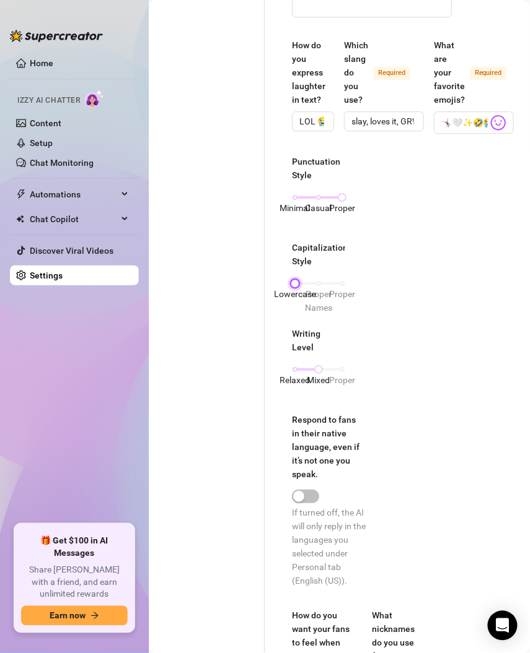
scroll to position [644, 0]
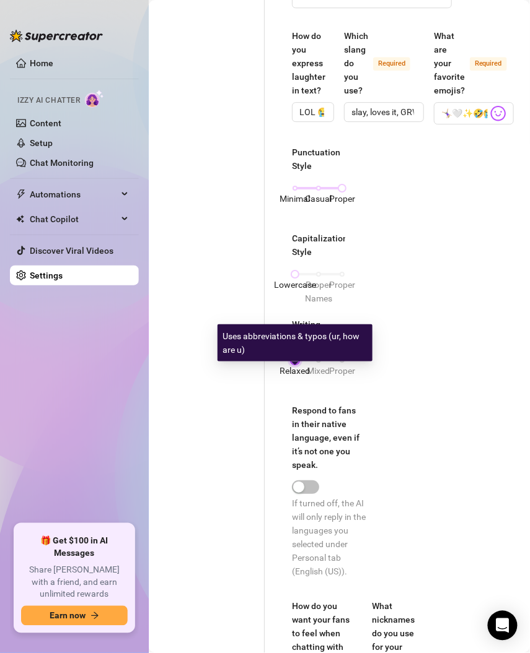
drag, startPoint x: 312, startPoint y: 372, endPoint x: 292, endPoint y: 381, distance: 21.1
click at [295, 364] on div "Relaxed Mixed Proper" at bounding box center [318, 360] width 47 height 7
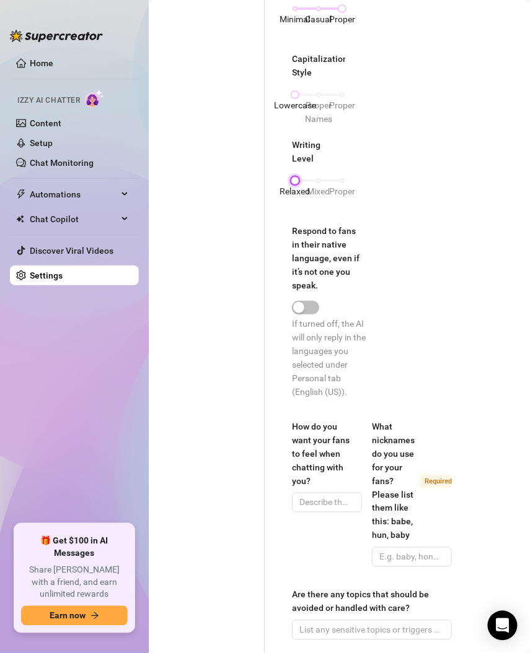
scroll to position [735, 0]
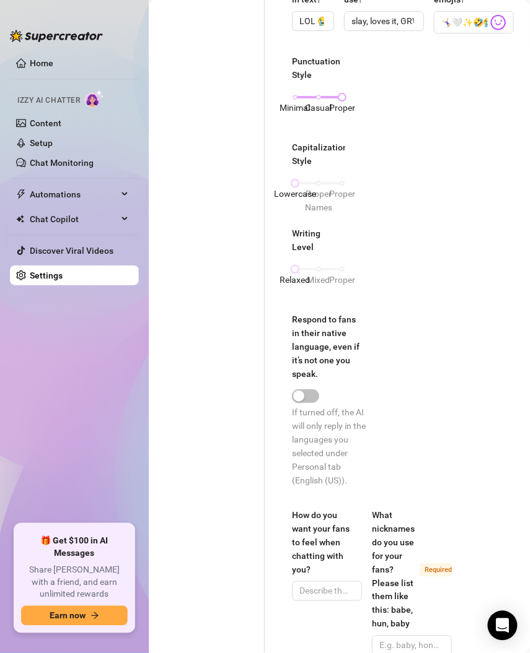
drag, startPoint x: 338, startPoint y: 112, endPoint x: 320, endPoint y: 110, distance: 18.1
click at [320, 101] on div "Minimal Casual Proper" at bounding box center [318, 97] width 47 height 7
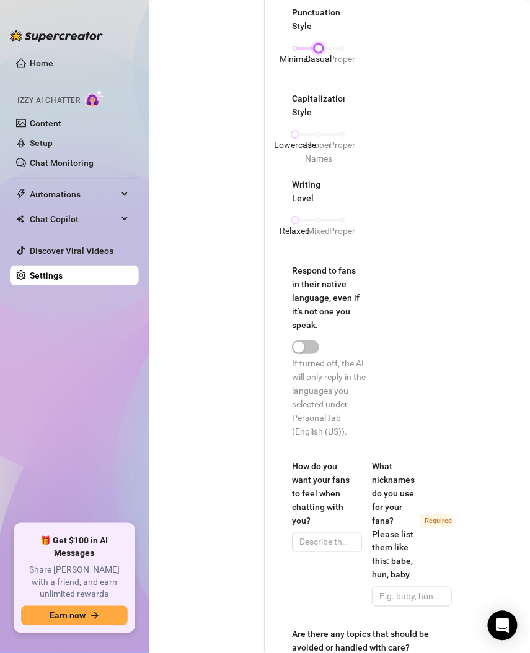
scroll to position [790, 0]
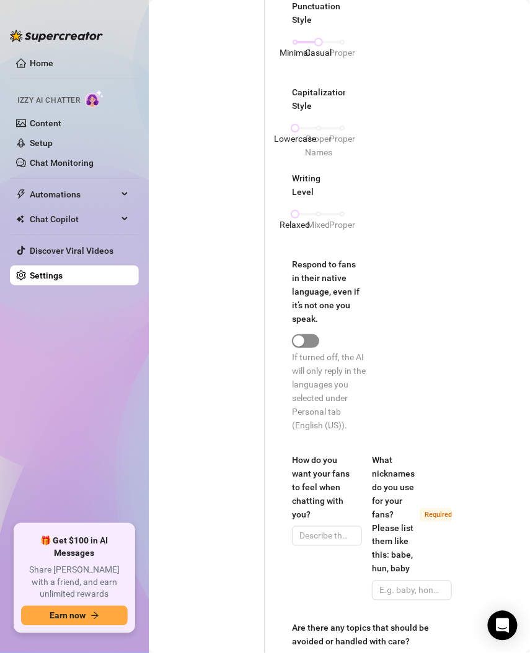
click at [310, 347] on span "button" at bounding box center [305, 341] width 27 height 14
click at [302, 347] on div "button" at bounding box center [298, 341] width 11 height 11
drag, startPoint x: 302, startPoint y: 354, endPoint x: 354, endPoint y: 357, distance: 51.5
click at [354, 347] on div at bounding box center [332, 340] width 80 height 14
drag, startPoint x: 297, startPoint y: 350, endPoint x: 400, endPoint y: 360, distance: 103.3
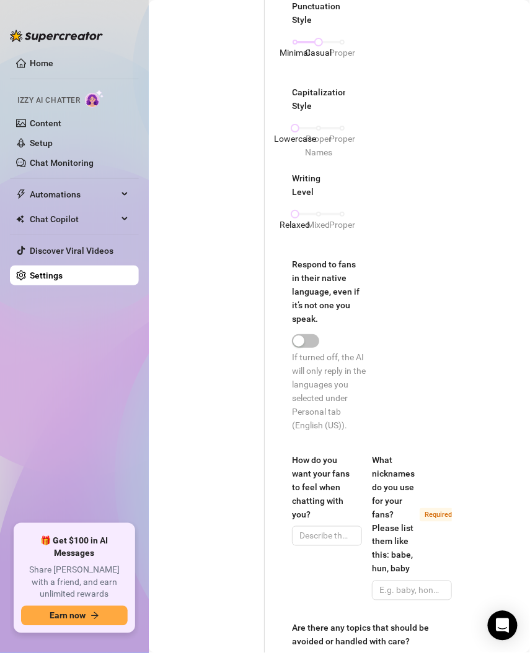
click at [398, 360] on div "Punctuation Style Minimal Casual Proper Capitalization Style Lowercase Proper N…" at bounding box center [372, 221] width 160 height 444
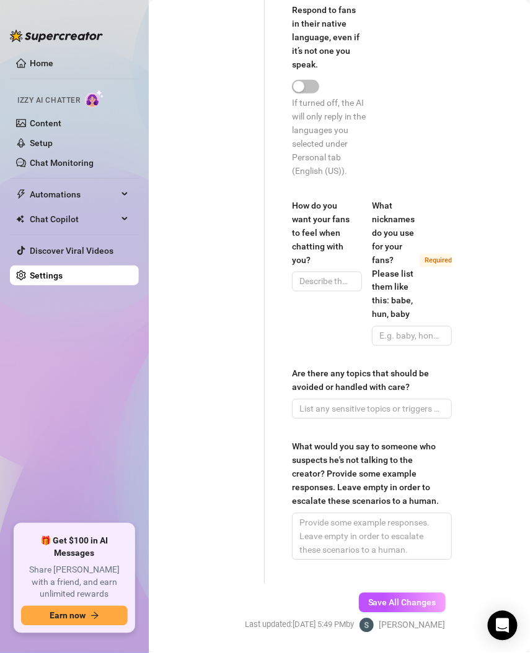
scroll to position [1108, 0]
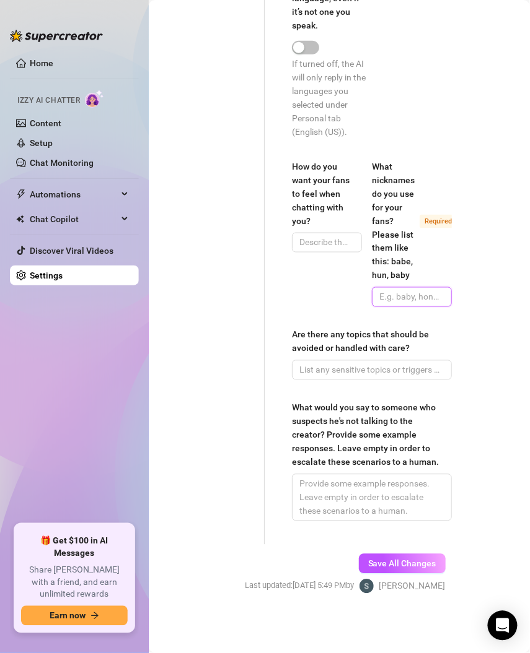
click at [389, 290] on input "What nicknames do you use for your fans? Please list them like this: babe, hun,…" at bounding box center [410, 297] width 63 height 14
paste input "baby, daddy, babe"
click at [299, 233] on span at bounding box center [327, 243] width 70 height 20
paste input "excited and happy"
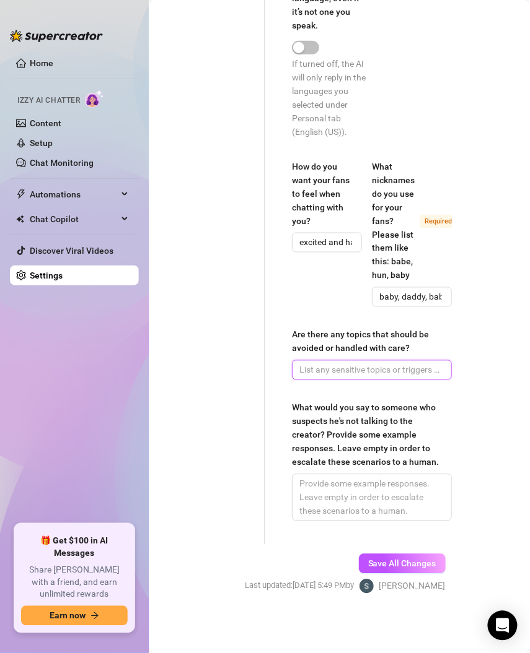
click at [351, 364] on input "Are there any topics that should be avoided or handled with care?" at bounding box center [370, 371] width 142 height 14
paste input "yes, I don’t think it’s appropriate to talk about my family on the platform so …"
click at [359, 364] on input "yes, I don’t think it’s appropriate to talk about my family on the platform so …" at bounding box center [351, 371] width 105 height 14
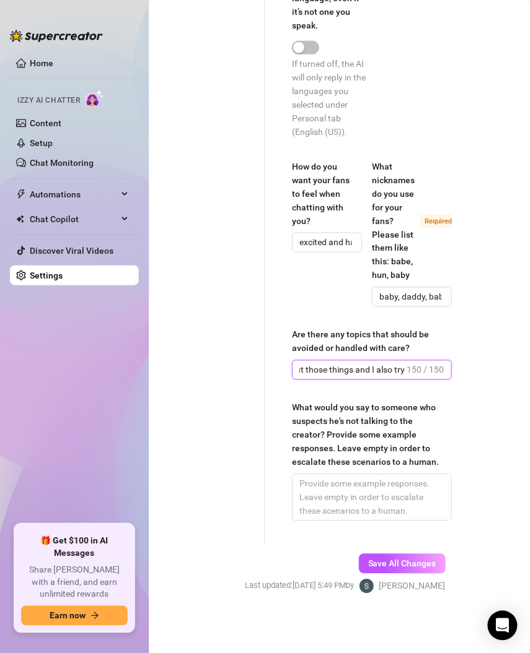
click at [359, 364] on input "yes, I don’t think it’s appropriate to talk about my family on the platform so …" at bounding box center [351, 371] width 105 height 14
click at [378, 502] on textarea "What would you say to someone who suspects he's not talking to the creator? Pro…" at bounding box center [371, 498] width 159 height 46
paste textarea "you can always ask me to send a voice memo or a video and I will respond immedi…"
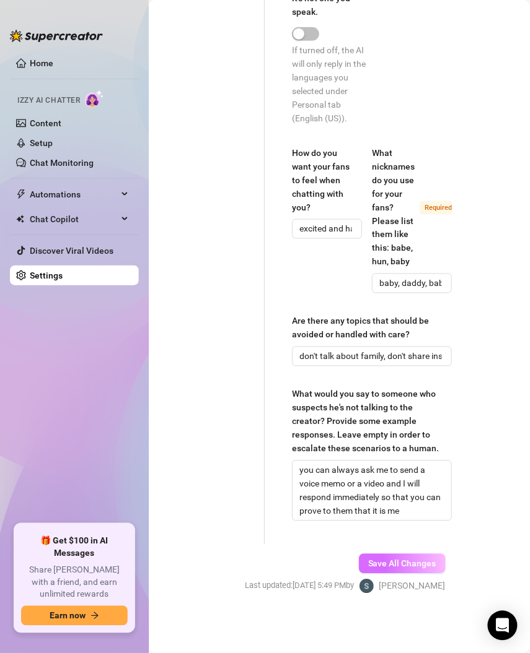
click at [403, 569] on span "Save All Changes" at bounding box center [402, 564] width 68 height 10
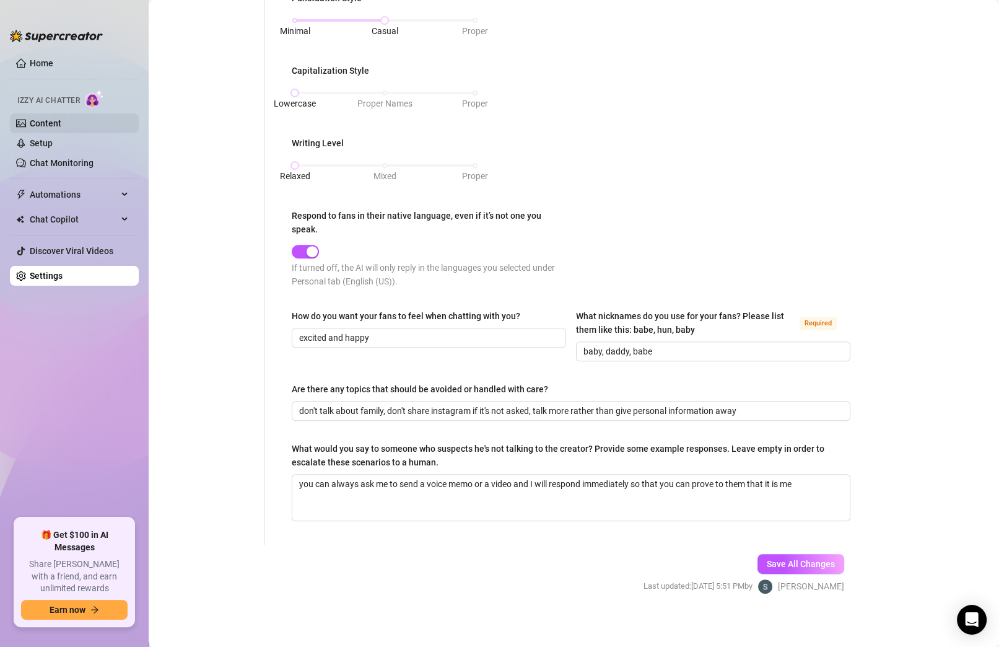
scroll to position [503, 0]
